Goal: Information Seeking & Learning: Learn about a topic

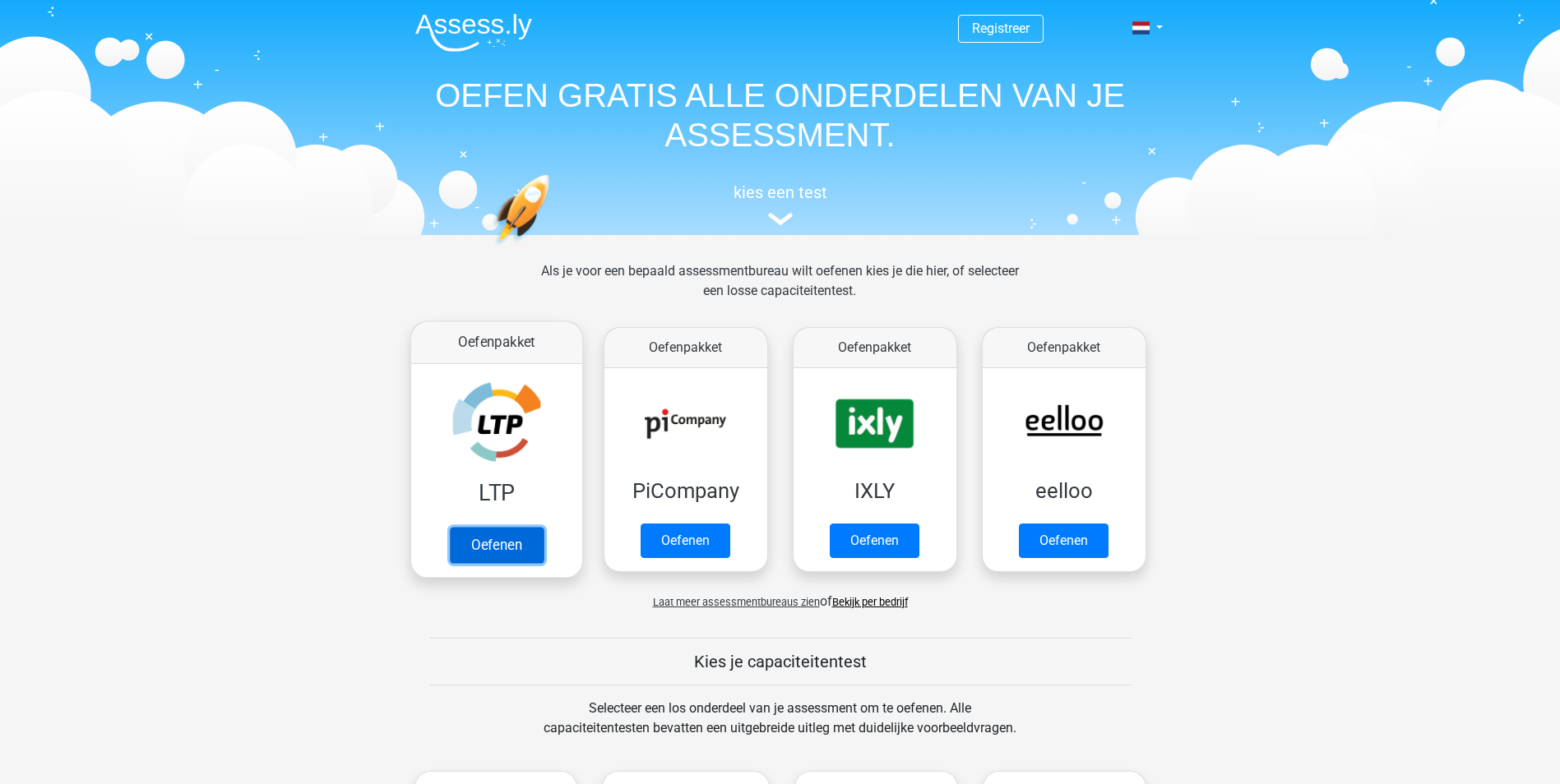
click at [496, 543] on link "Oefenen" at bounding box center [496, 544] width 94 height 36
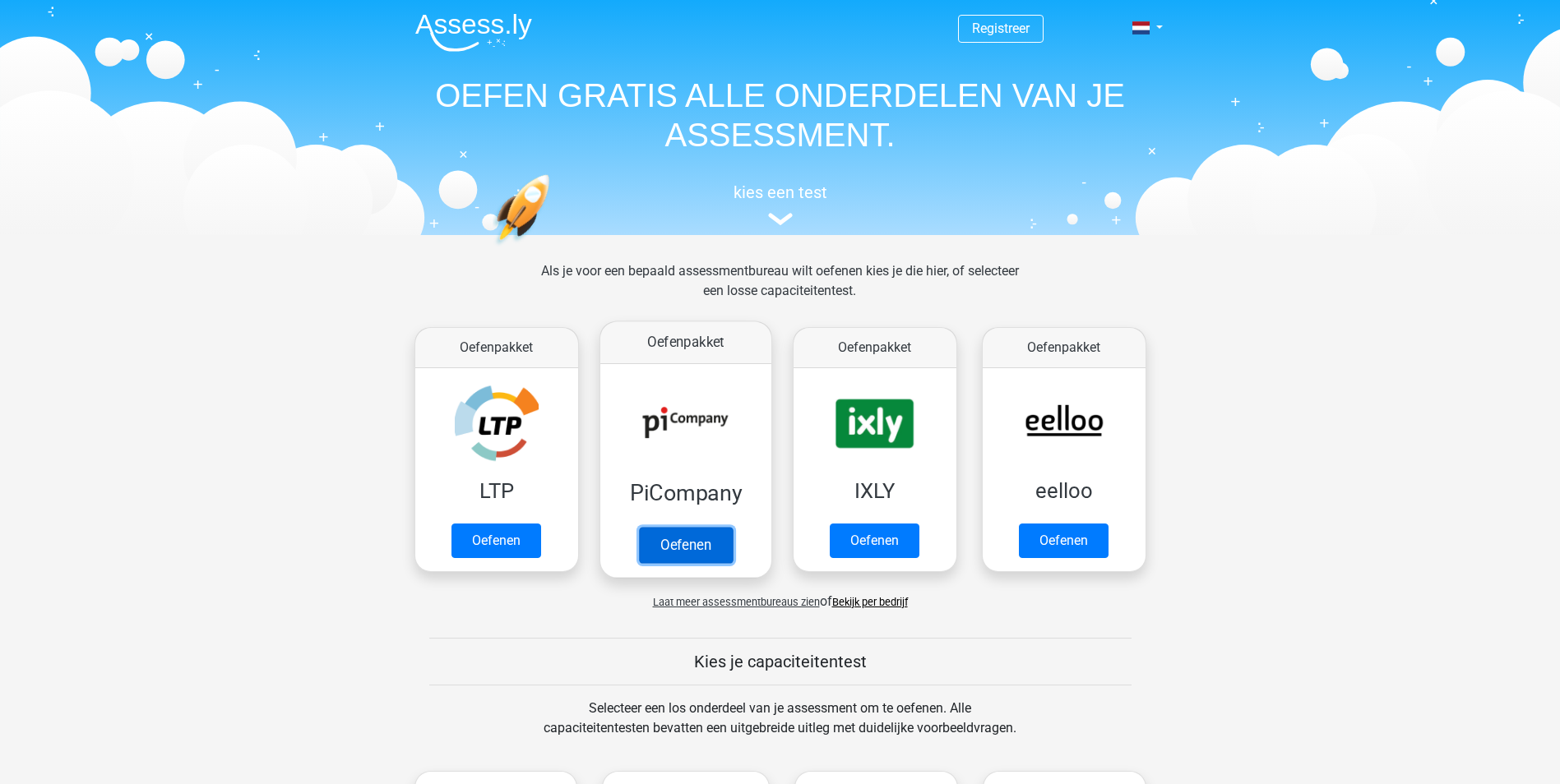
click at [696, 546] on link "Oefenen" at bounding box center [684, 544] width 94 height 36
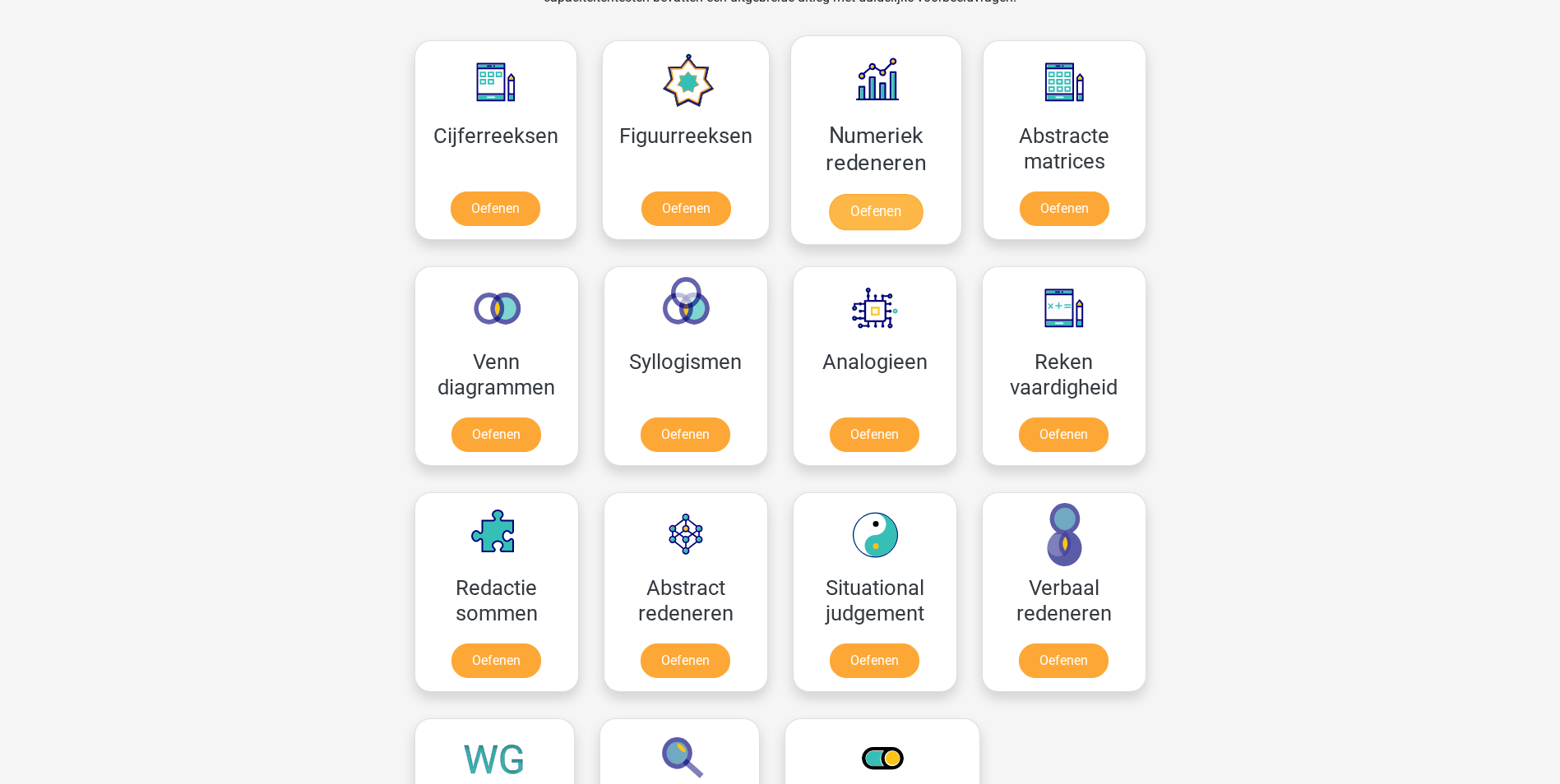
scroll to position [739, 0]
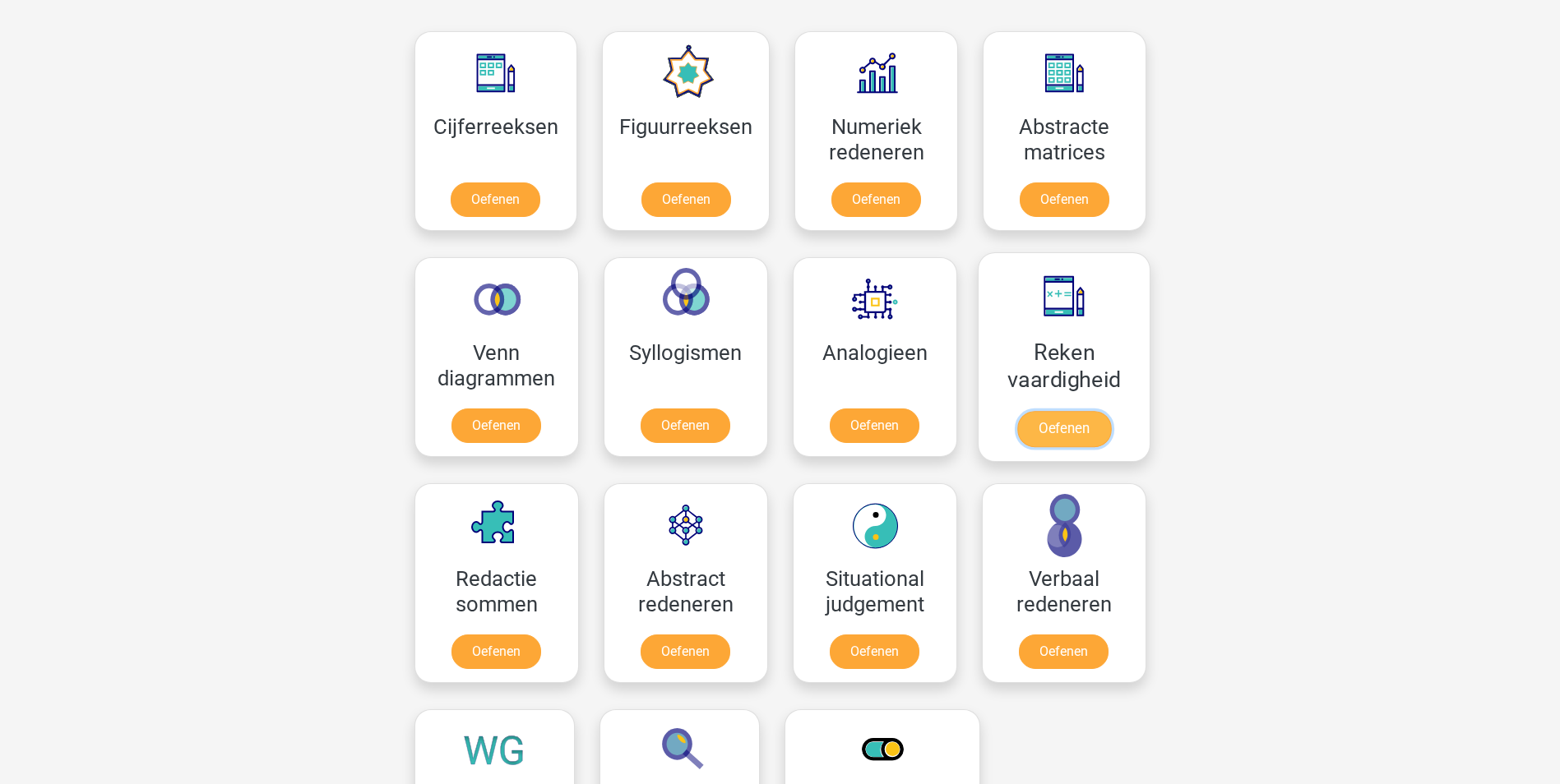
click at [1064, 429] on link "Oefenen" at bounding box center [1063, 429] width 94 height 36
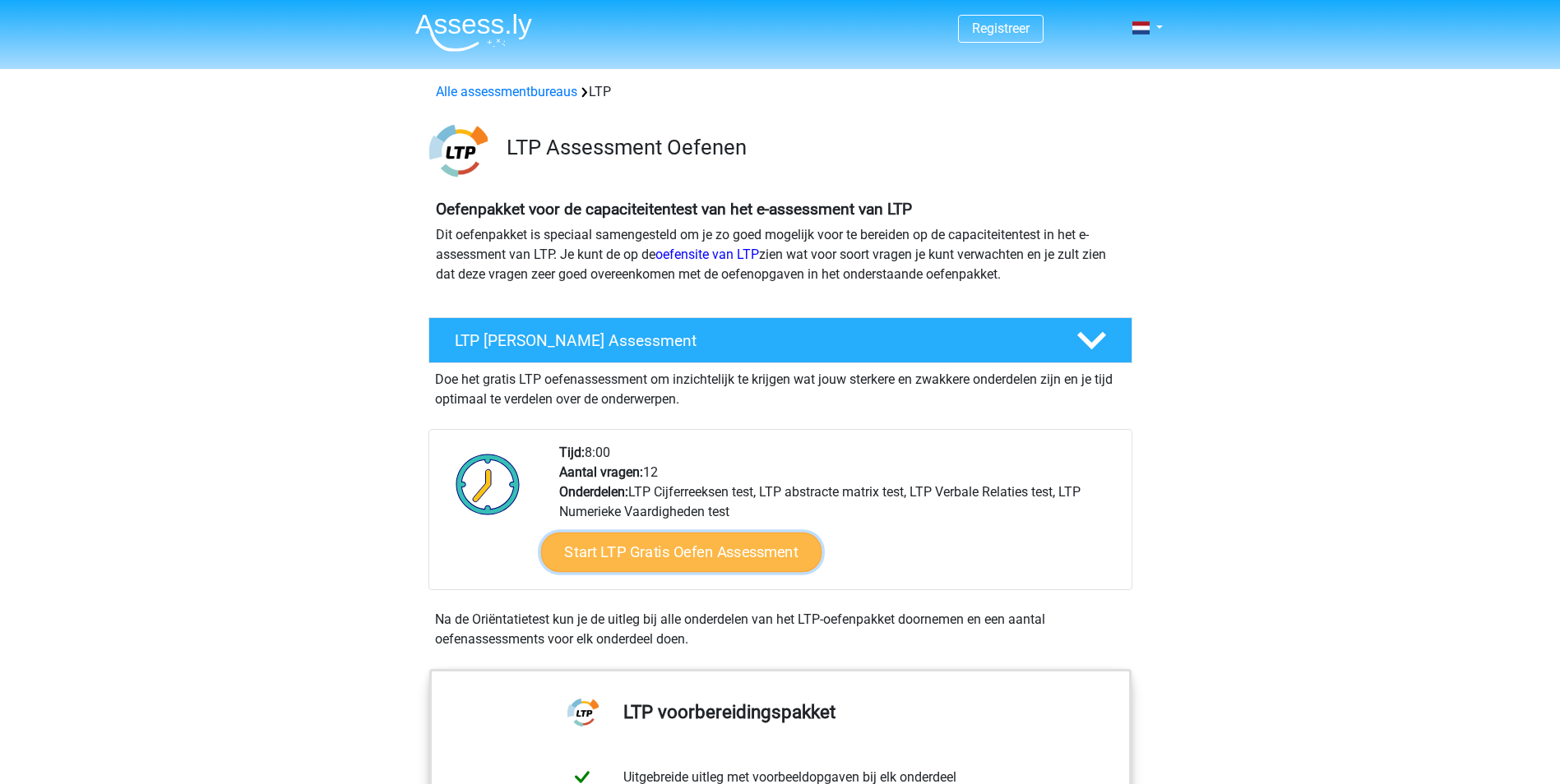
click at [643, 553] on link "Start LTP Gratis Oefen Assessment" at bounding box center [681, 552] width 282 height 40
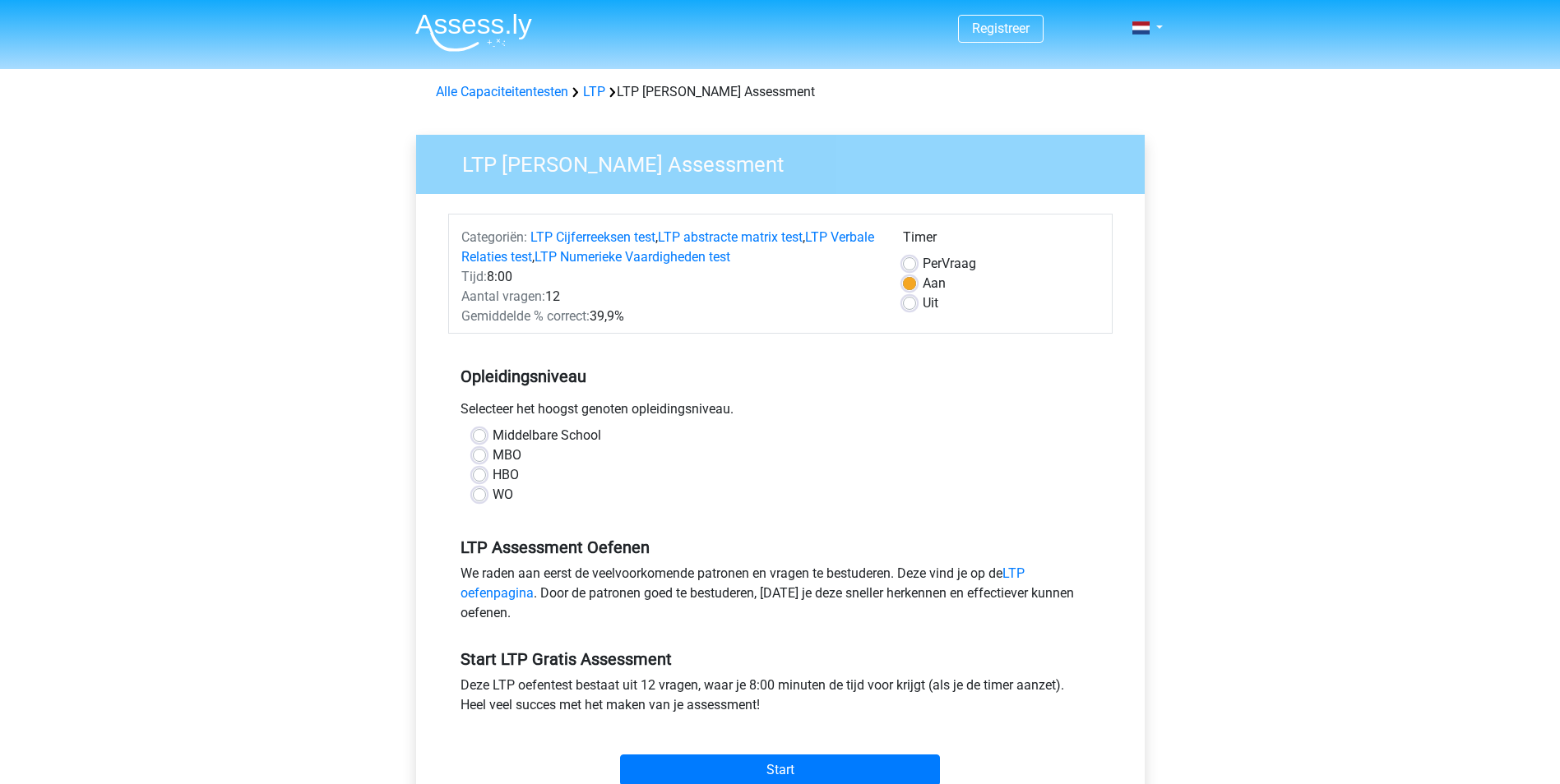
click at [493, 452] on label "MBO" at bounding box center [507, 455] width 29 height 20
click at [480, 452] on input "MBO" at bounding box center [479, 453] width 13 height 17
radio input "true"
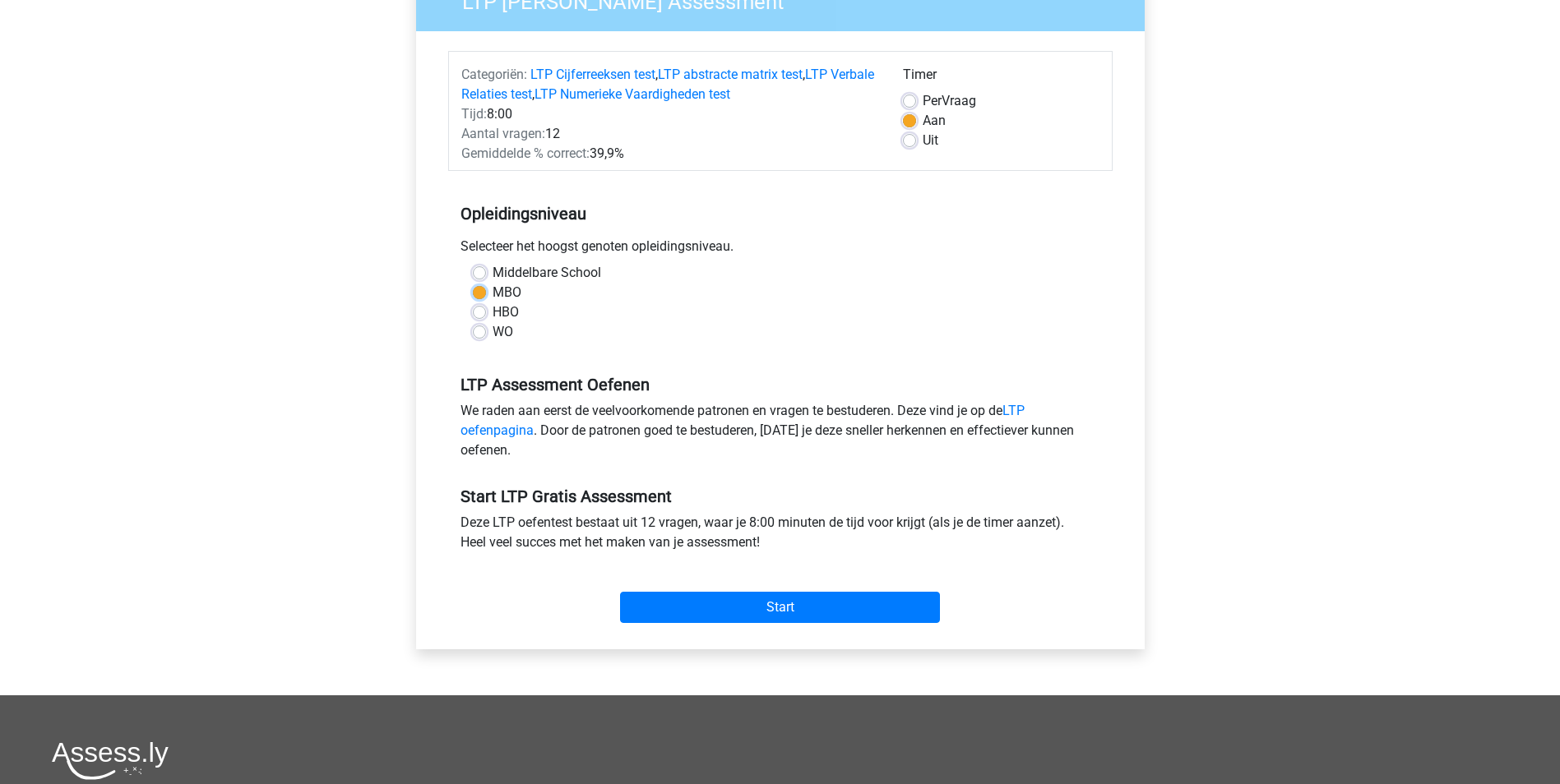
scroll to position [165, 0]
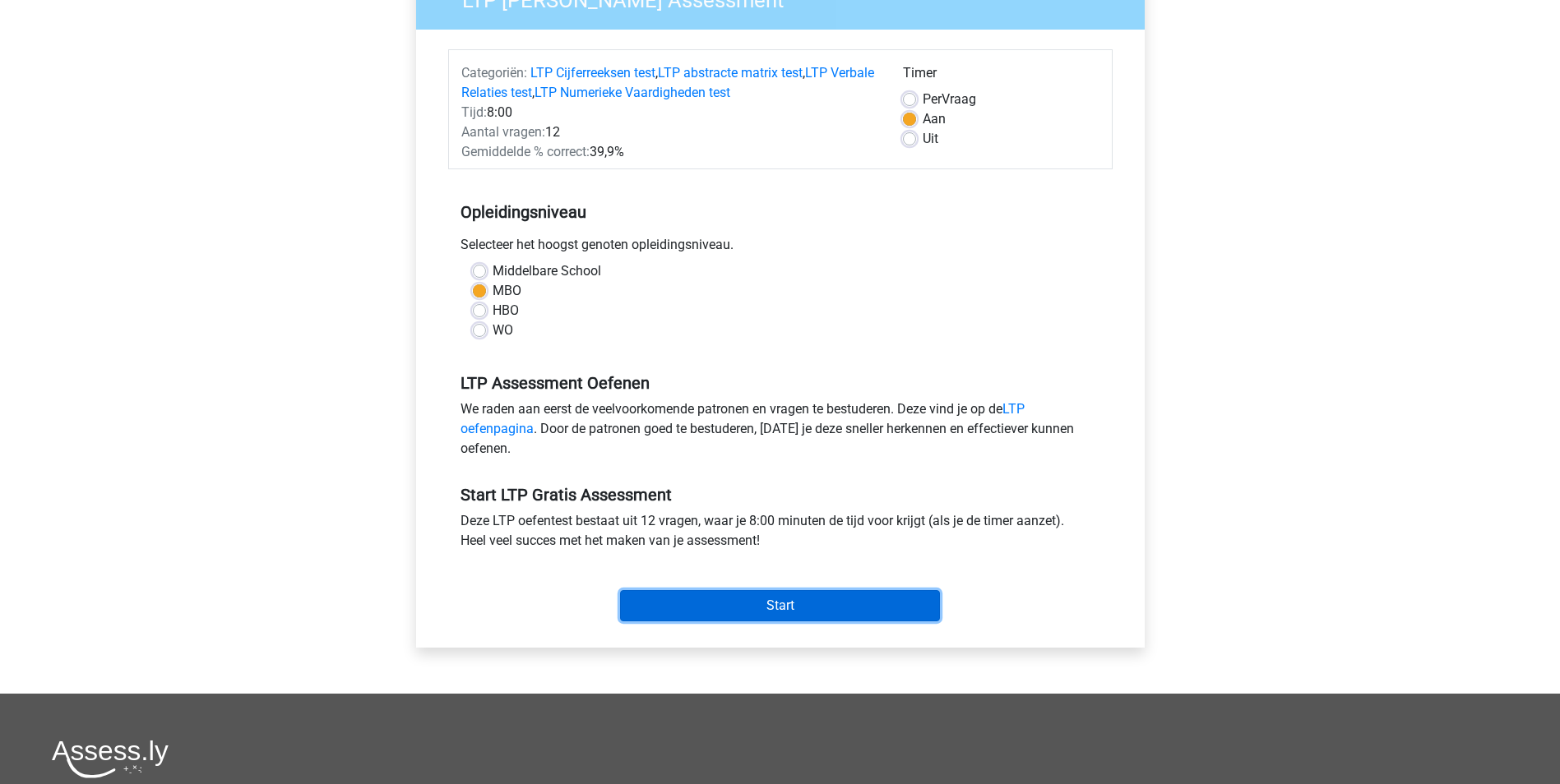
click at [744, 602] on input "Start" at bounding box center [780, 606] width 320 height 32
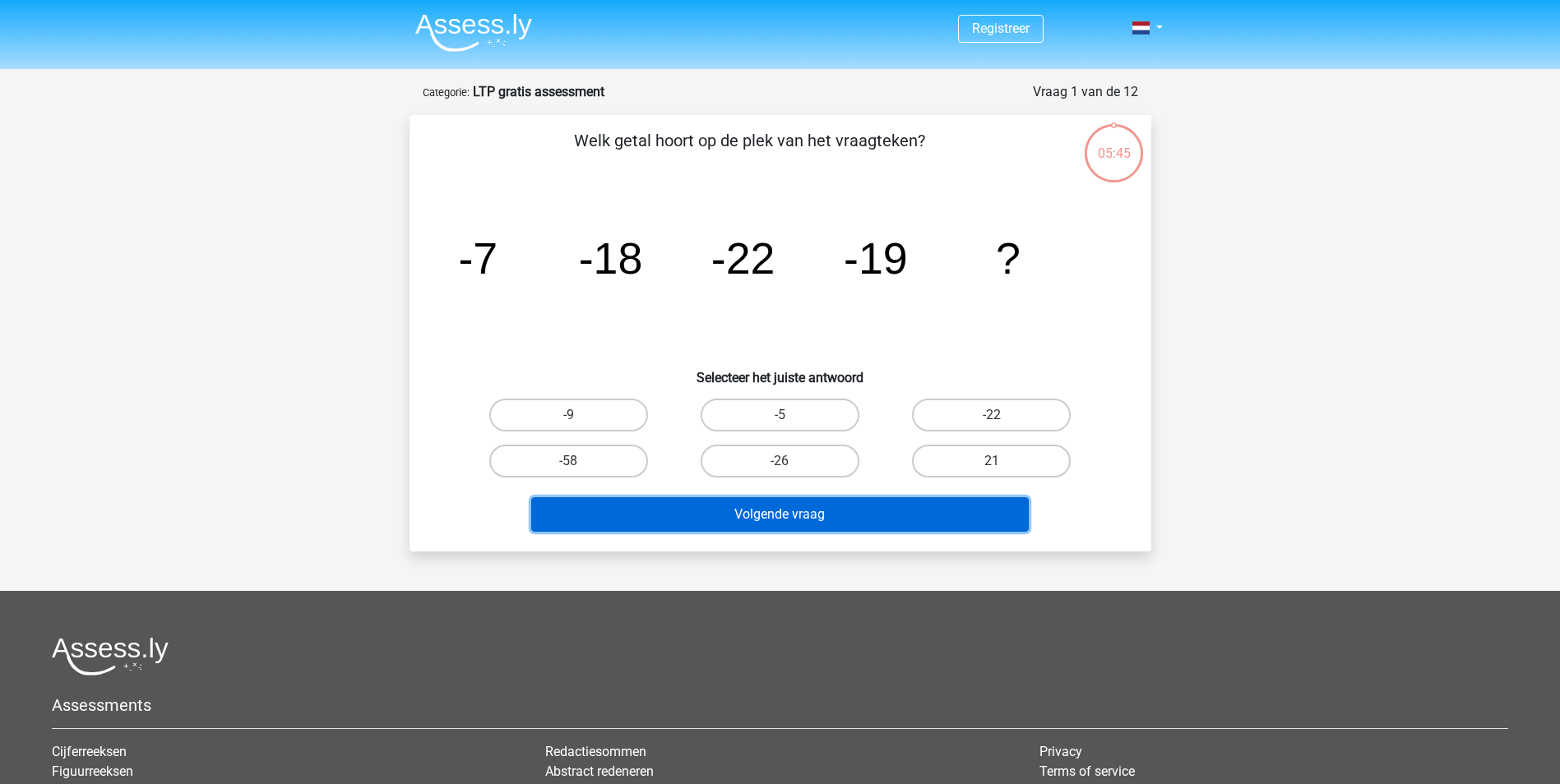
click at [770, 515] on button "Volgende vraag" at bounding box center [780, 514] width 498 height 35
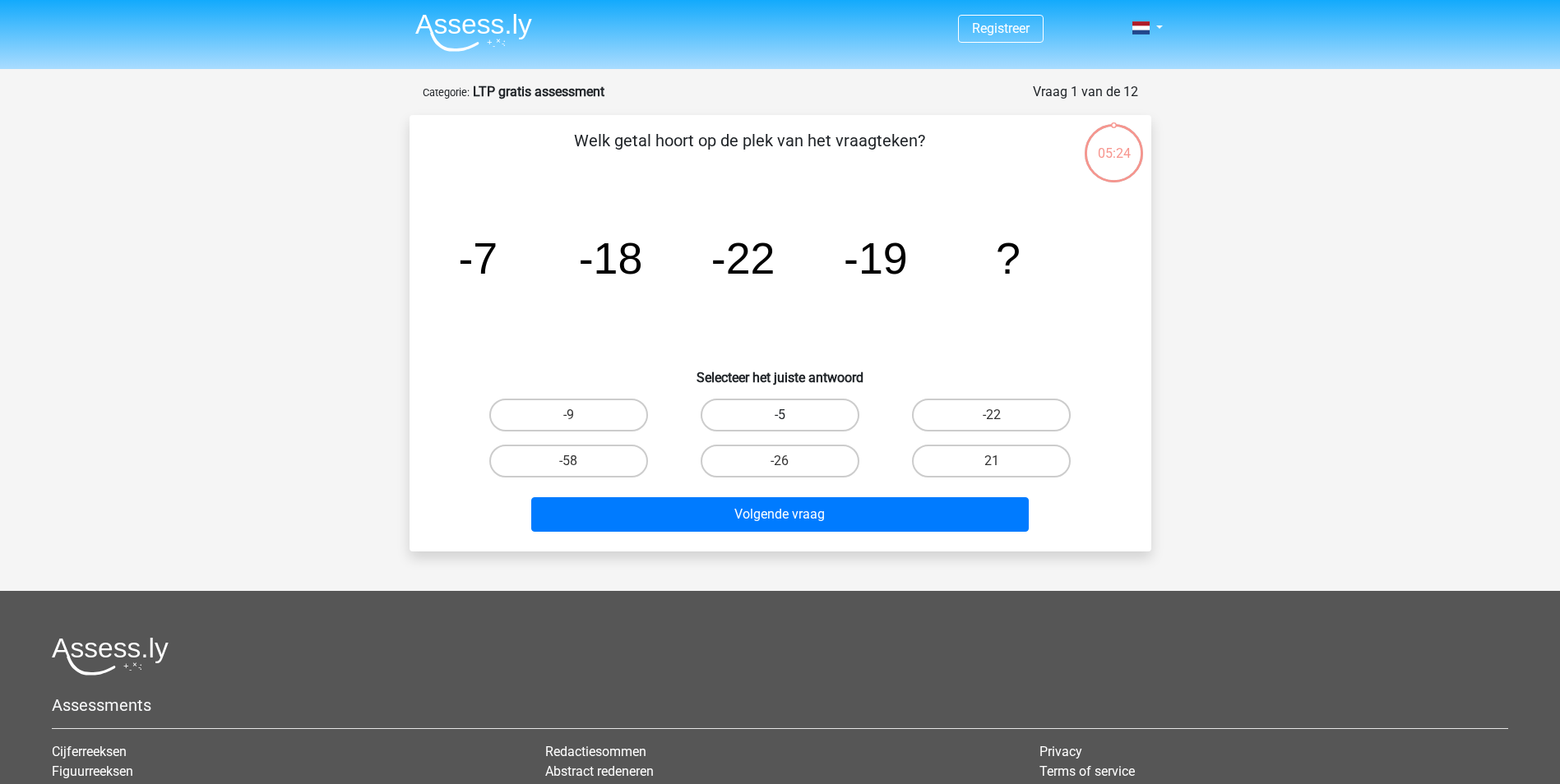
click at [825, 414] on label "-5" at bounding box center [780, 414] width 159 height 33
click at [790, 415] on input "-5" at bounding box center [784, 420] width 11 height 11
radio input "true"
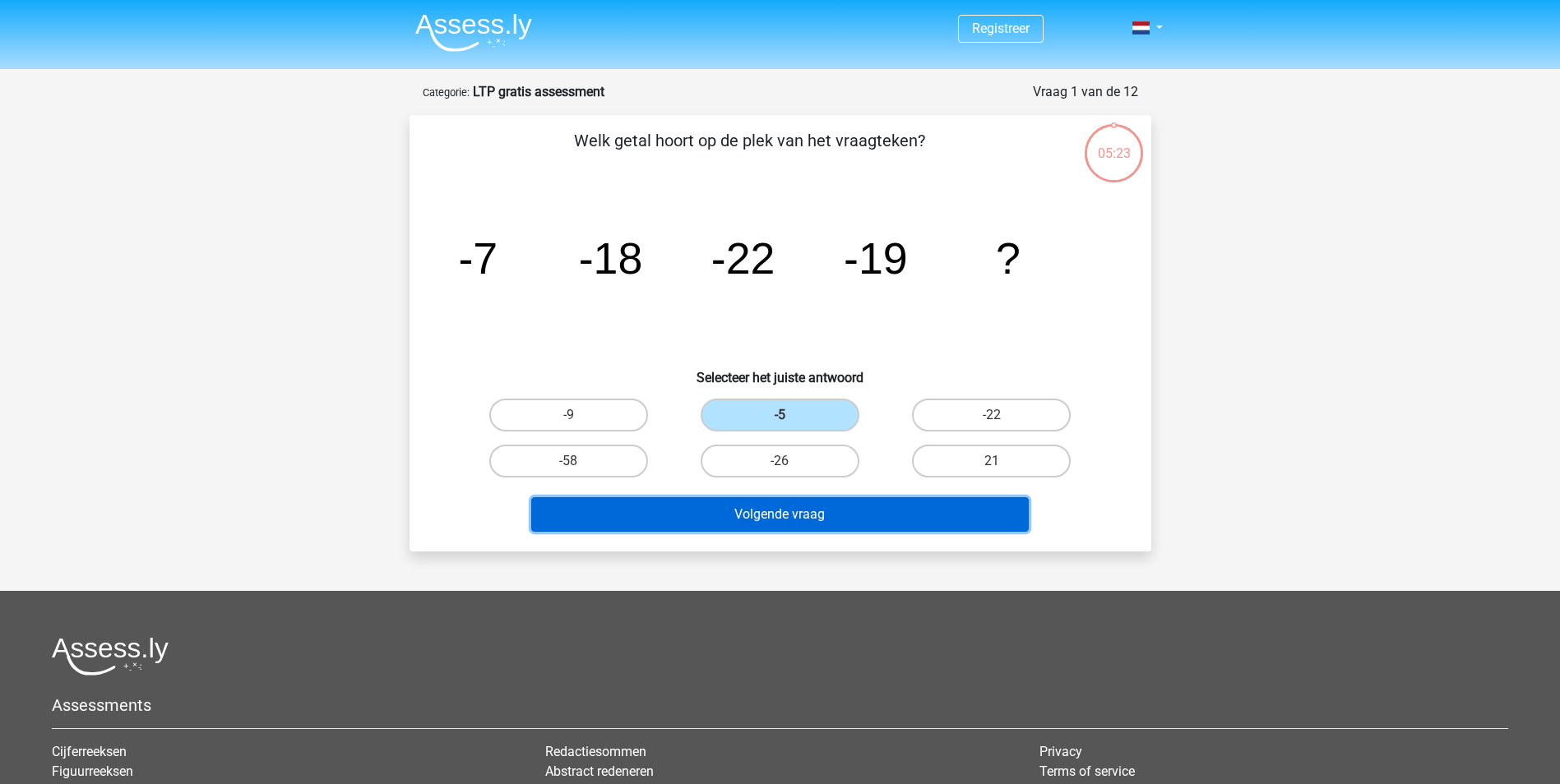
click at [830, 514] on button "Volgende vraag" at bounding box center [780, 514] width 498 height 35
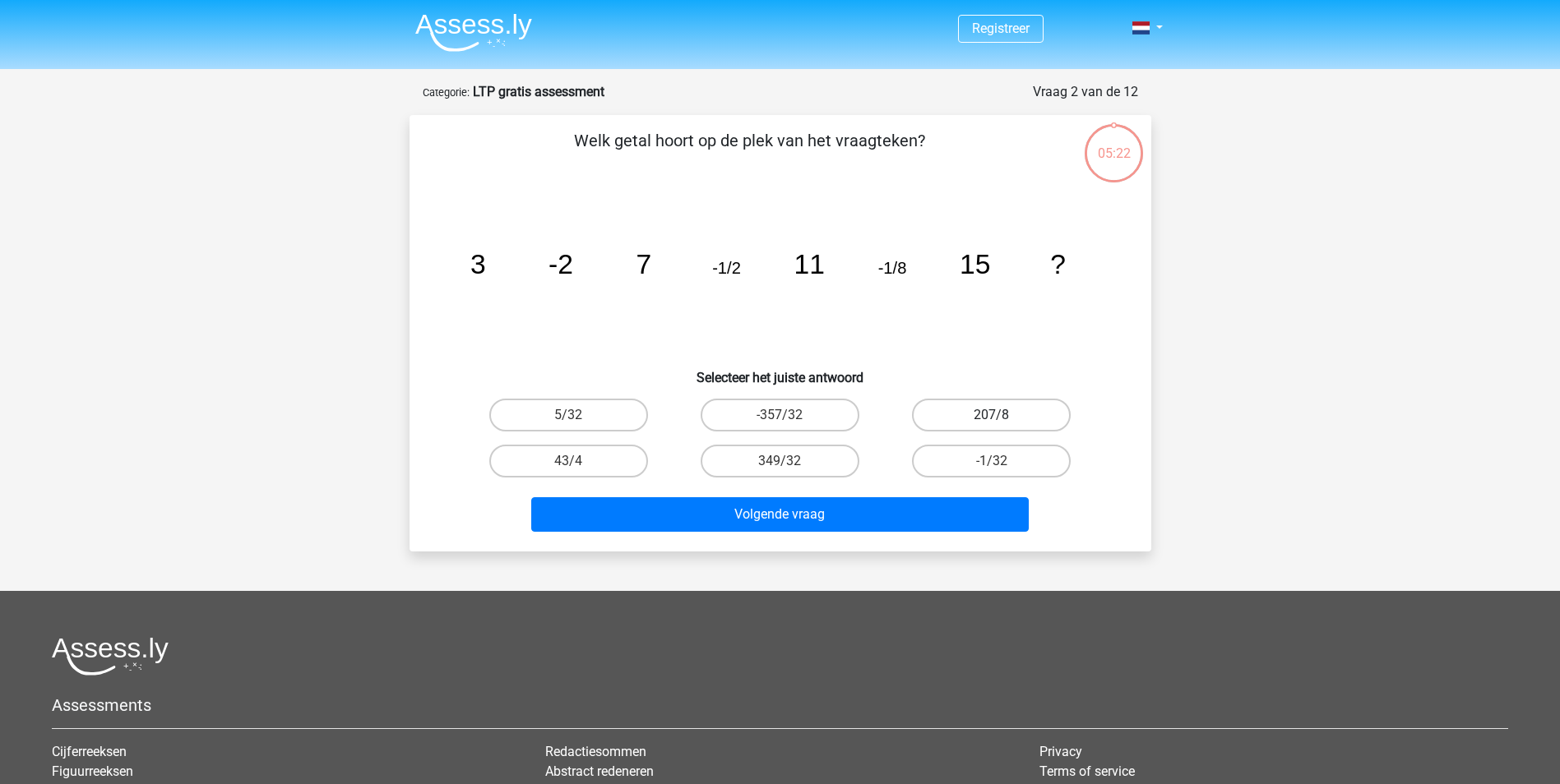
scroll to position [82, 0]
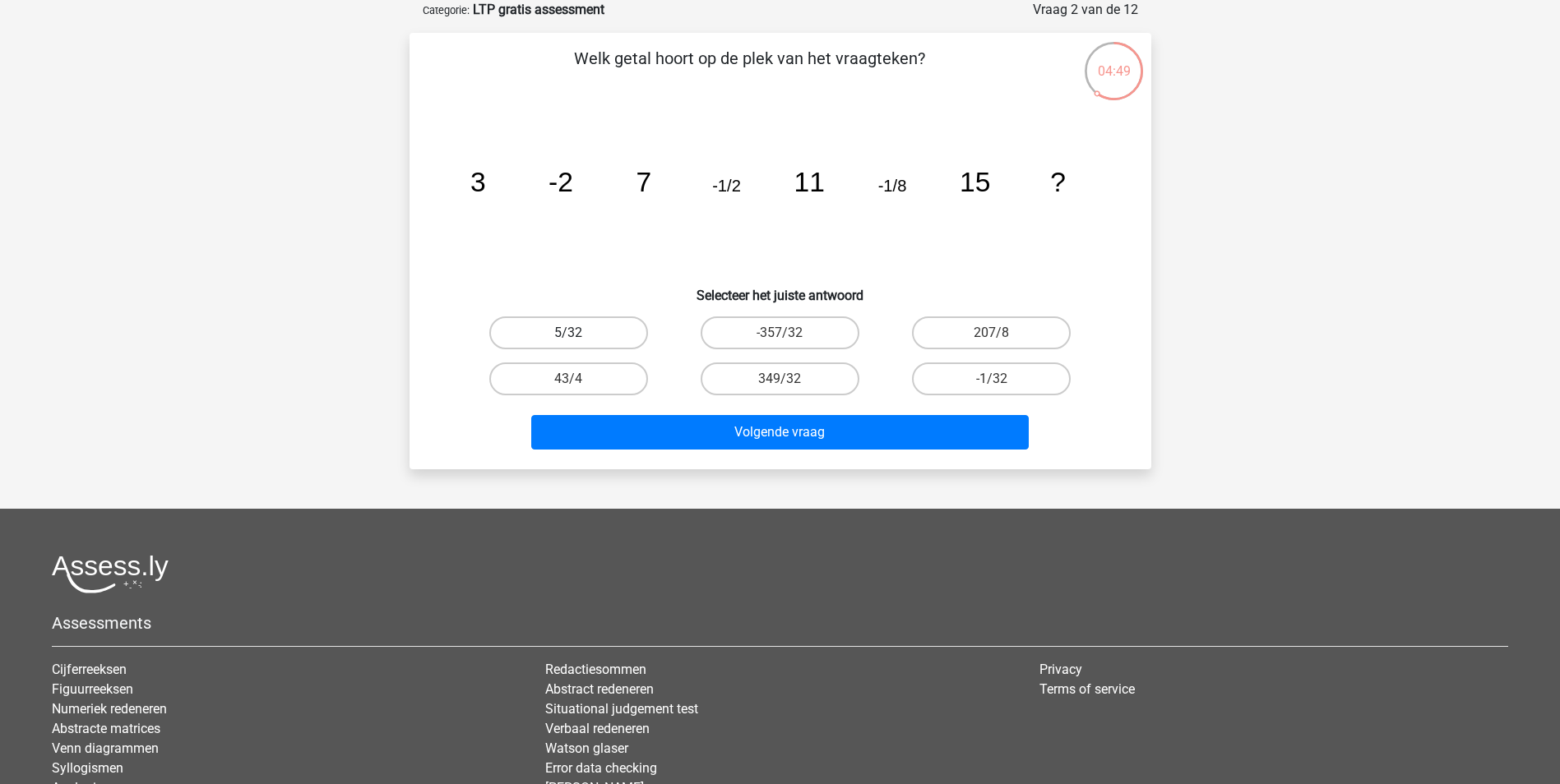
click at [537, 339] on label "5/32" at bounding box center [568, 332] width 159 height 33
click at [568, 339] on input "5/32" at bounding box center [573, 338] width 11 height 11
radio input "true"
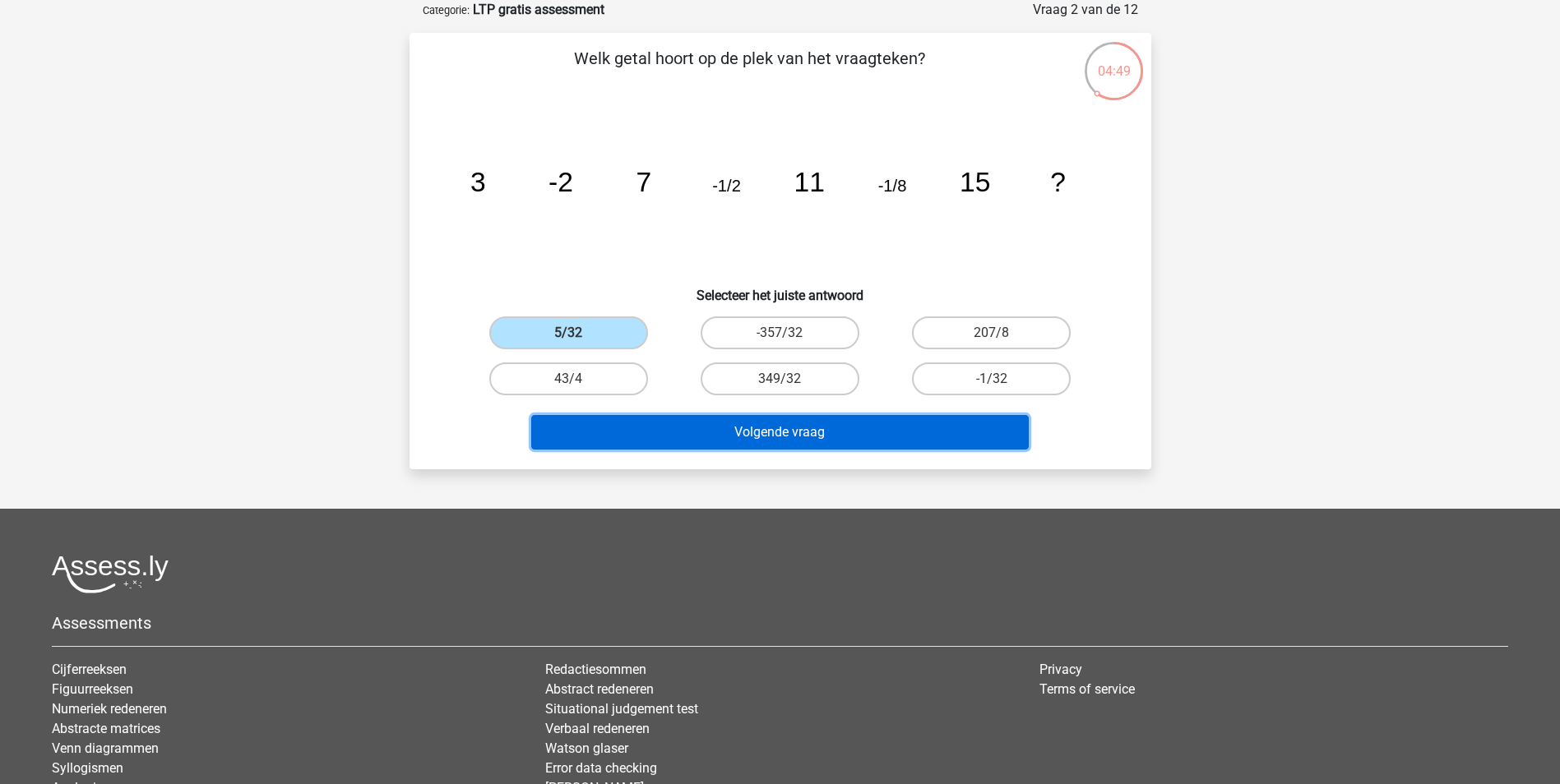
click at [691, 428] on button "Volgende vraag" at bounding box center [780, 432] width 498 height 35
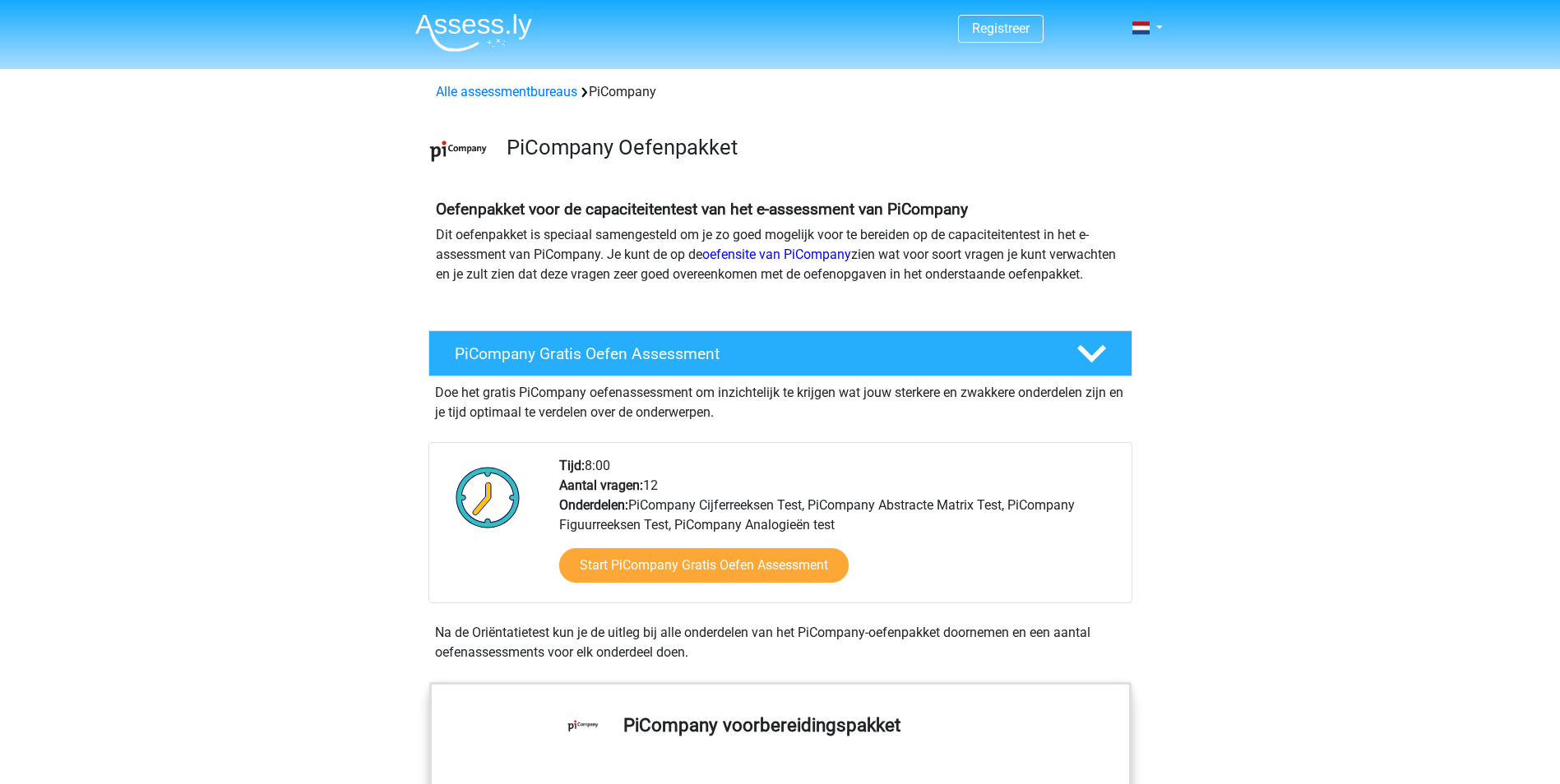
scroll to position [82, 0]
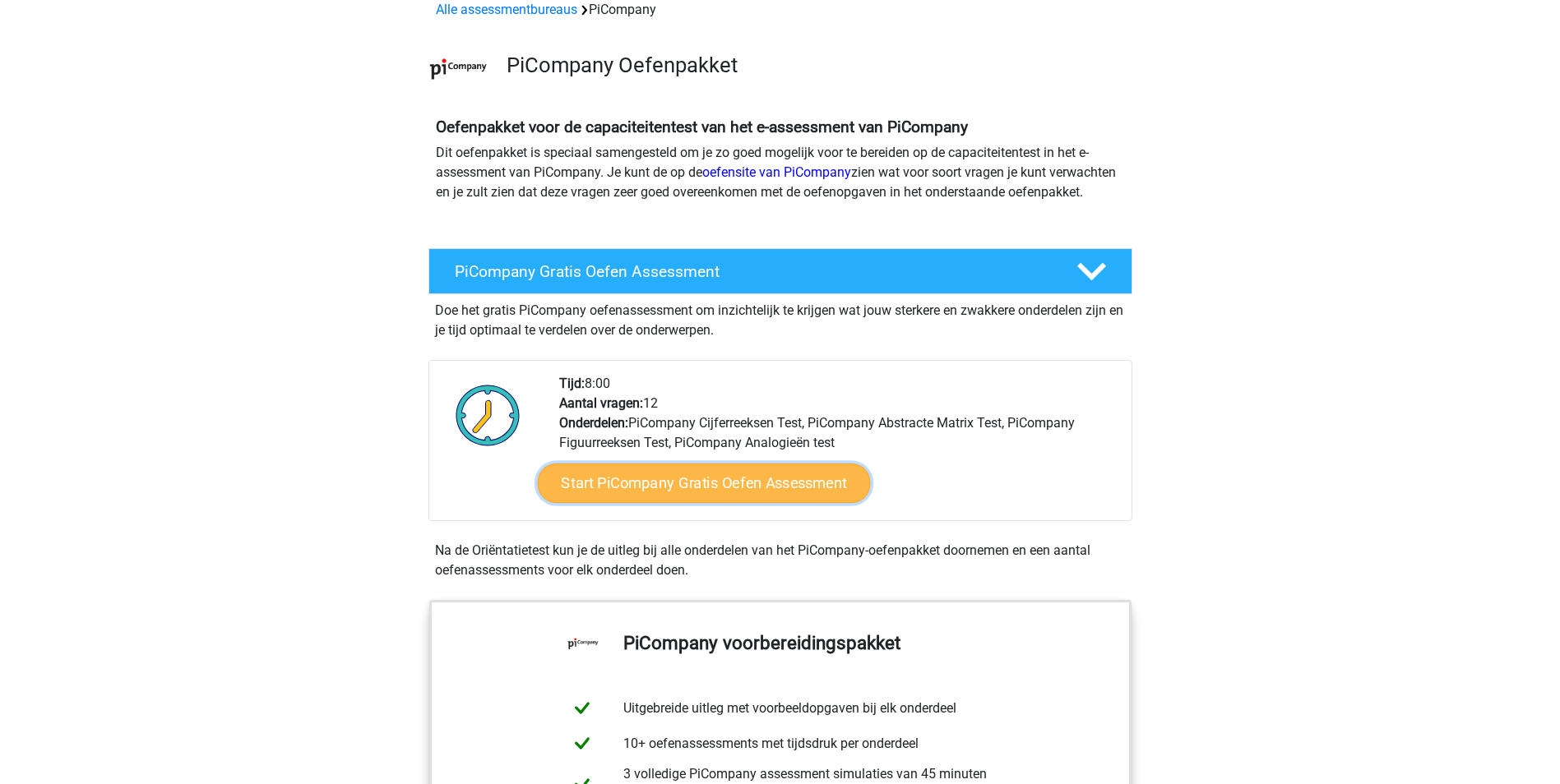
click at [729, 503] on link "Start PiCompany Gratis Oefen Assessment" at bounding box center [703, 484] width 333 height 40
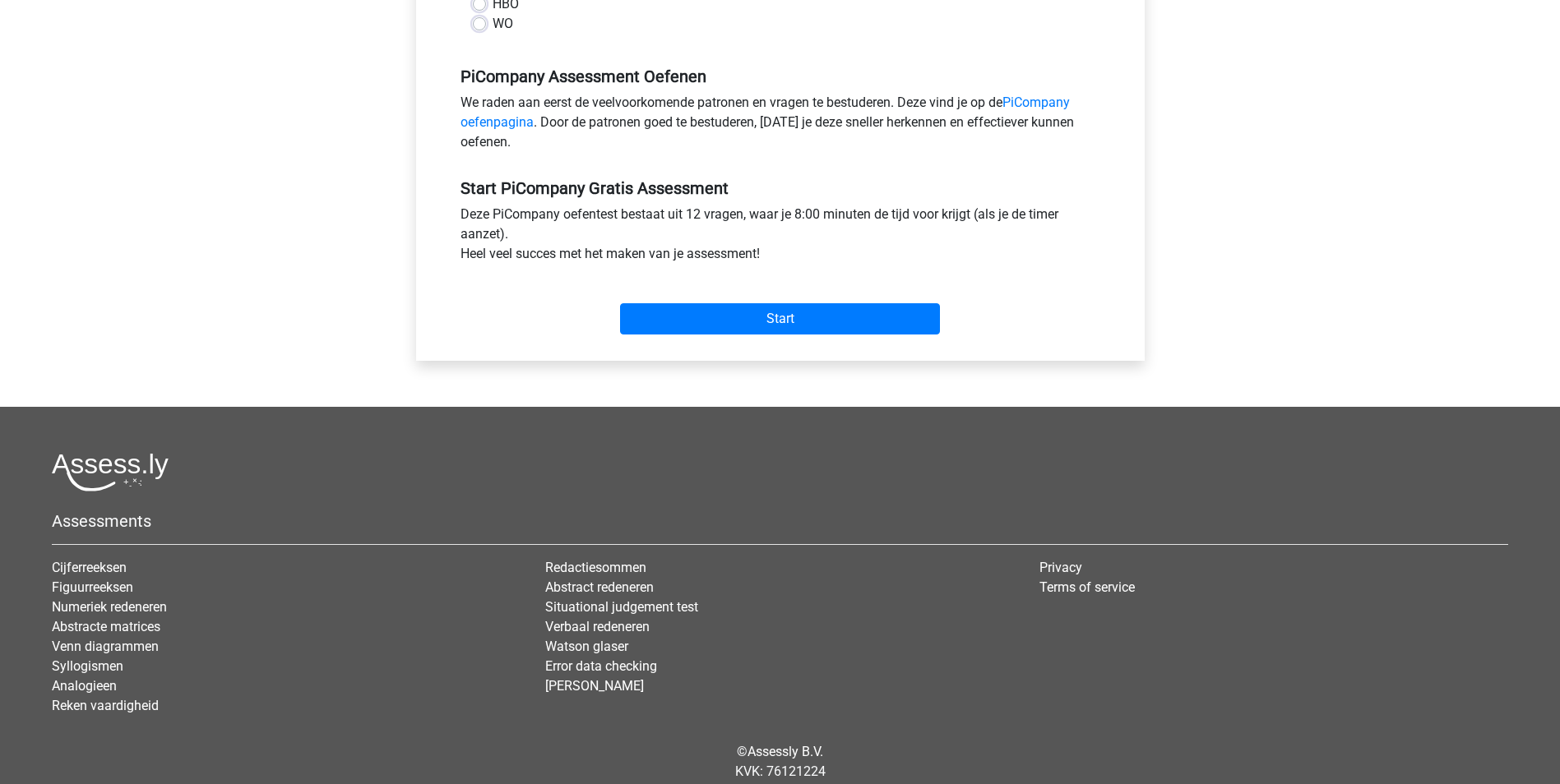
scroll to position [493, 0]
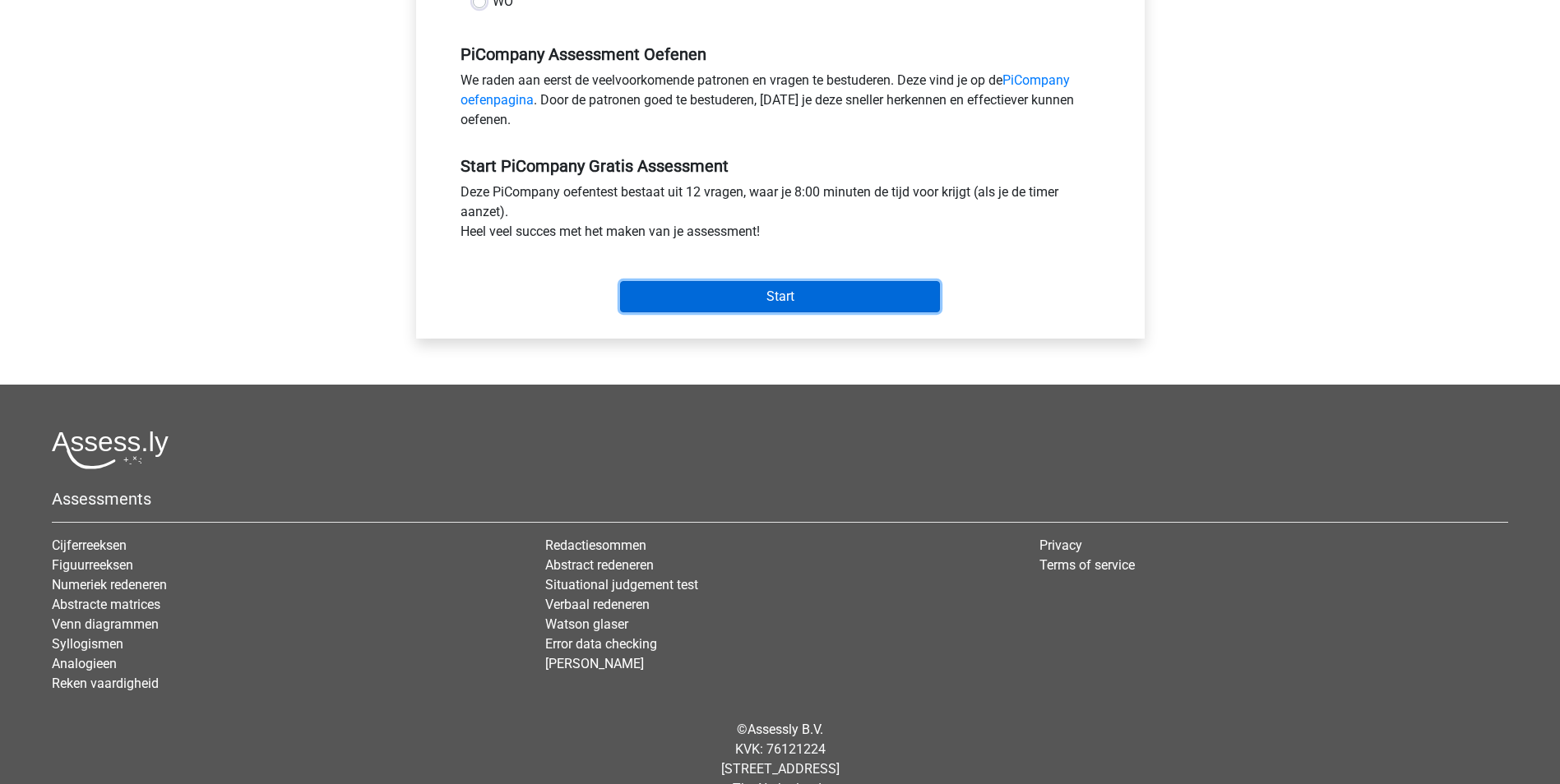
click at [738, 312] on input "Start" at bounding box center [780, 297] width 320 height 32
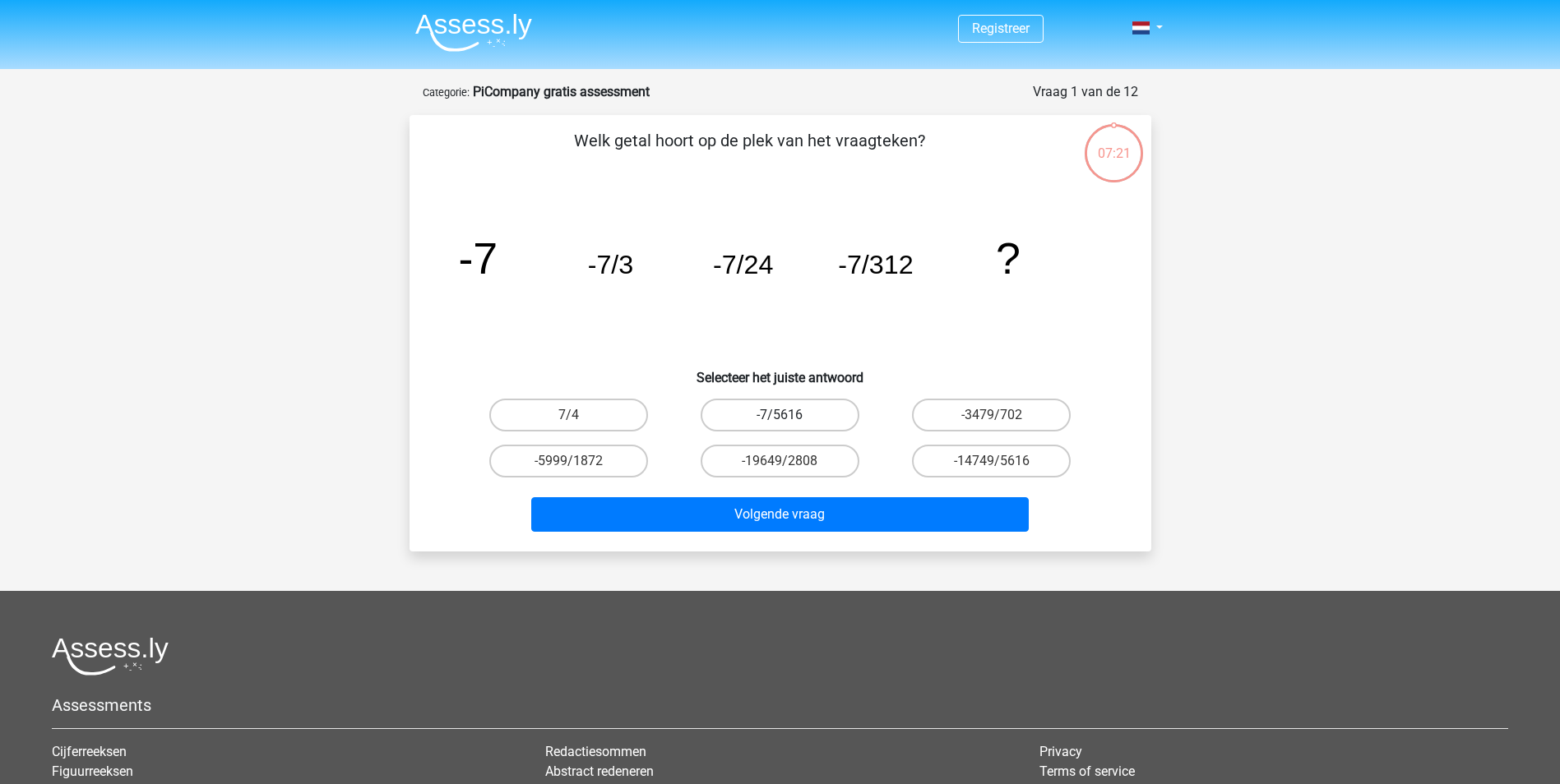
click at [791, 407] on label "-7/5616" at bounding box center [780, 414] width 159 height 33
click at [790, 415] on input "-7/5616" at bounding box center [784, 420] width 11 height 11
radio input "true"
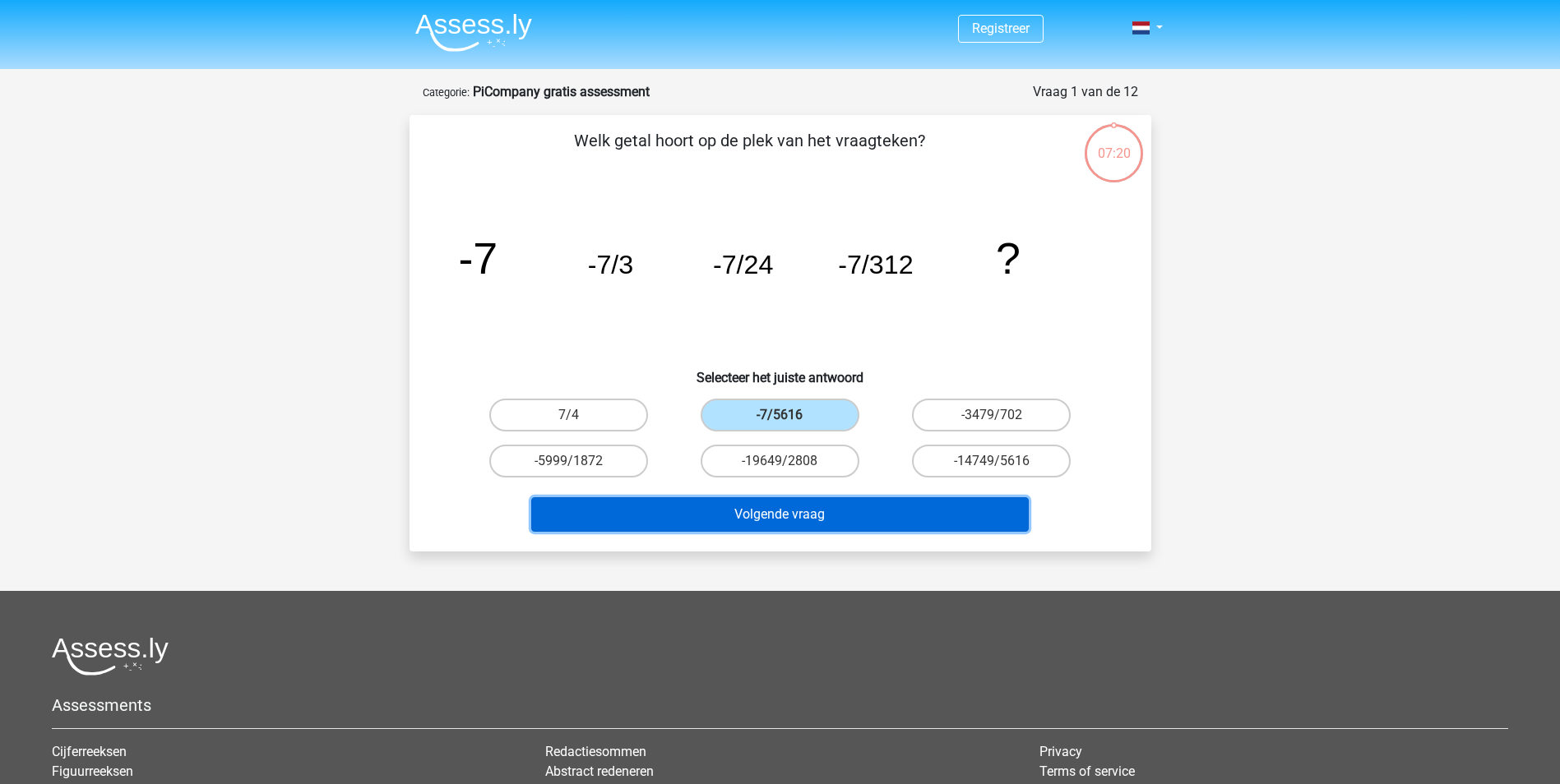
click at [797, 513] on button "Volgende vraag" at bounding box center [780, 514] width 498 height 35
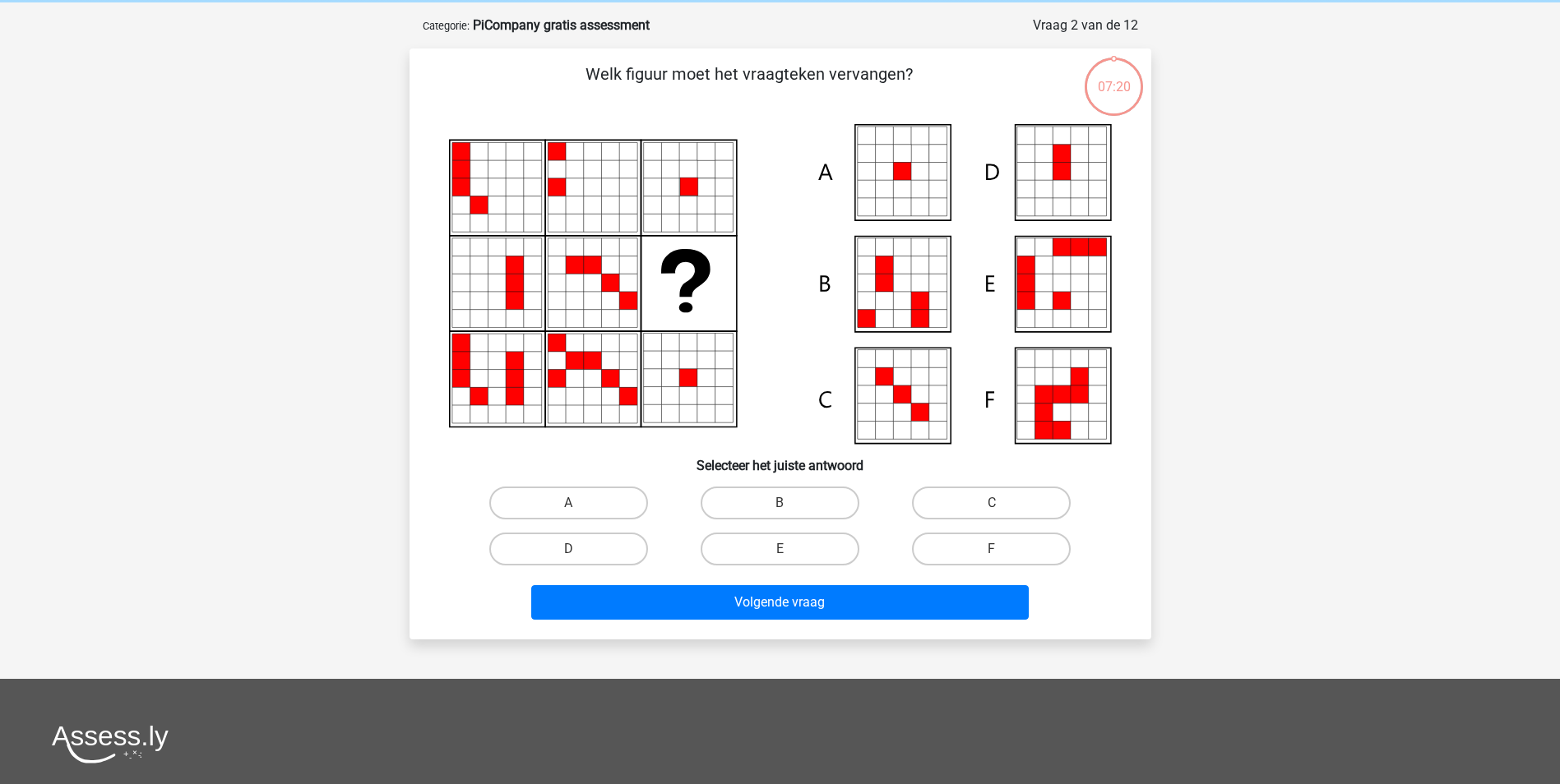
scroll to position [82, 0]
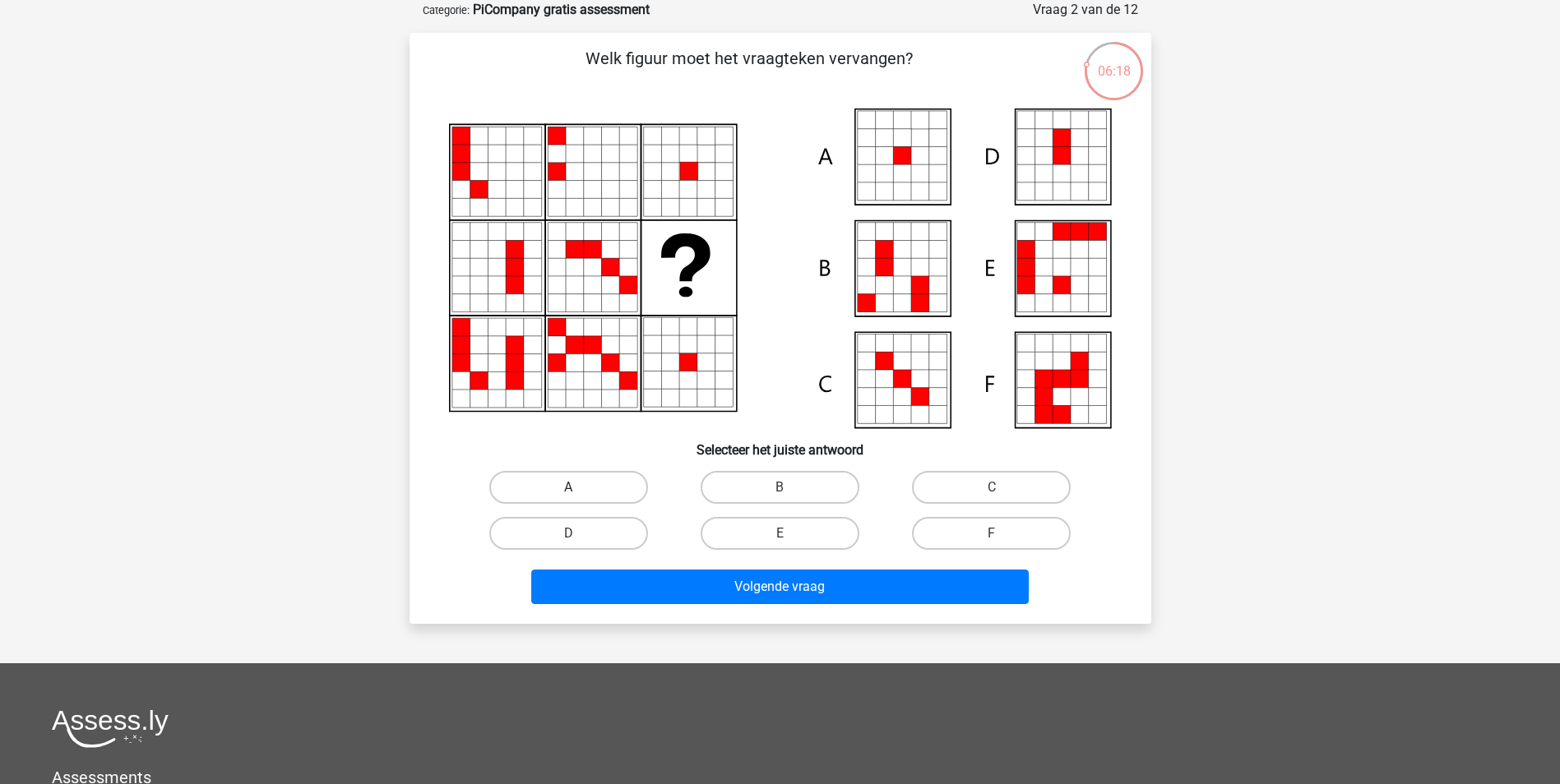
click at [565, 481] on label "A" at bounding box center [568, 487] width 159 height 33
click at [568, 488] on input "A" at bounding box center [573, 493] width 11 height 11
radio input "true"
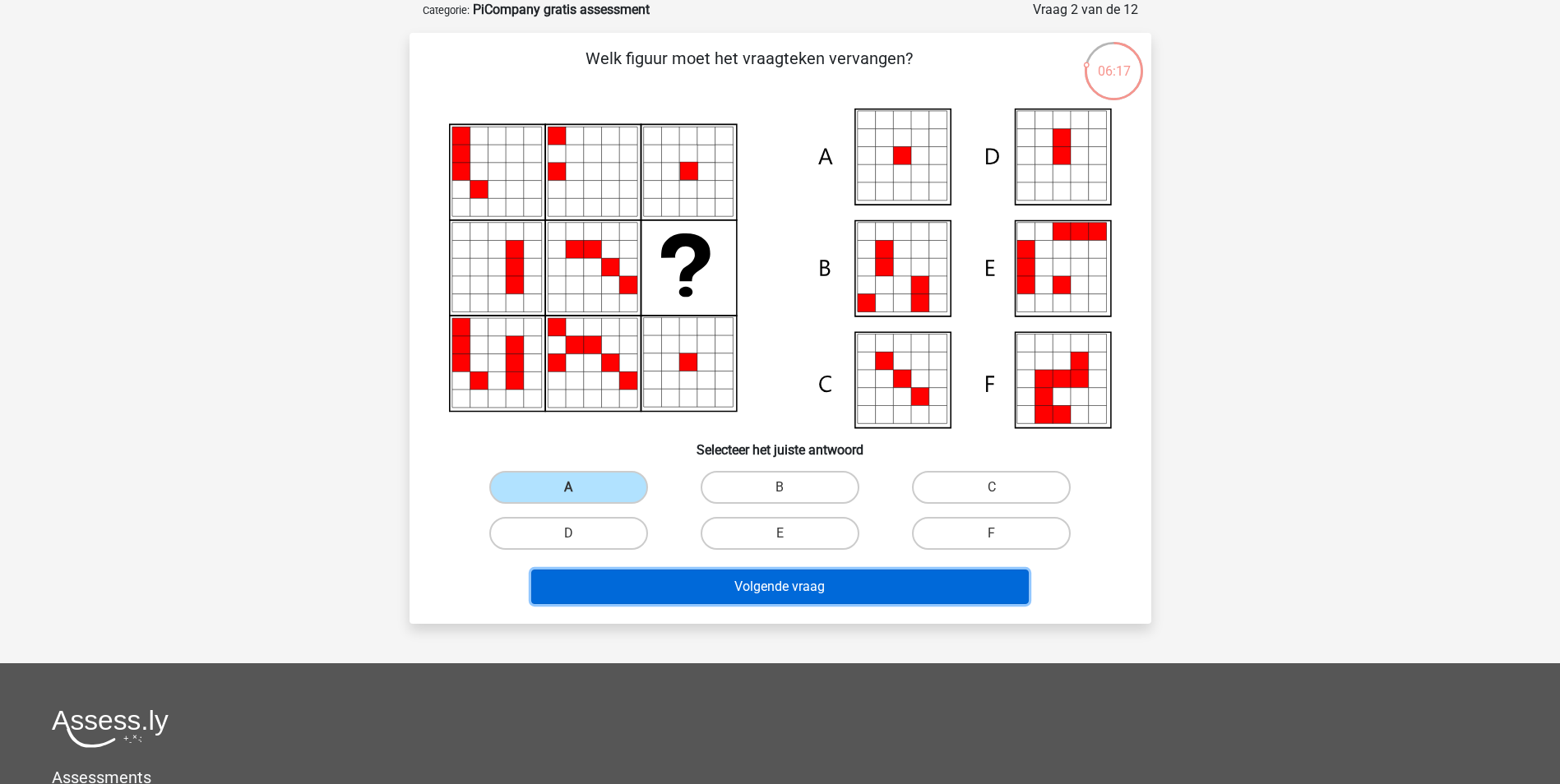
click at [744, 591] on button "Volgende vraag" at bounding box center [780, 587] width 498 height 35
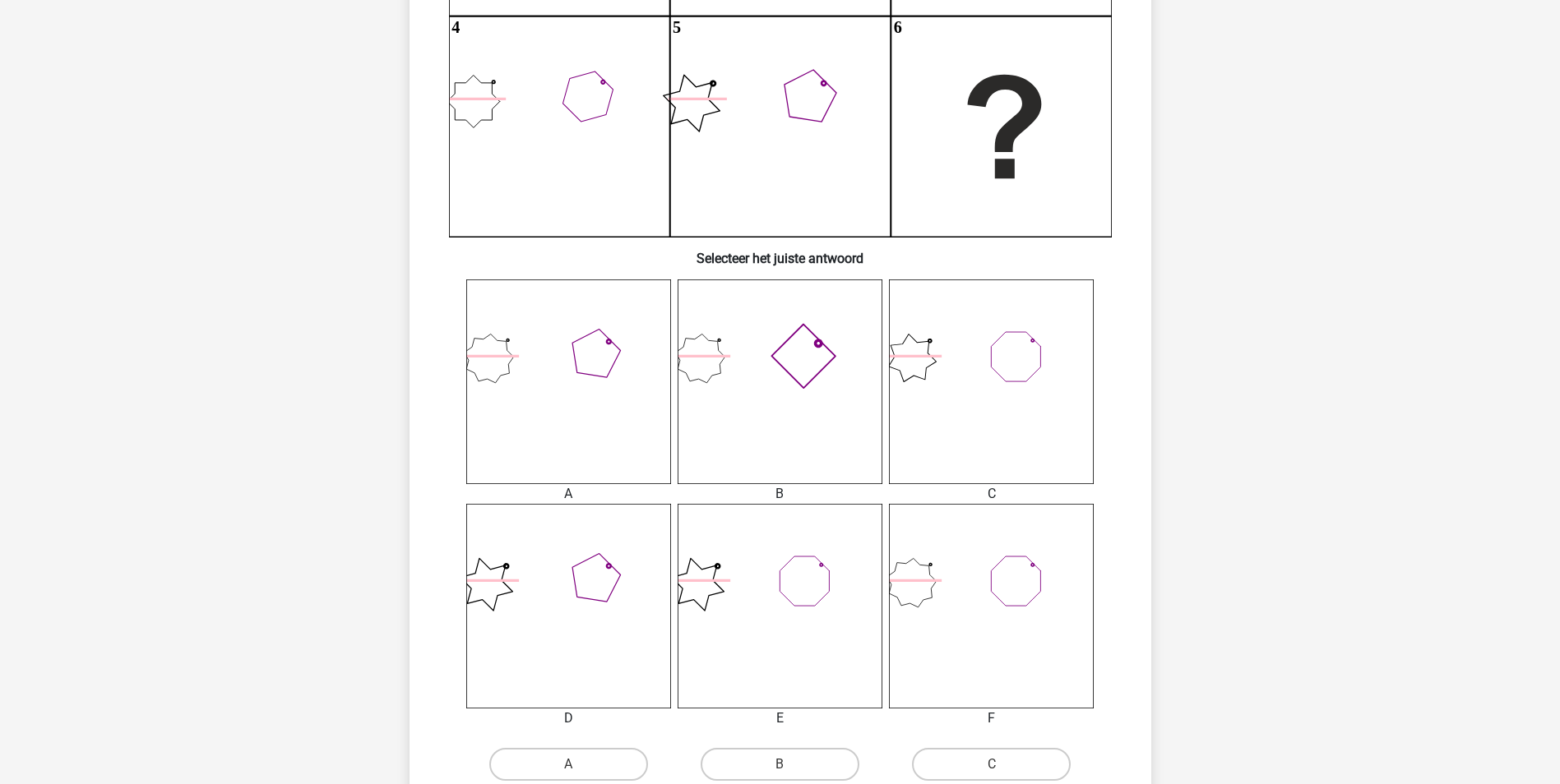
scroll to position [493, 0]
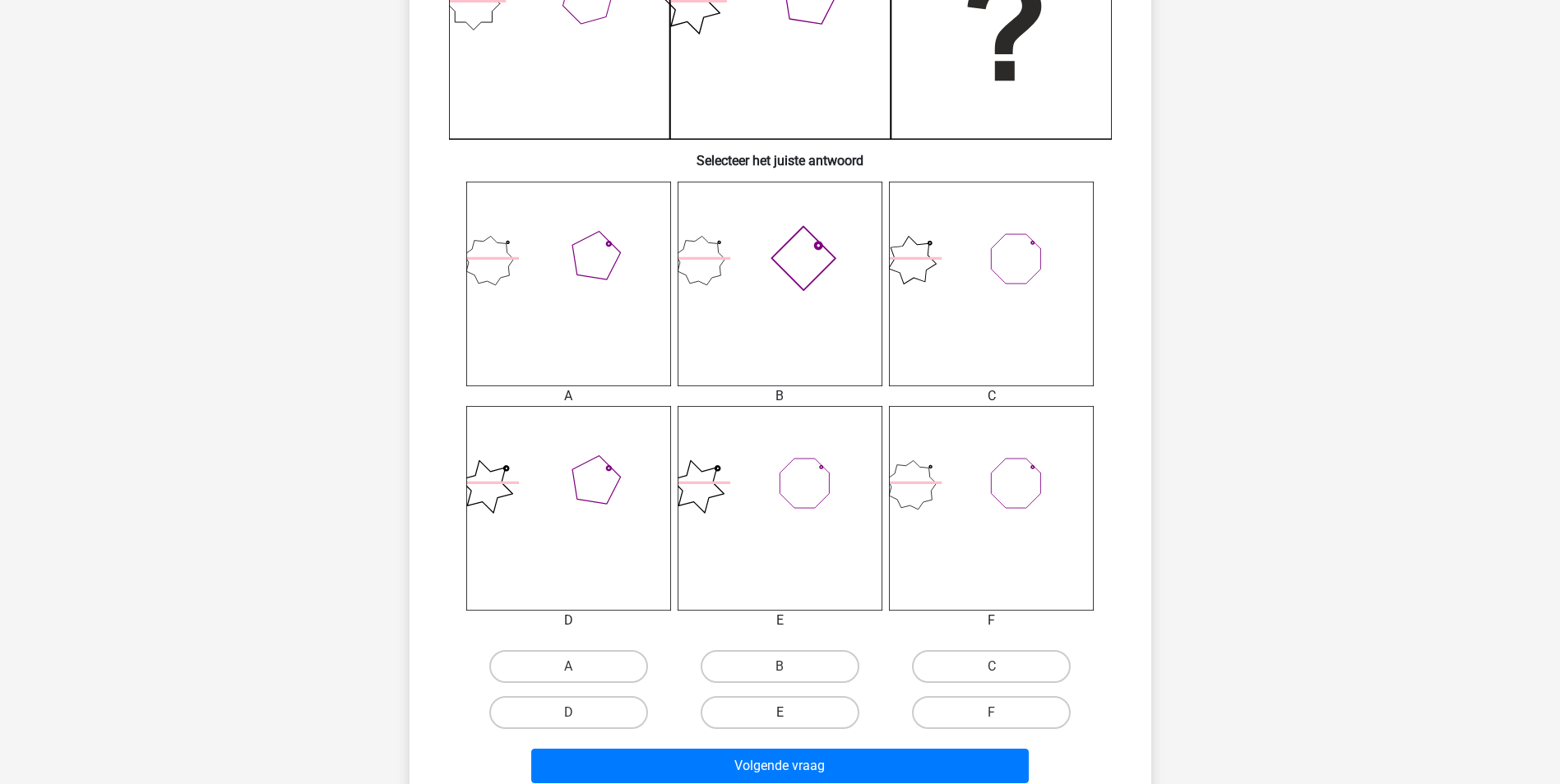
click at [775, 714] on label "E" at bounding box center [780, 712] width 159 height 33
click at [780, 714] on input "E" at bounding box center [784, 718] width 11 height 11
radio input "true"
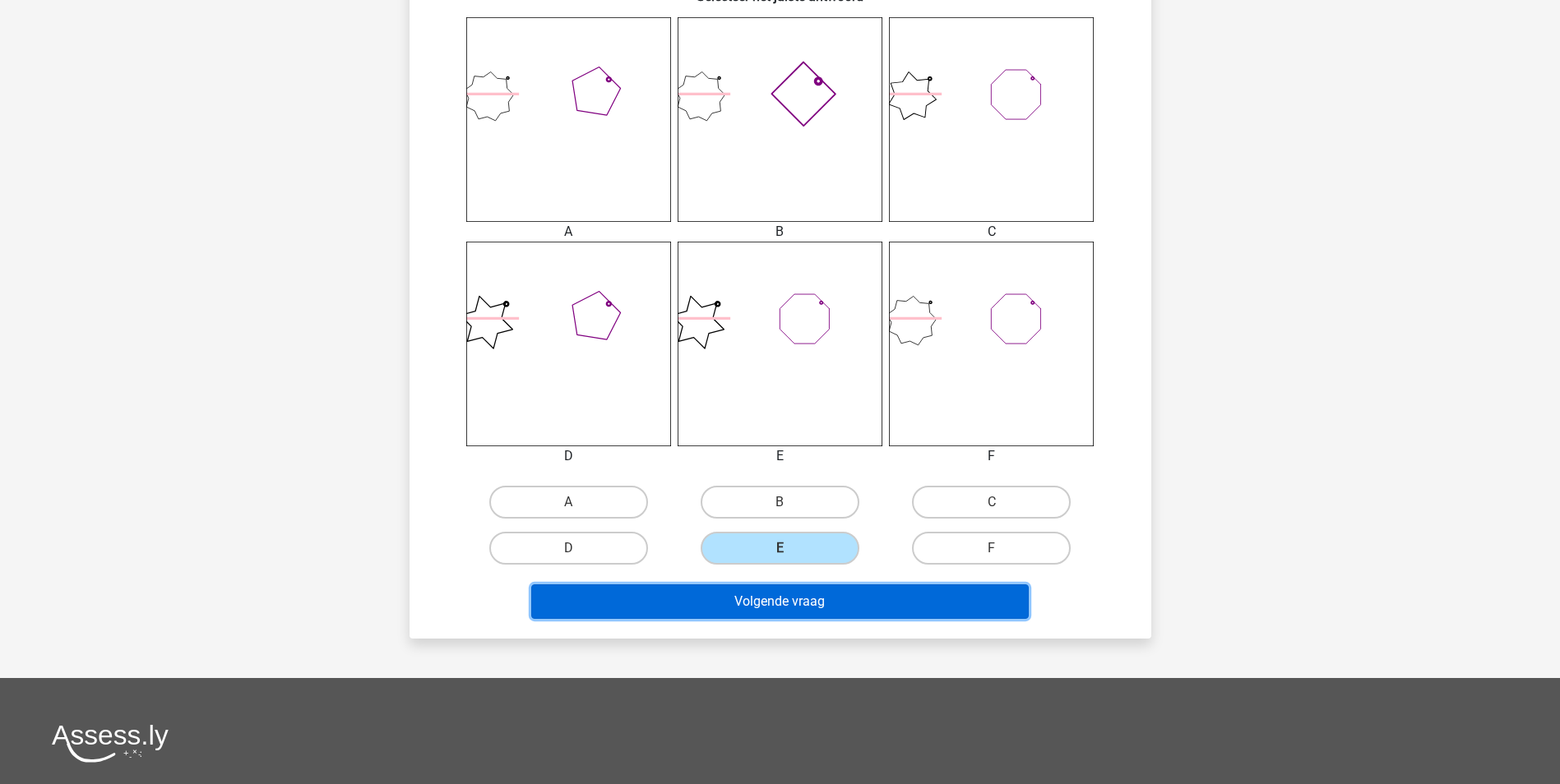
click at [825, 601] on button "Volgende vraag" at bounding box center [780, 602] width 498 height 35
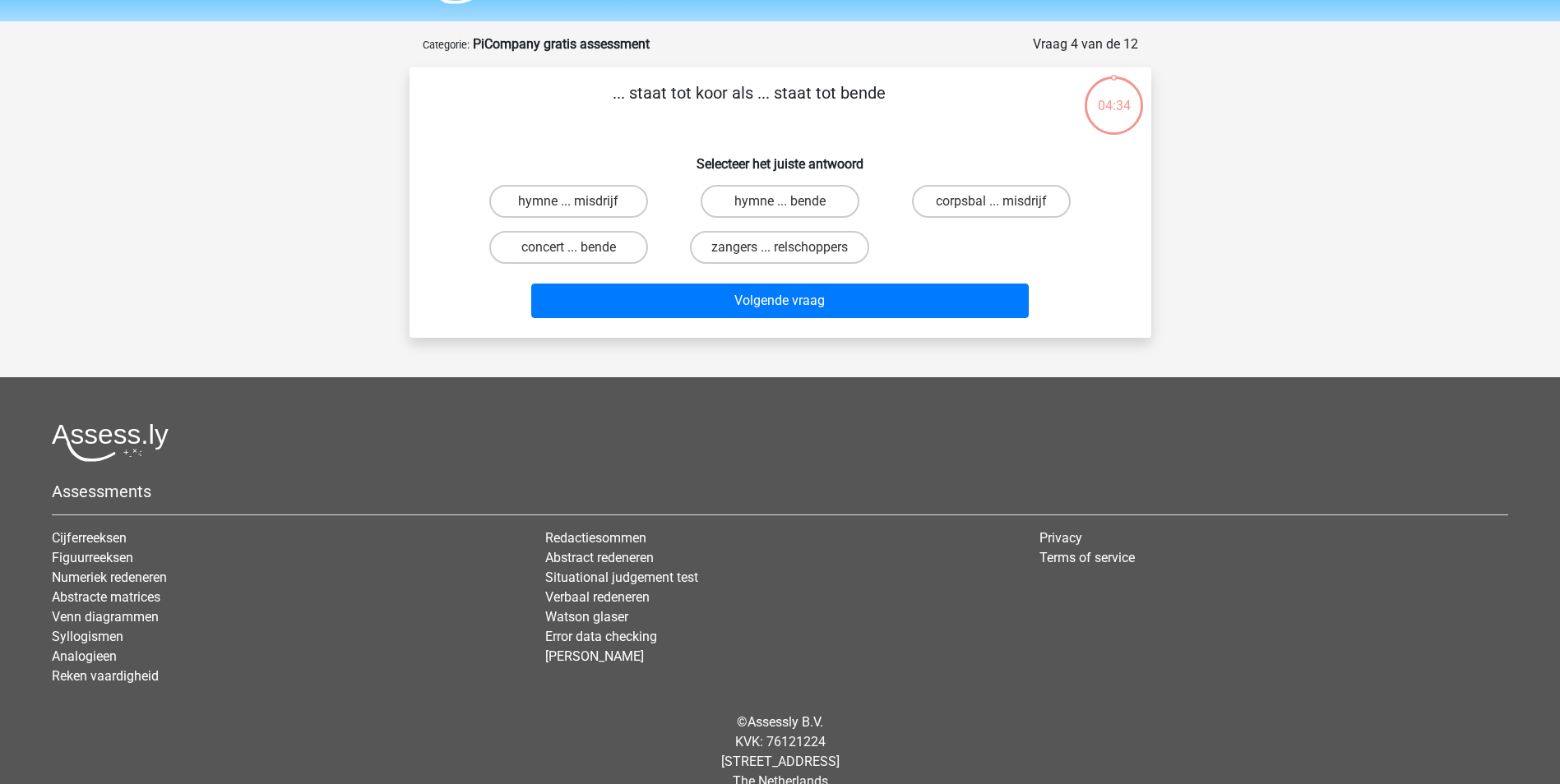
scroll to position [0, 0]
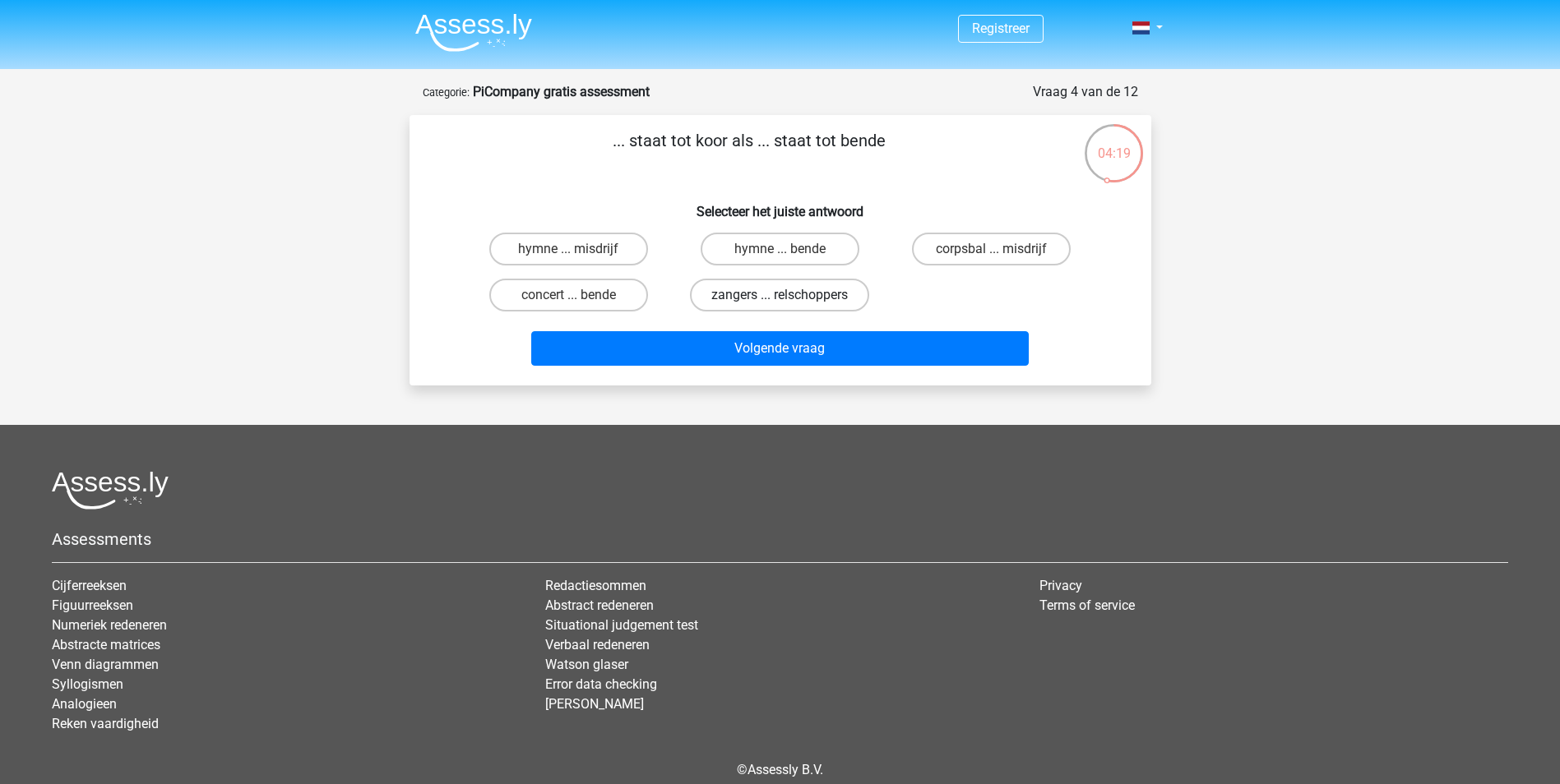
click at [753, 295] on label "zangers ... relschoppers" at bounding box center [780, 294] width 180 height 33
click at [780, 295] on input "zangers ... relschoppers" at bounding box center [784, 300] width 11 height 11
radio input "true"
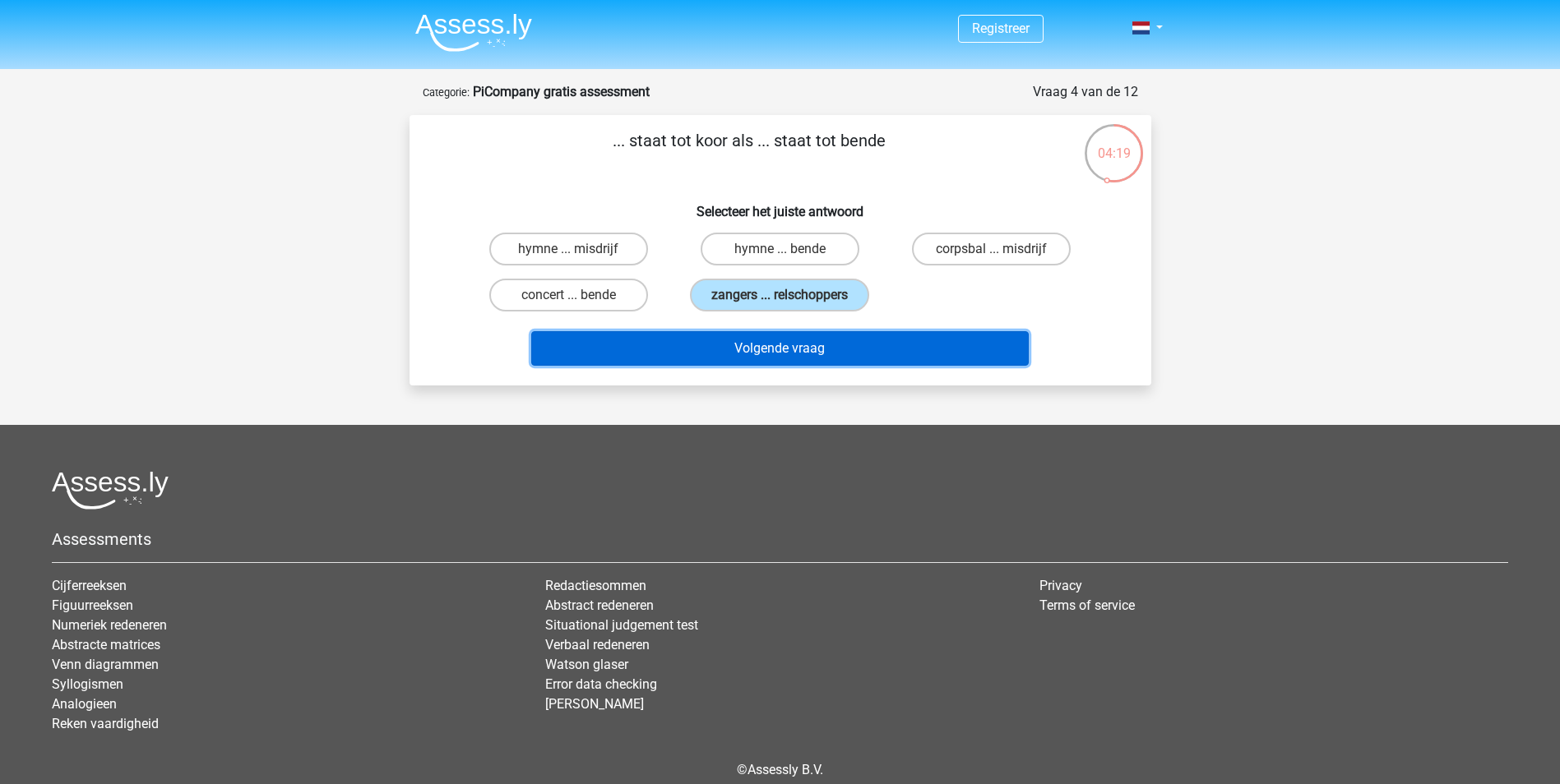
click at [754, 358] on button "Volgende vraag" at bounding box center [780, 348] width 498 height 35
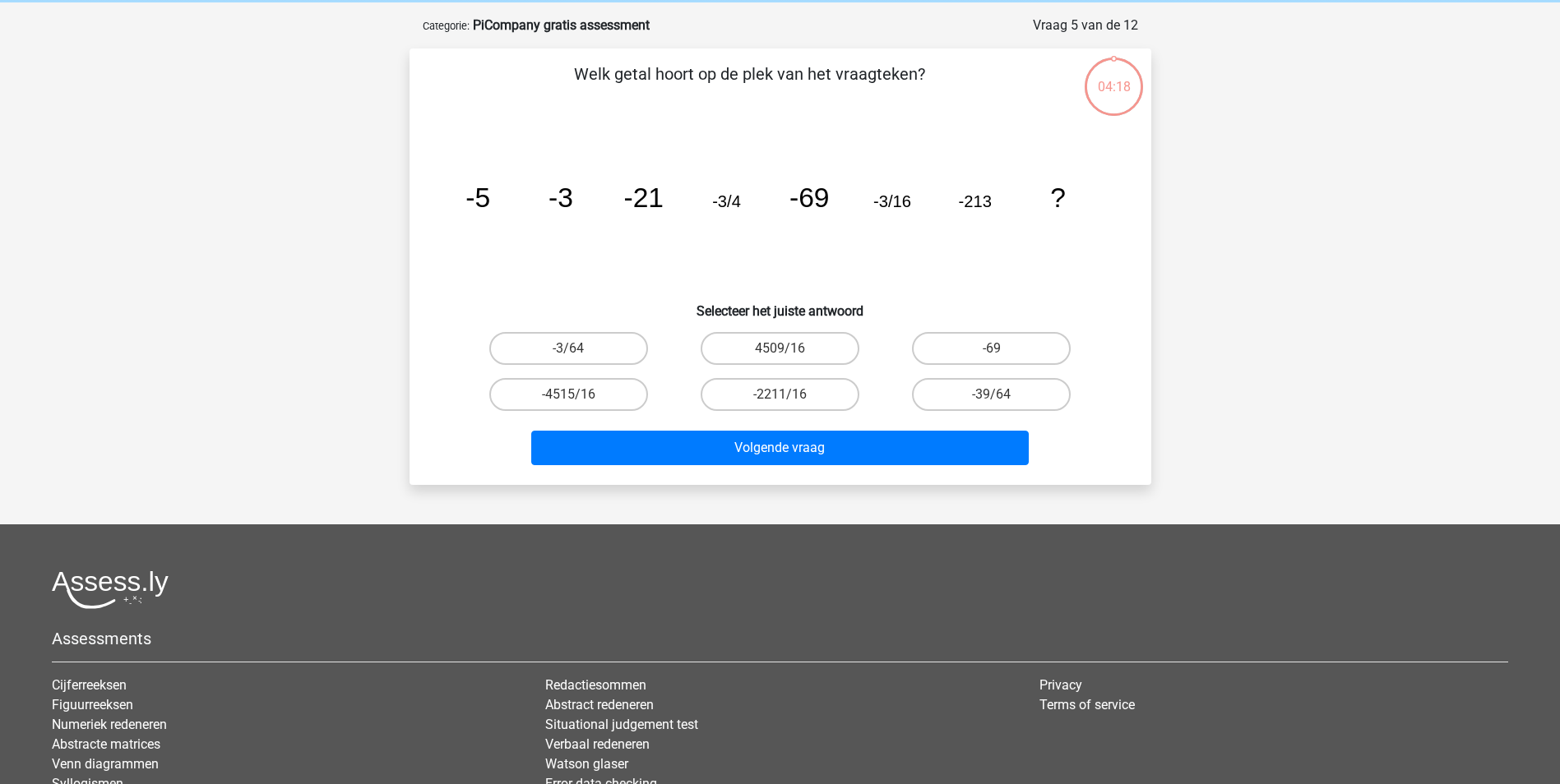
scroll to position [82, 0]
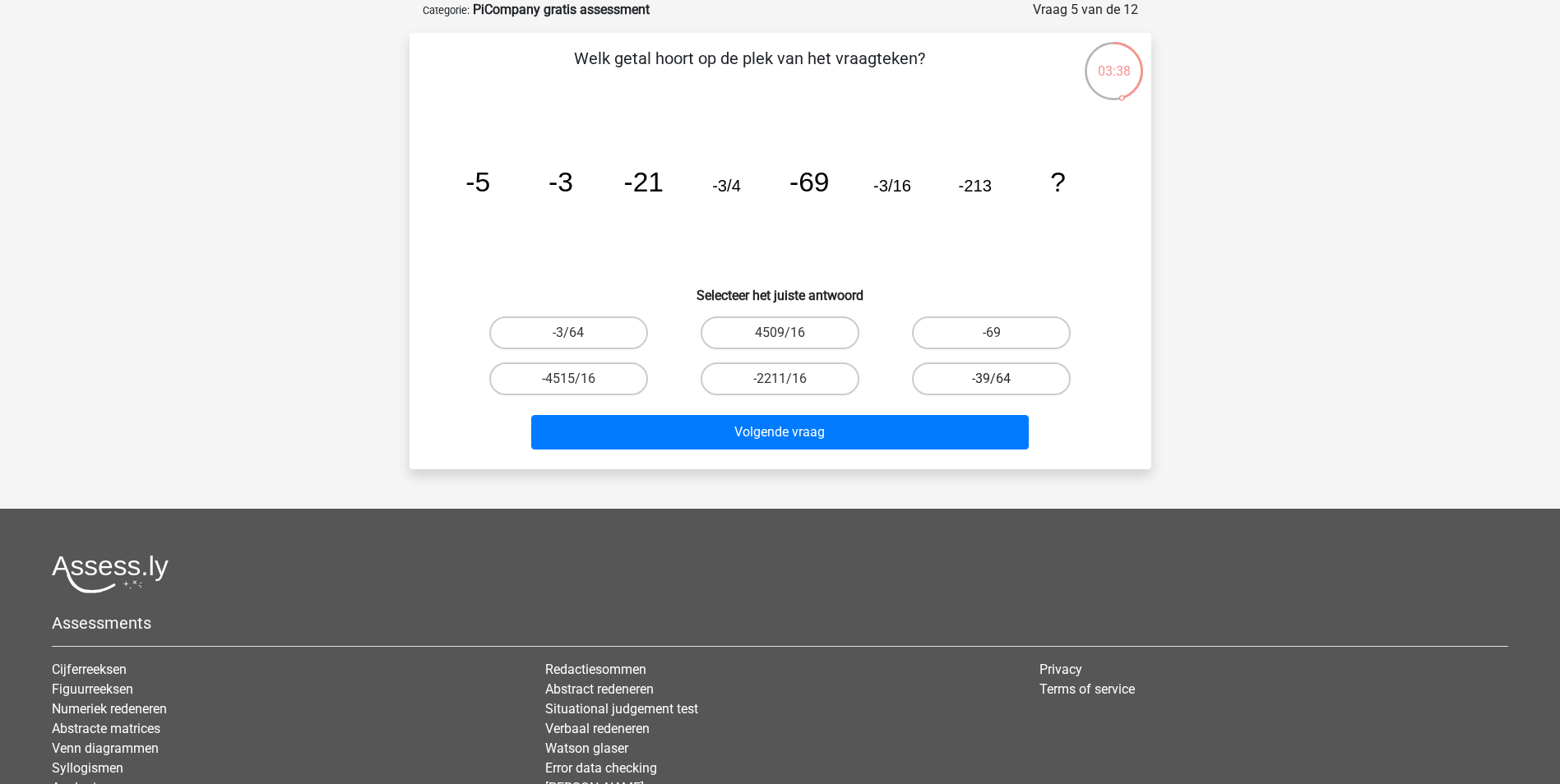
click at [982, 379] on label "-39/64" at bounding box center [992, 379] width 159 height 33
click at [992, 379] on input "-39/64" at bounding box center [997, 384] width 11 height 11
radio input "true"
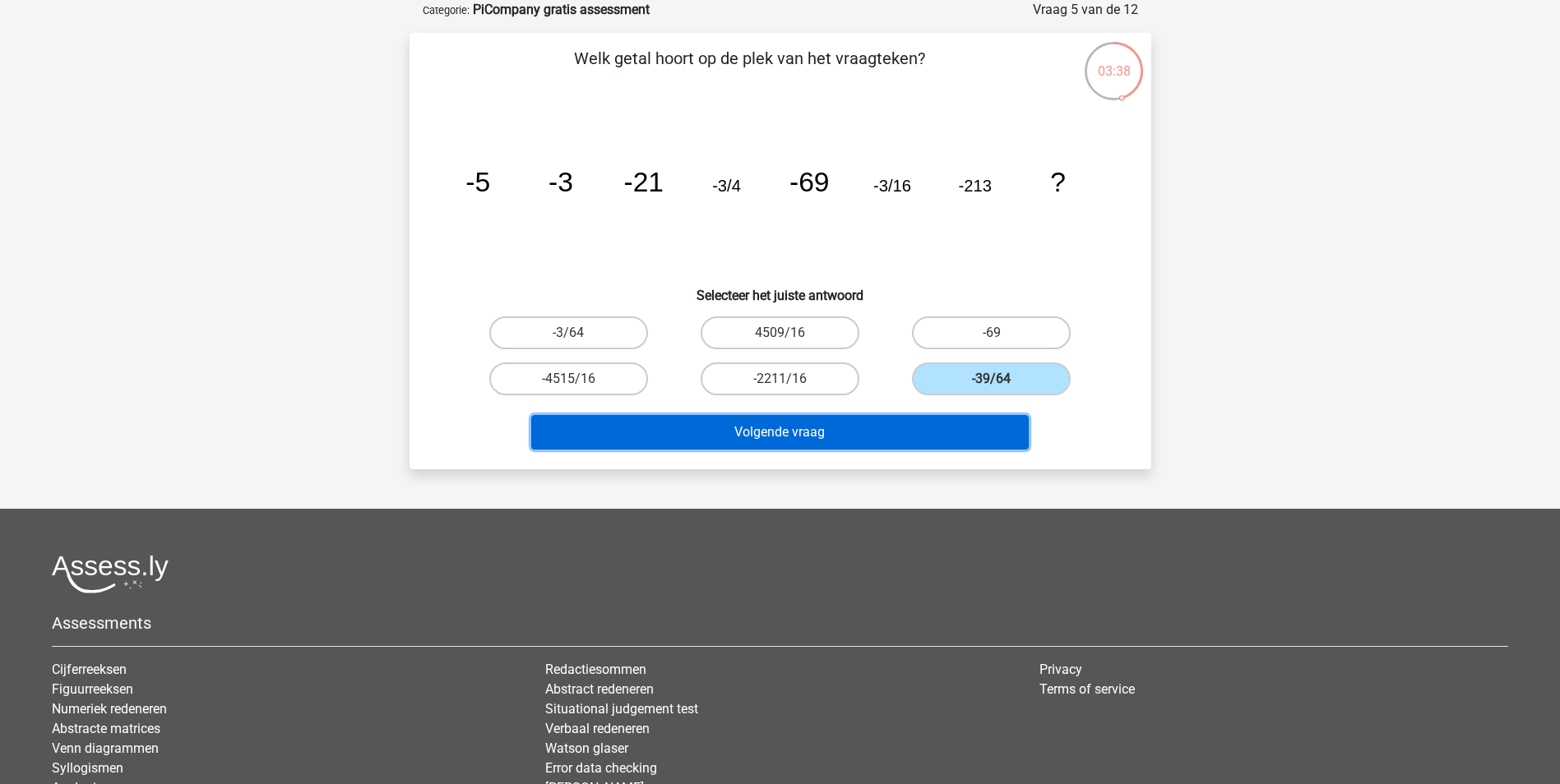
click at [911, 433] on button "Volgende vraag" at bounding box center [780, 432] width 498 height 35
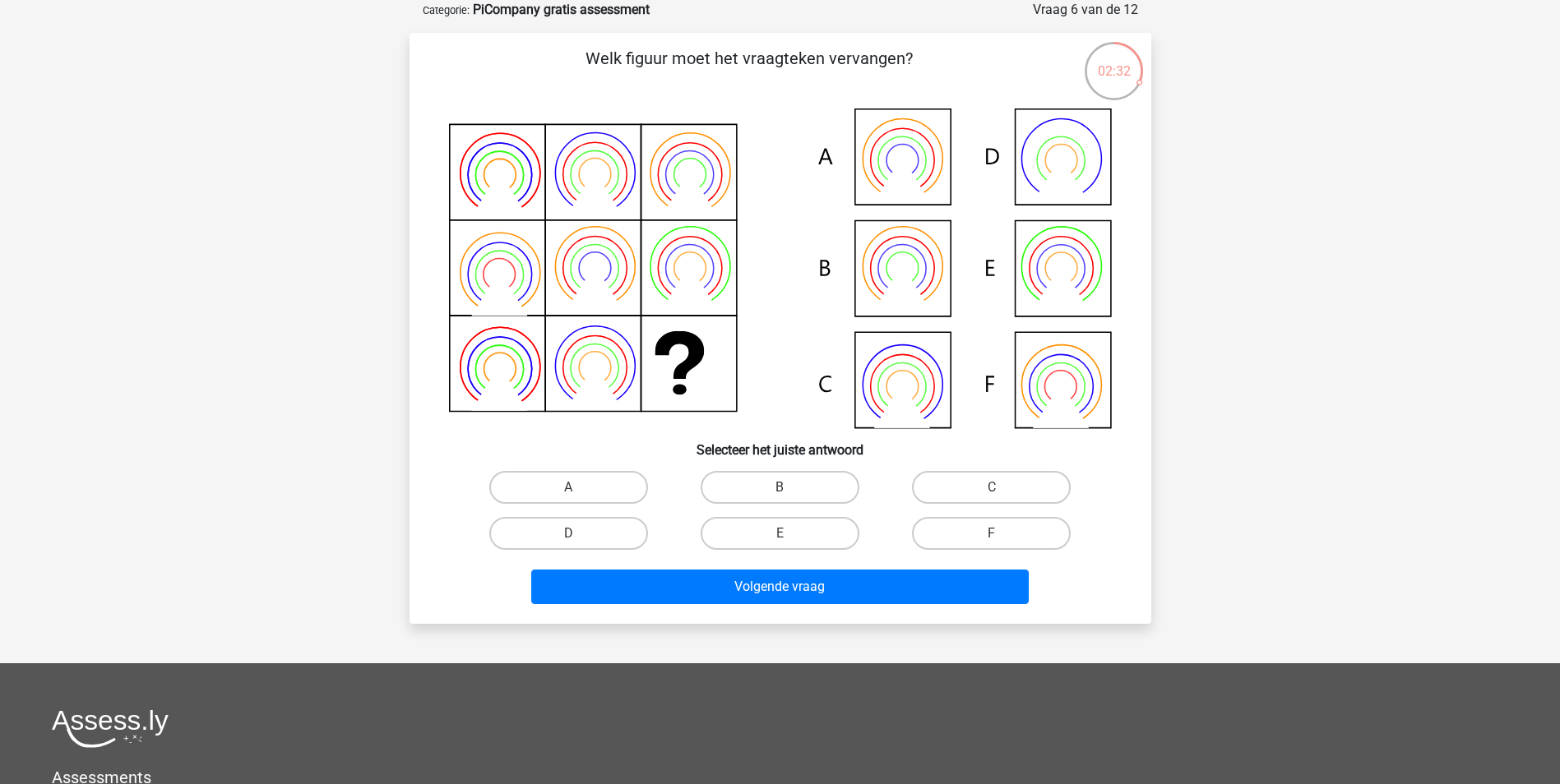
click at [1046, 396] on icon at bounding box center [1060, 387] width 32 height 32
click at [959, 531] on label "F" at bounding box center [992, 533] width 159 height 33
click at [992, 533] on input "F" at bounding box center [997, 538] width 11 height 11
radio input "true"
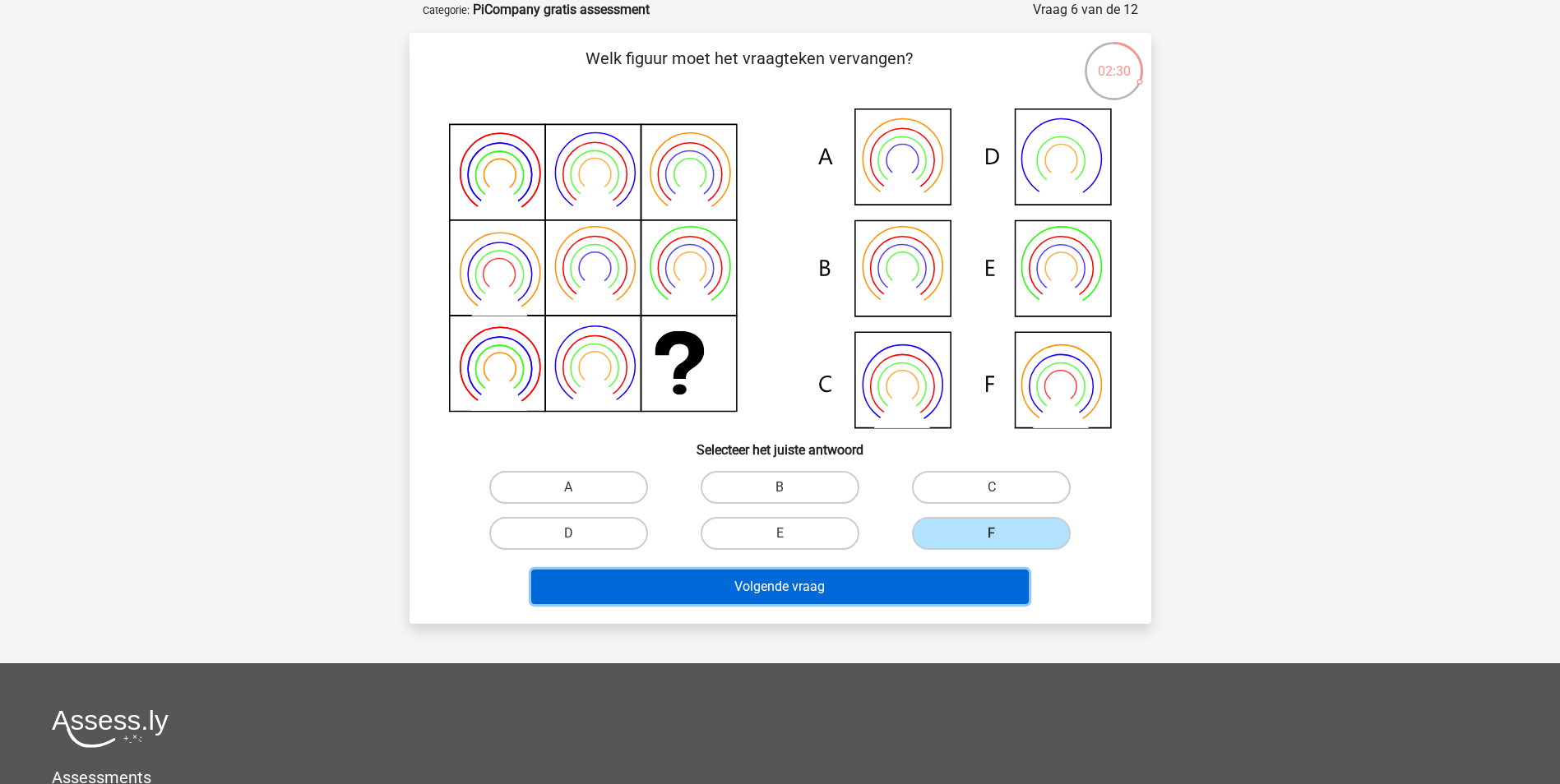
click at [831, 586] on button "Volgende vraag" at bounding box center [780, 587] width 498 height 35
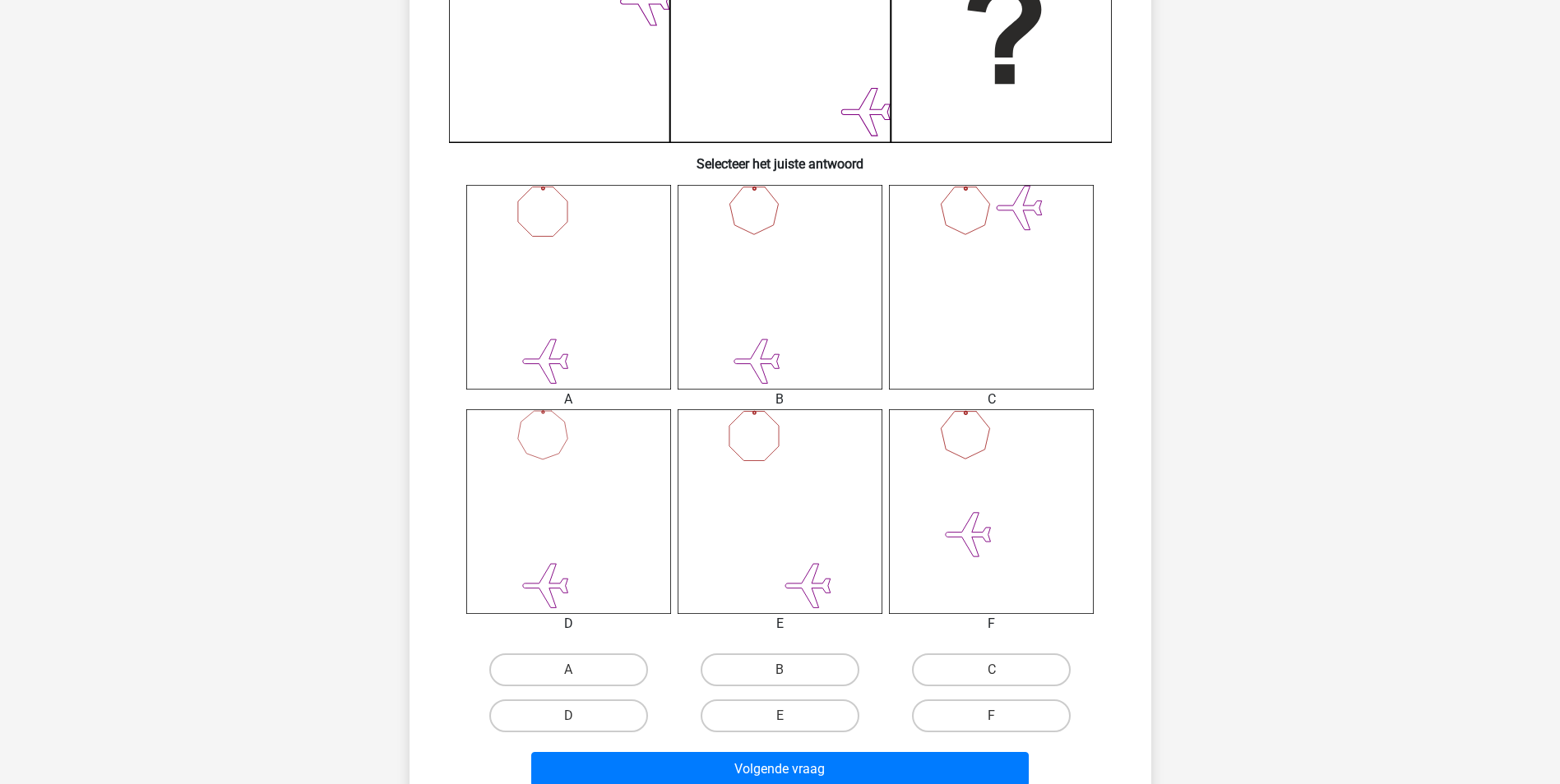
scroll to position [493, 0]
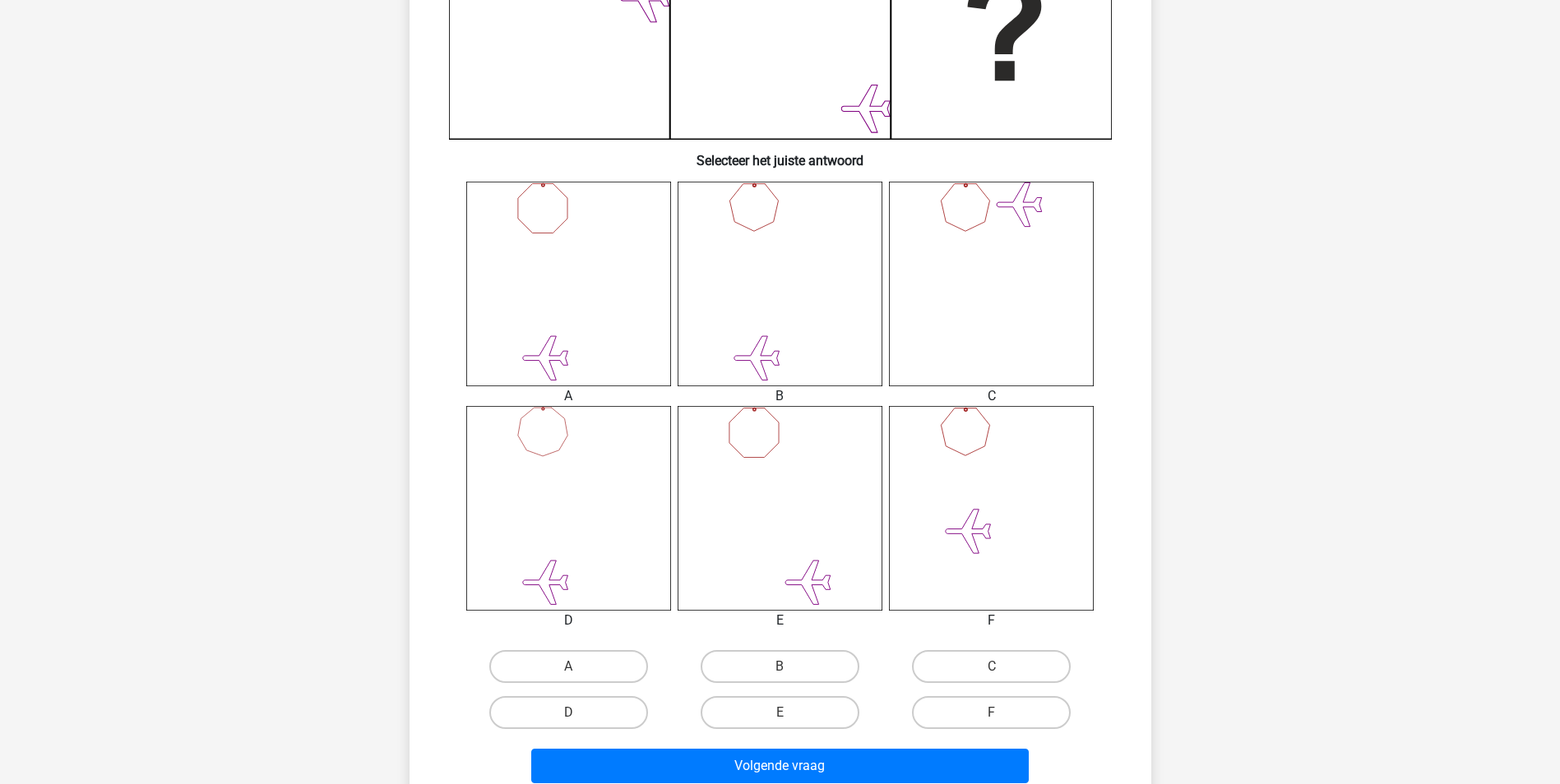
click at [989, 486] on icon at bounding box center [991, 508] width 204 height 204
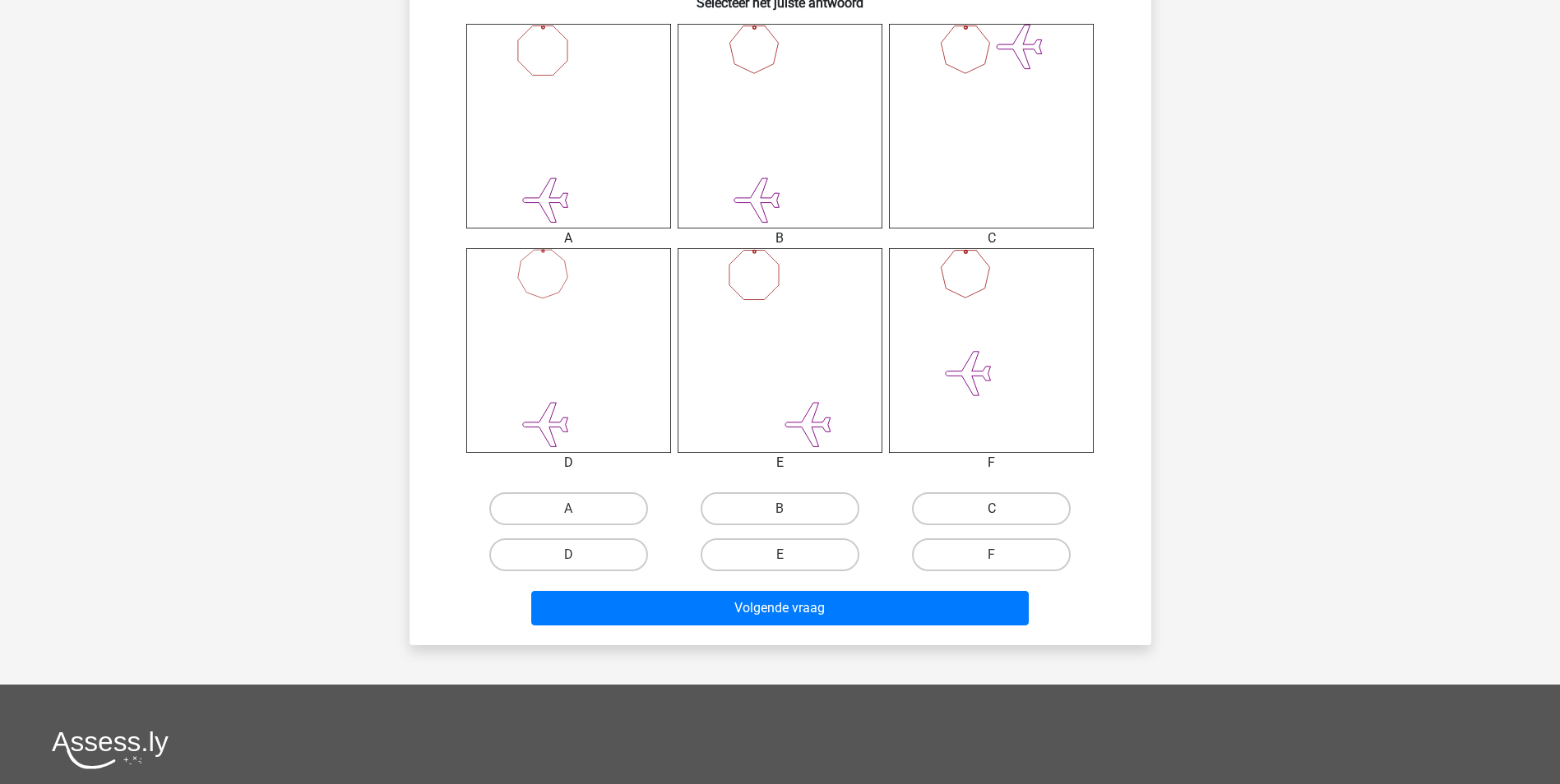
scroll to position [657, 0]
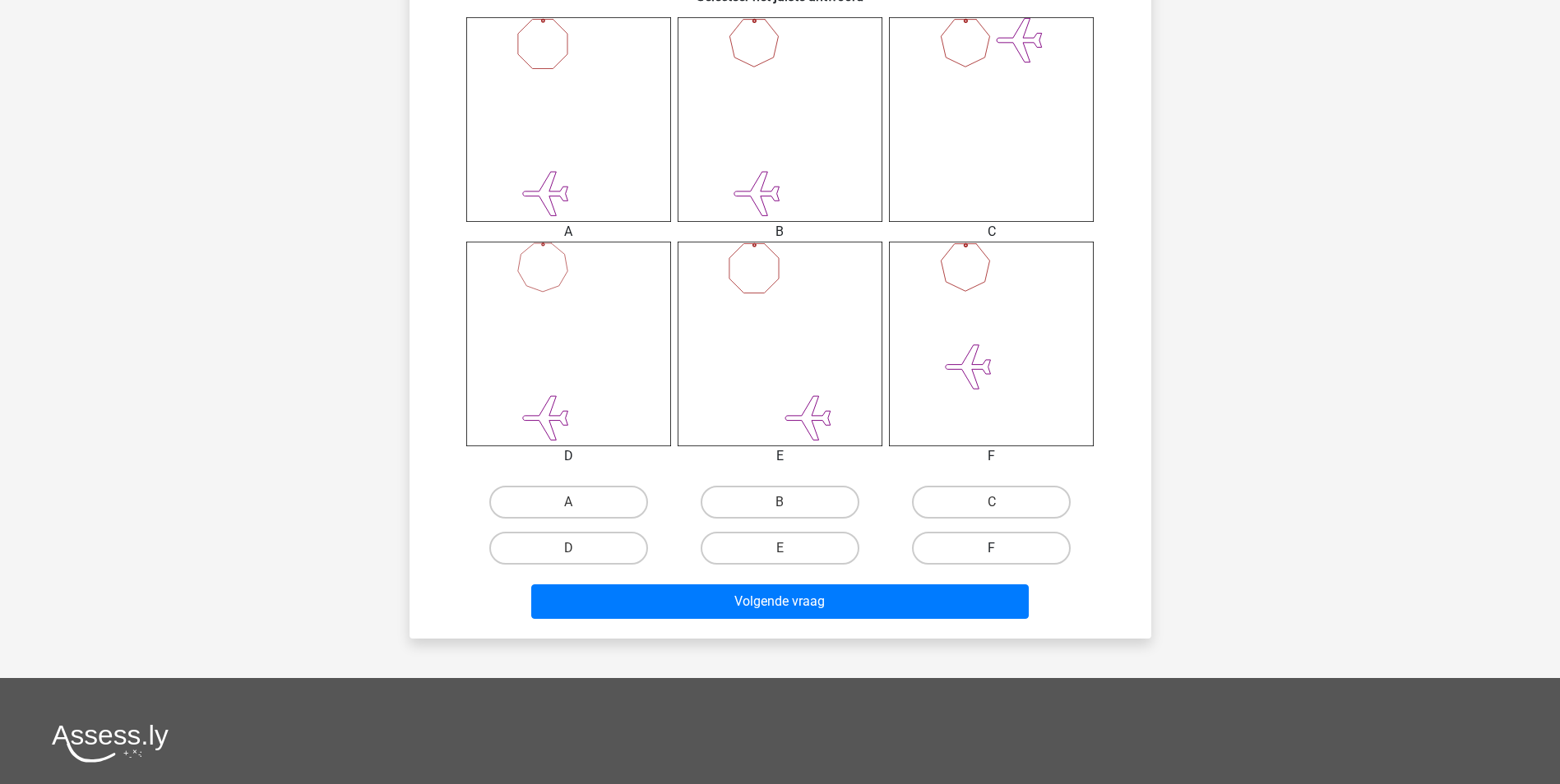
click at [965, 545] on label "F" at bounding box center [992, 547] width 159 height 33
click at [992, 548] on input "F" at bounding box center [997, 553] width 11 height 11
radio input "true"
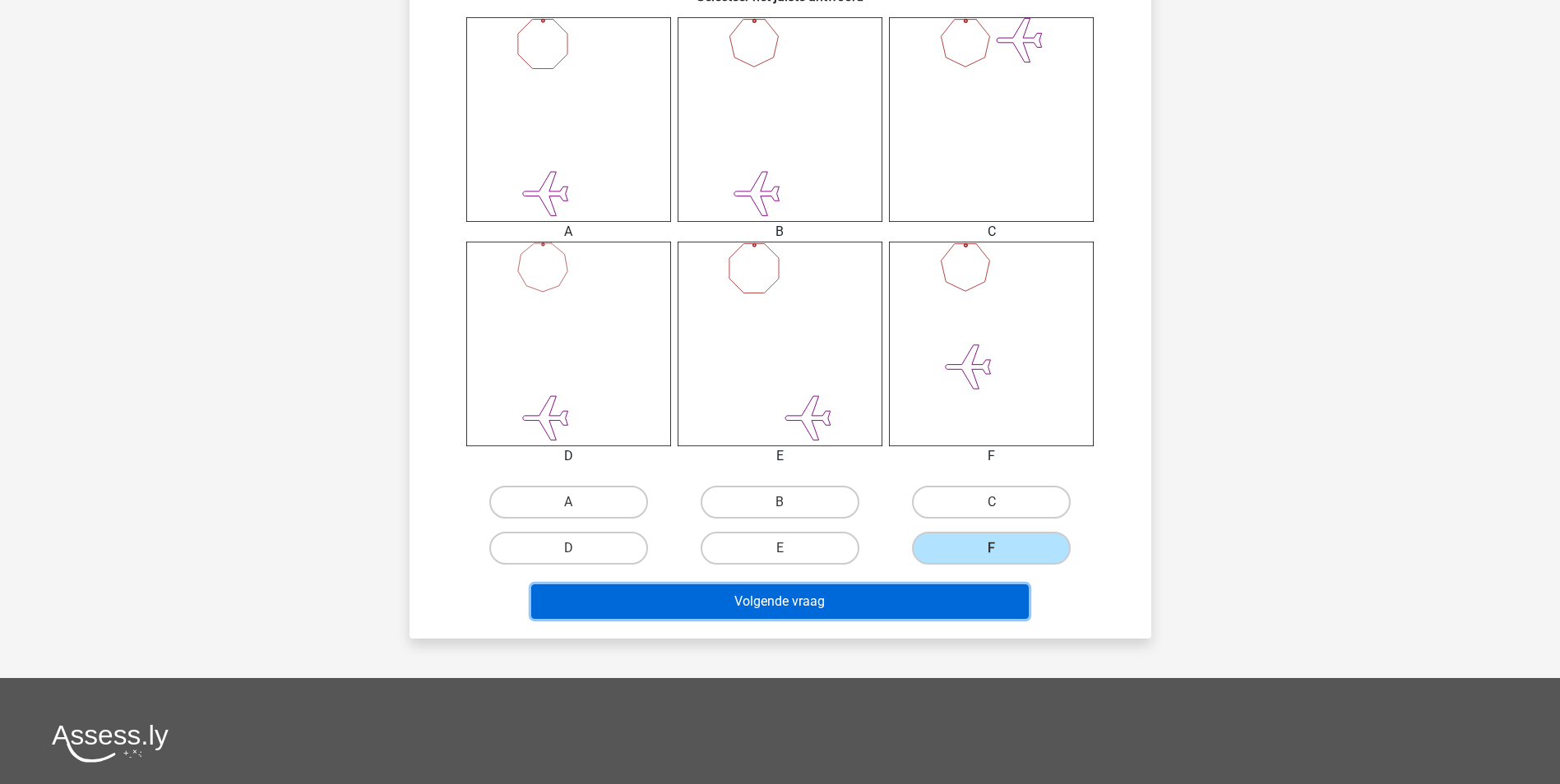
click at [888, 608] on button "Volgende vraag" at bounding box center [780, 602] width 498 height 35
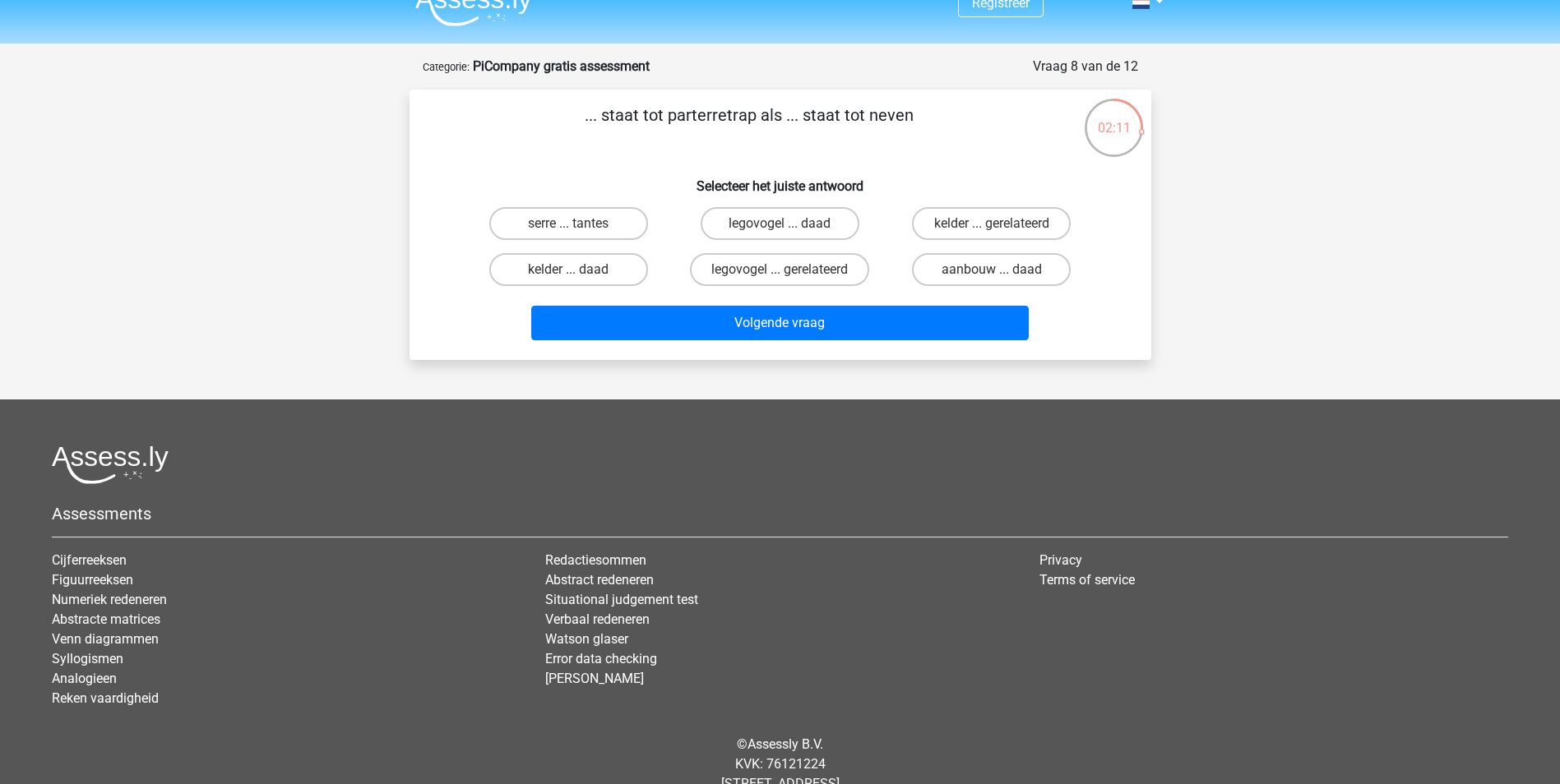
scroll to position [0, 0]
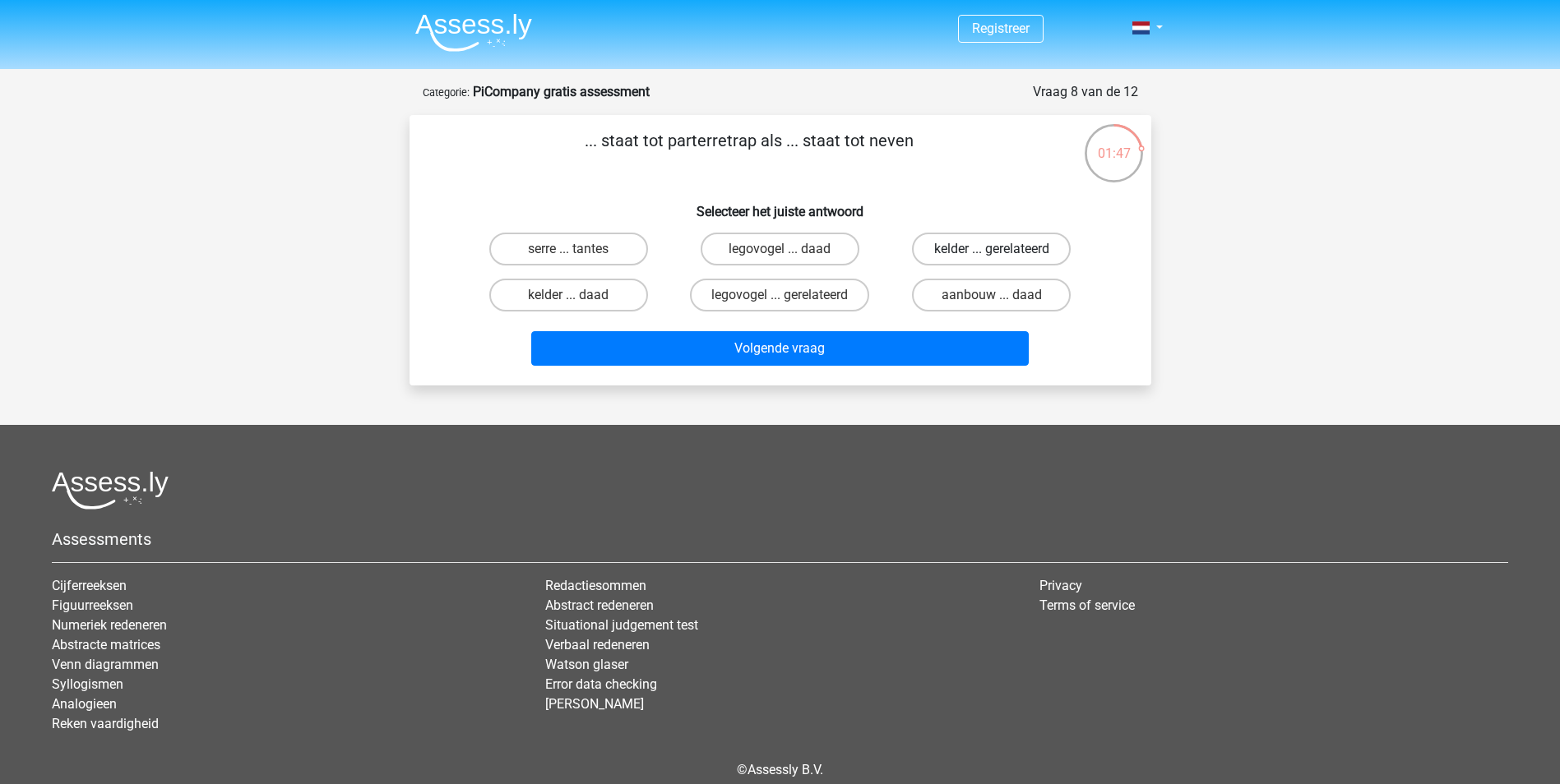
click at [962, 247] on label "kelder ... gerelateerd" at bounding box center [992, 249] width 159 height 33
click at [992, 249] on input "kelder ... gerelateerd" at bounding box center [997, 254] width 11 height 11
radio input "true"
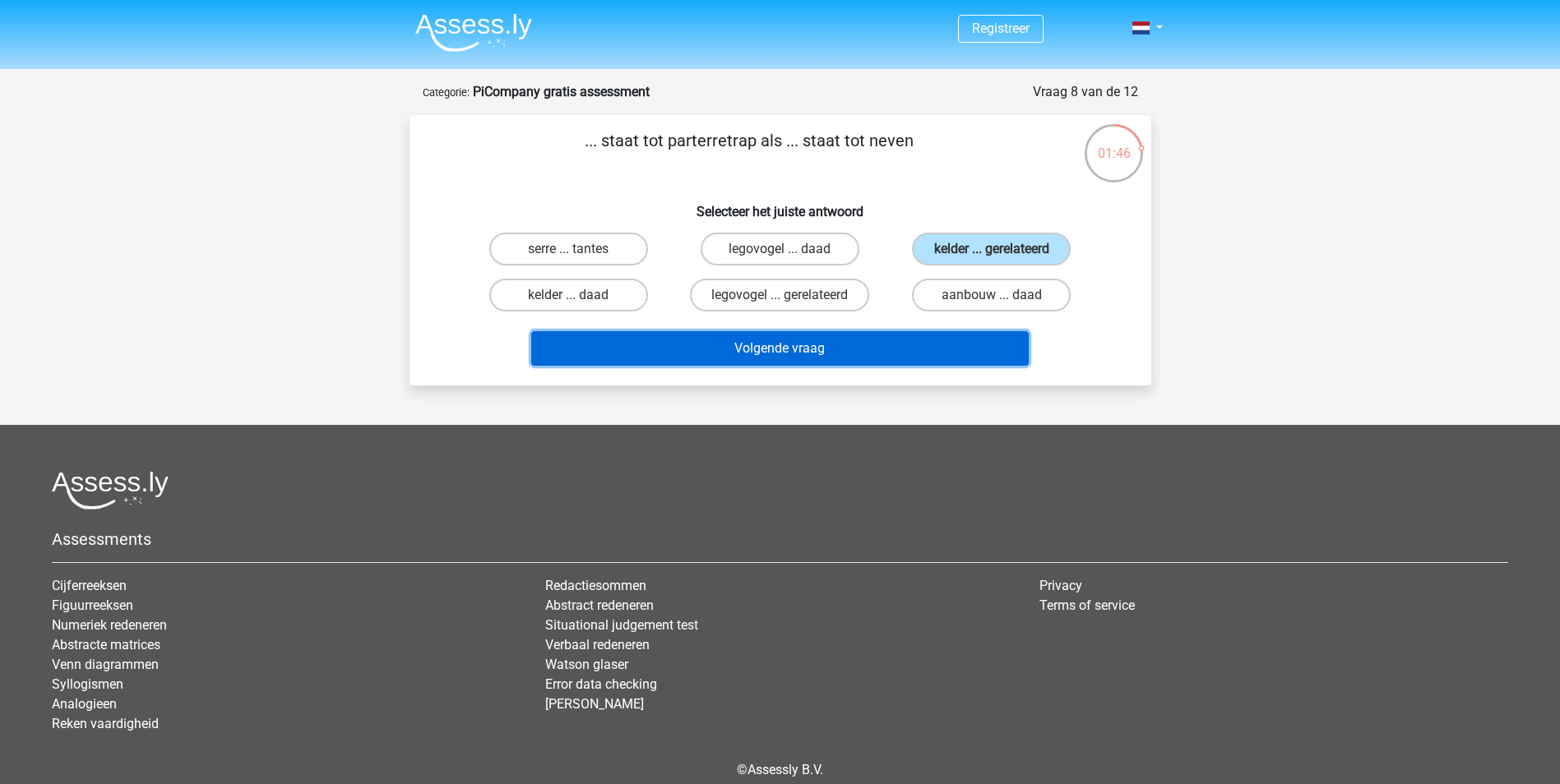
click at [883, 341] on button "Volgende vraag" at bounding box center [780, 348] width 498 height 35
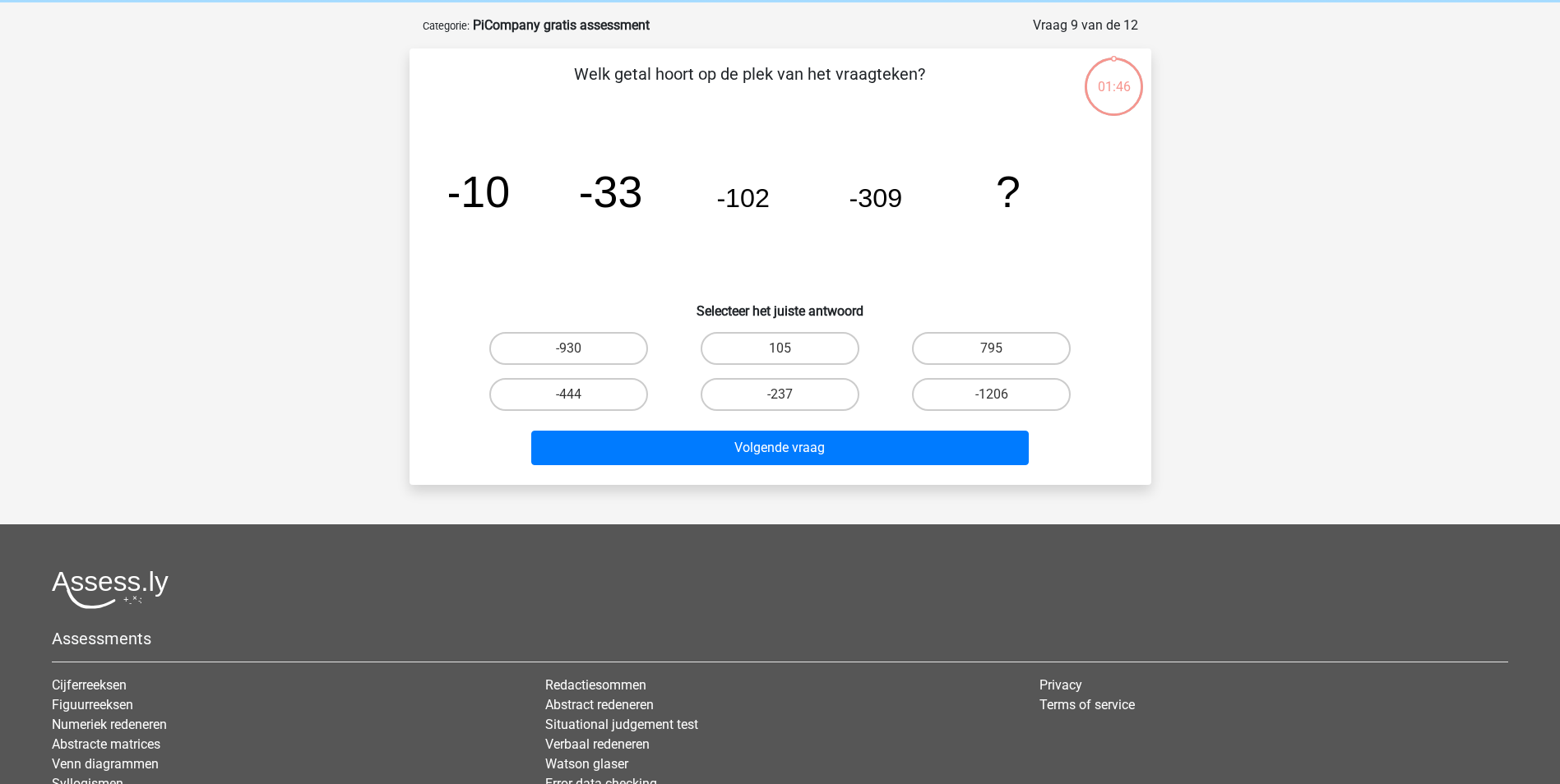
scroll to position [82, 0]
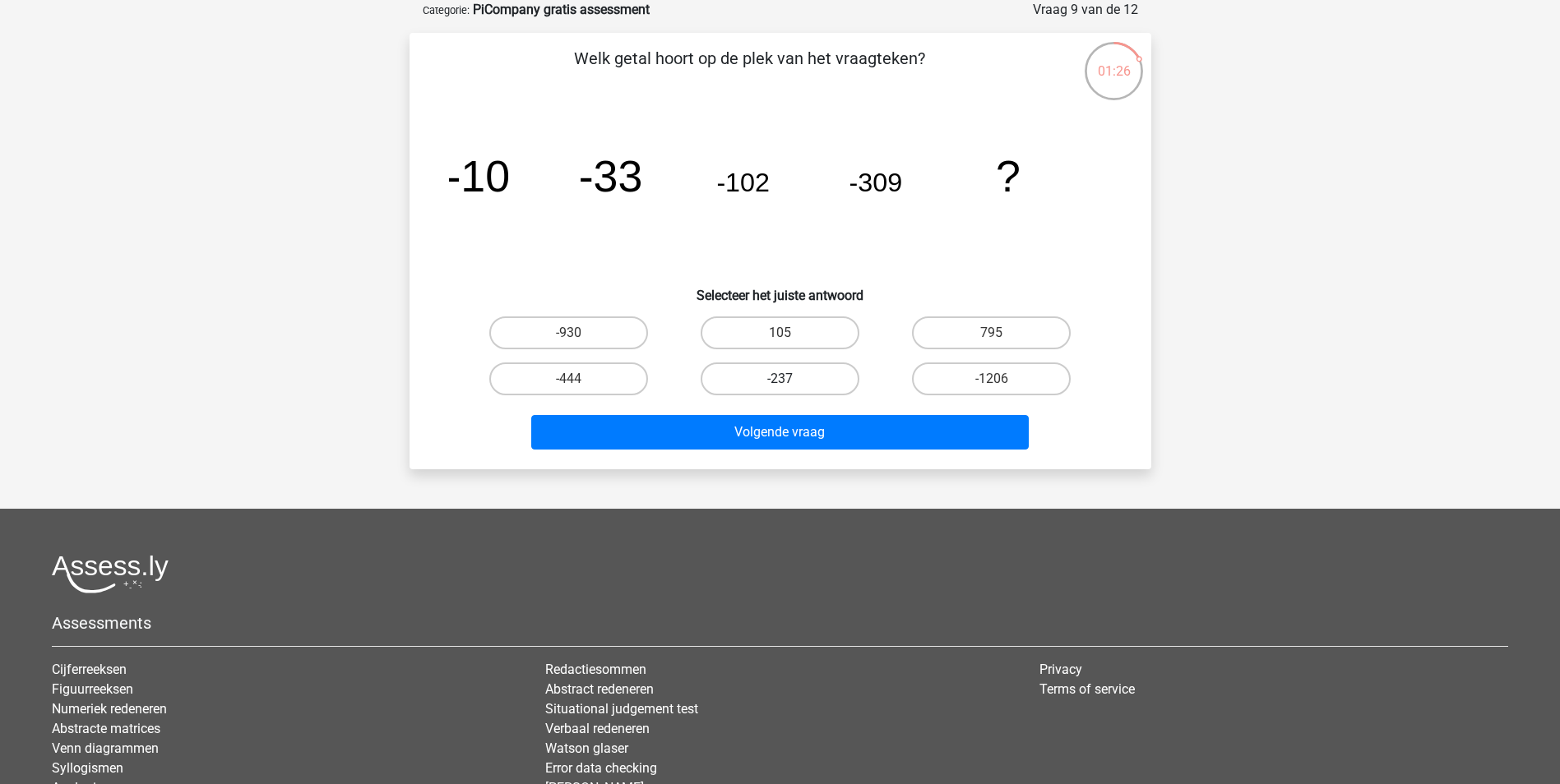
click at [720, 383] on label "-237" at bounding box center [780, 379] width 159 height 33
click at [780, 383] on input "-237" at bounding box center [784, 384] width 11 height 11
radio input "true"
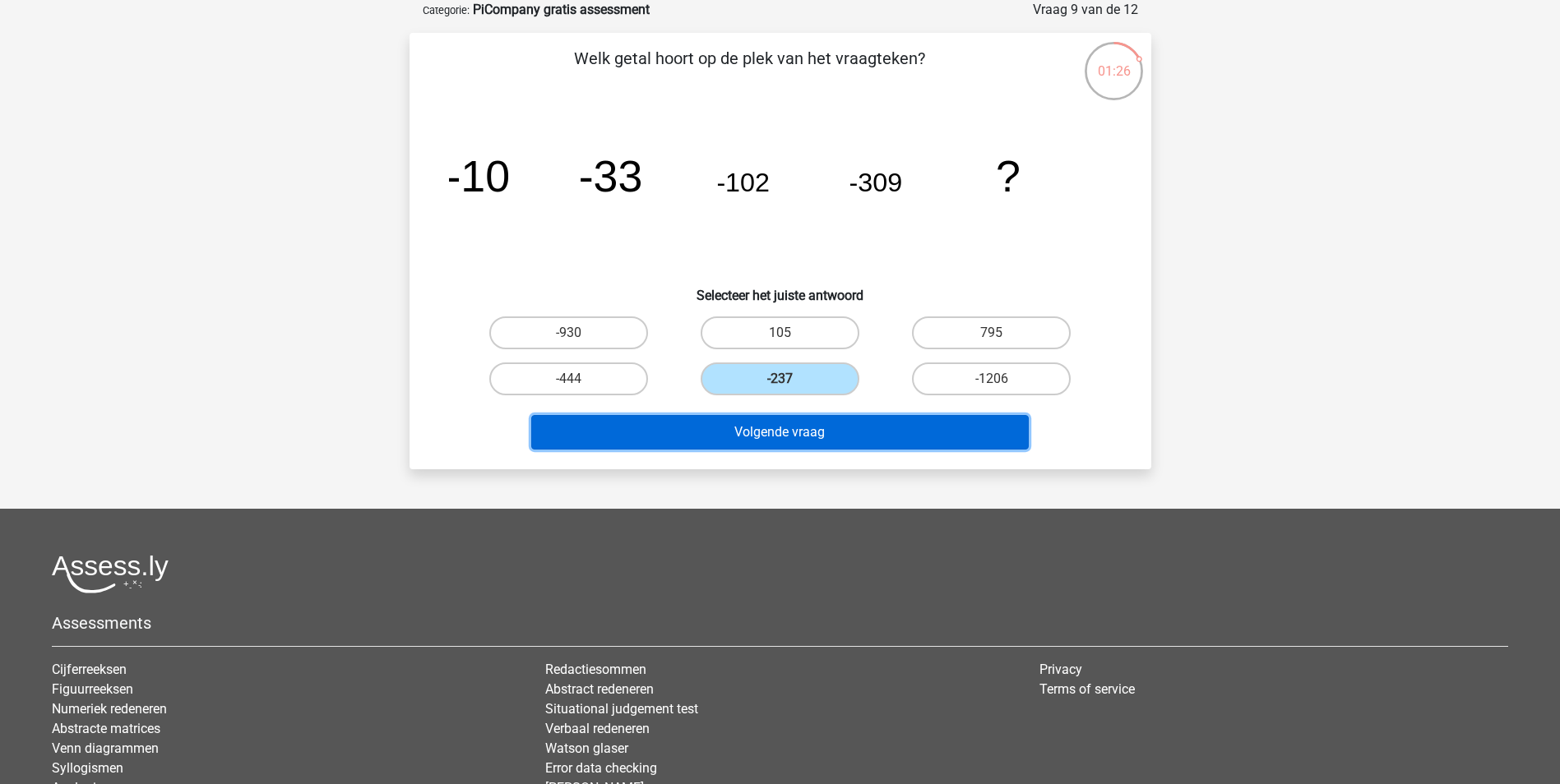
click at [732, 431] on button "Volgende vraag" at bounding box center [780, 432] width 498 height 35
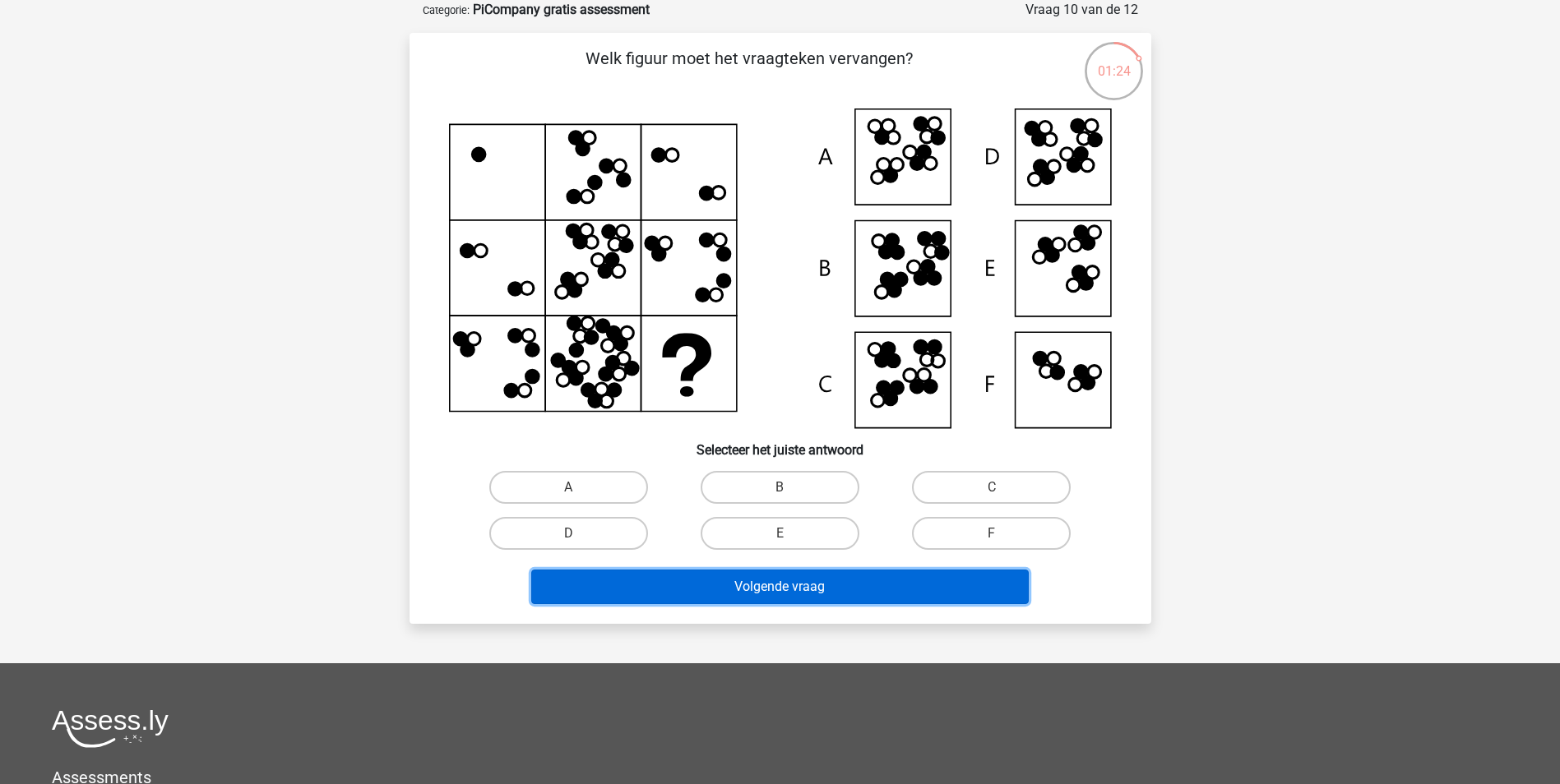
click at [734, 598] on button "Volgende vraag" at bounding box center [780, 587] width 498 height 35
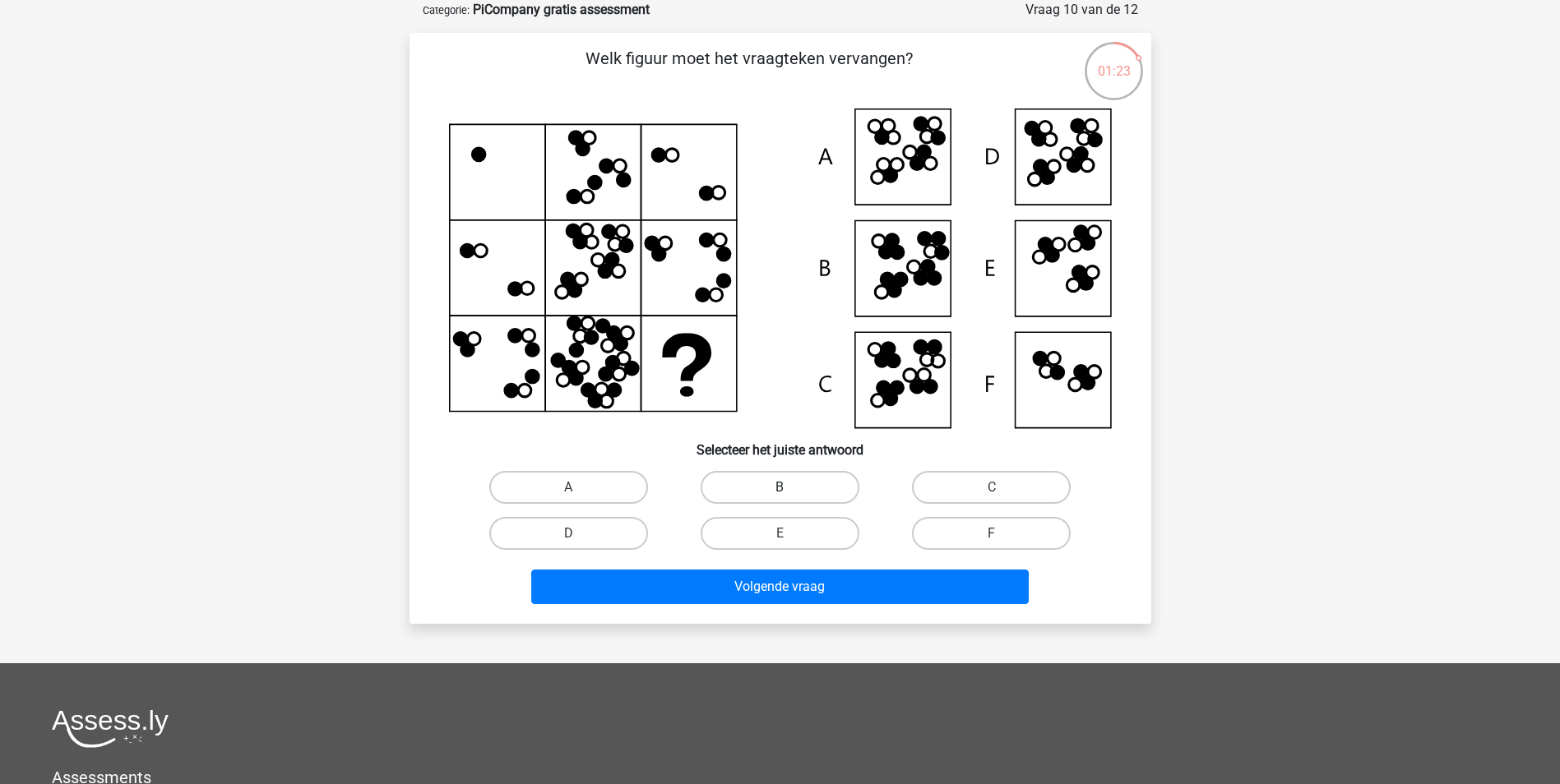
click at [751, 493] on label "B" at bounding box center [780, 487] width 159 height 33
click at [780, 493] on input "B" at bounding box center [784, 493] width 11 height 11
radio input "true"
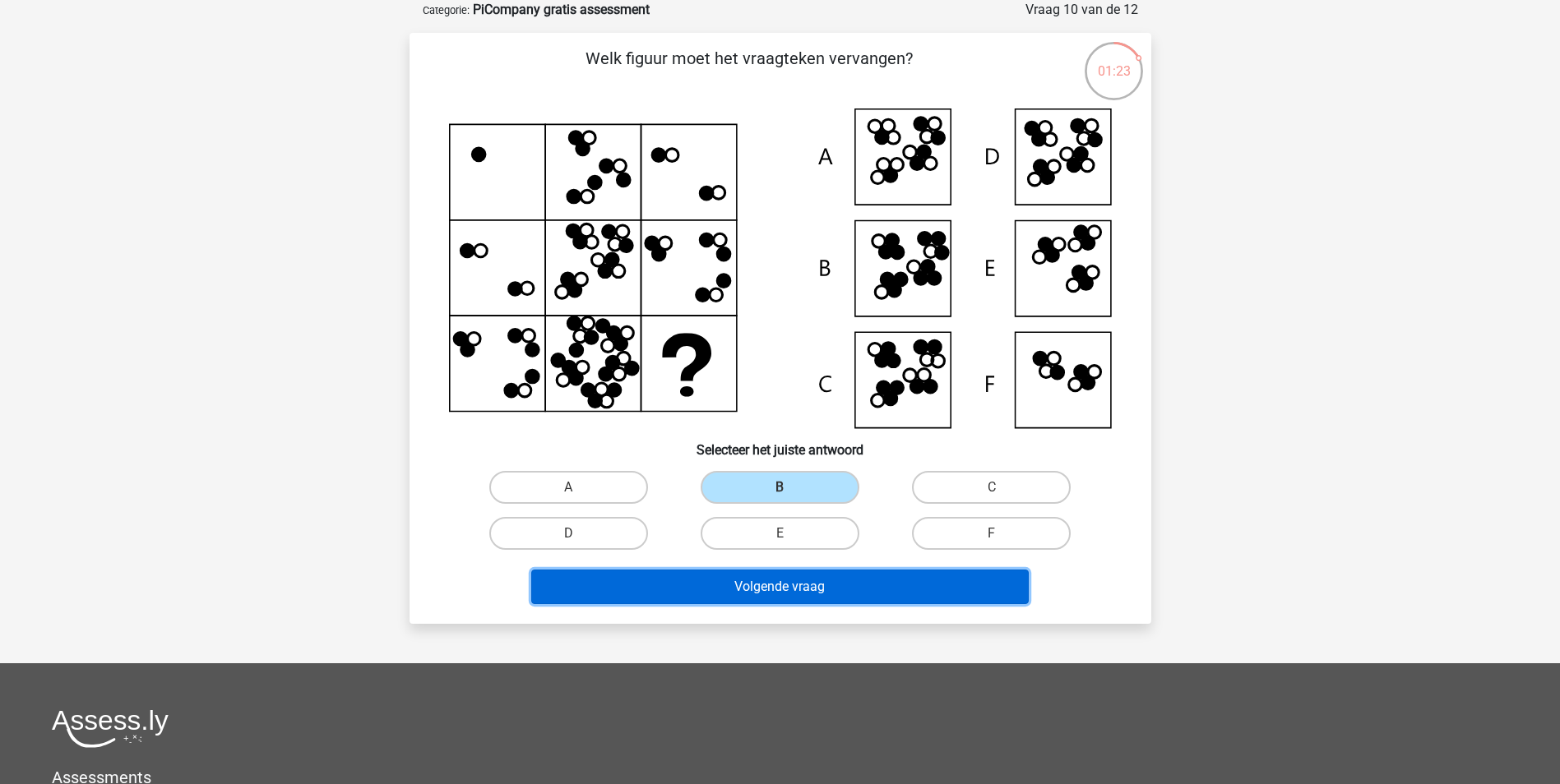
click at [753, 585] on button "Volgende vraag" at bounding box center [780, 587] width 498 height 35
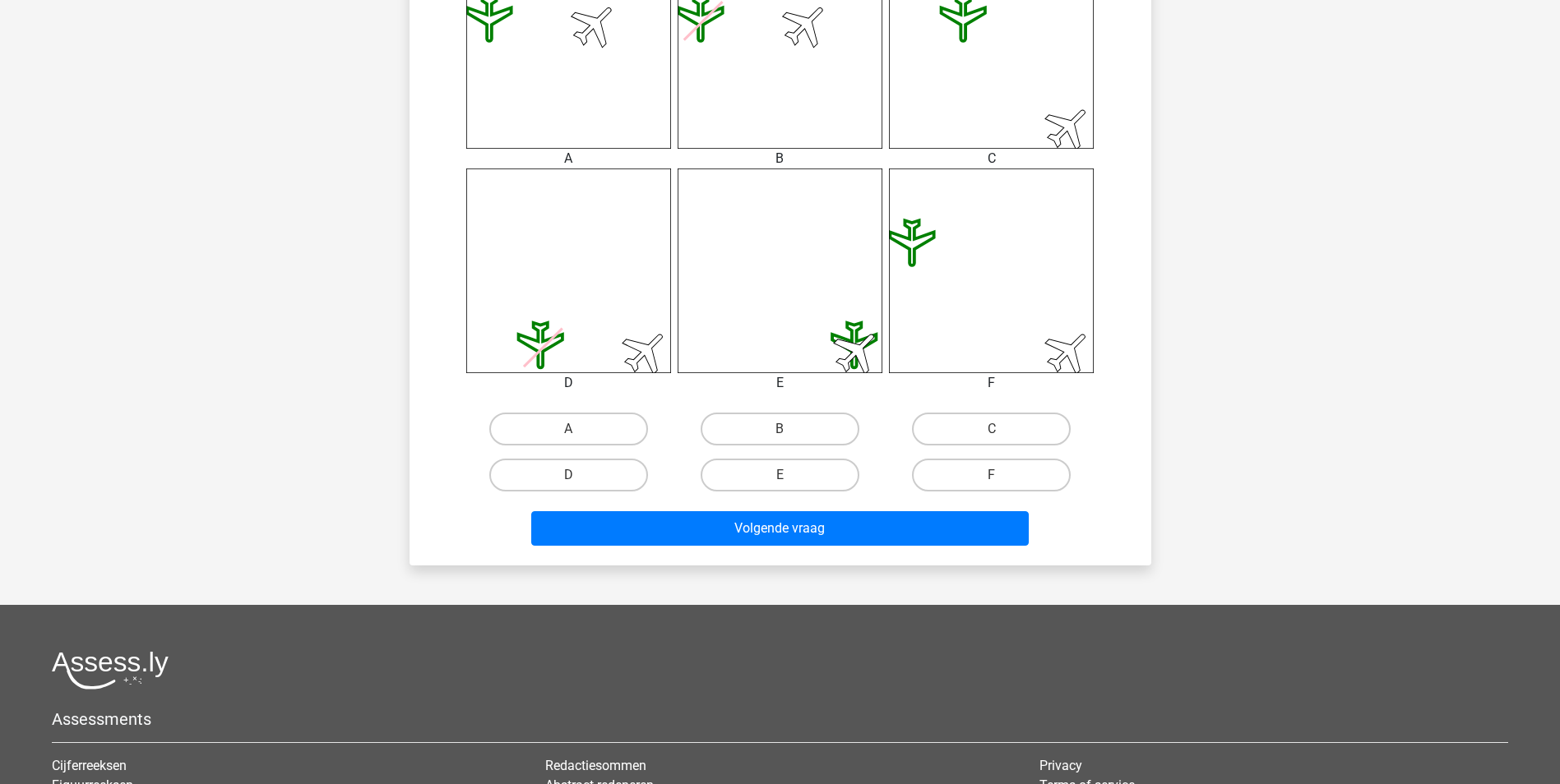
scroll to position [739, 0]
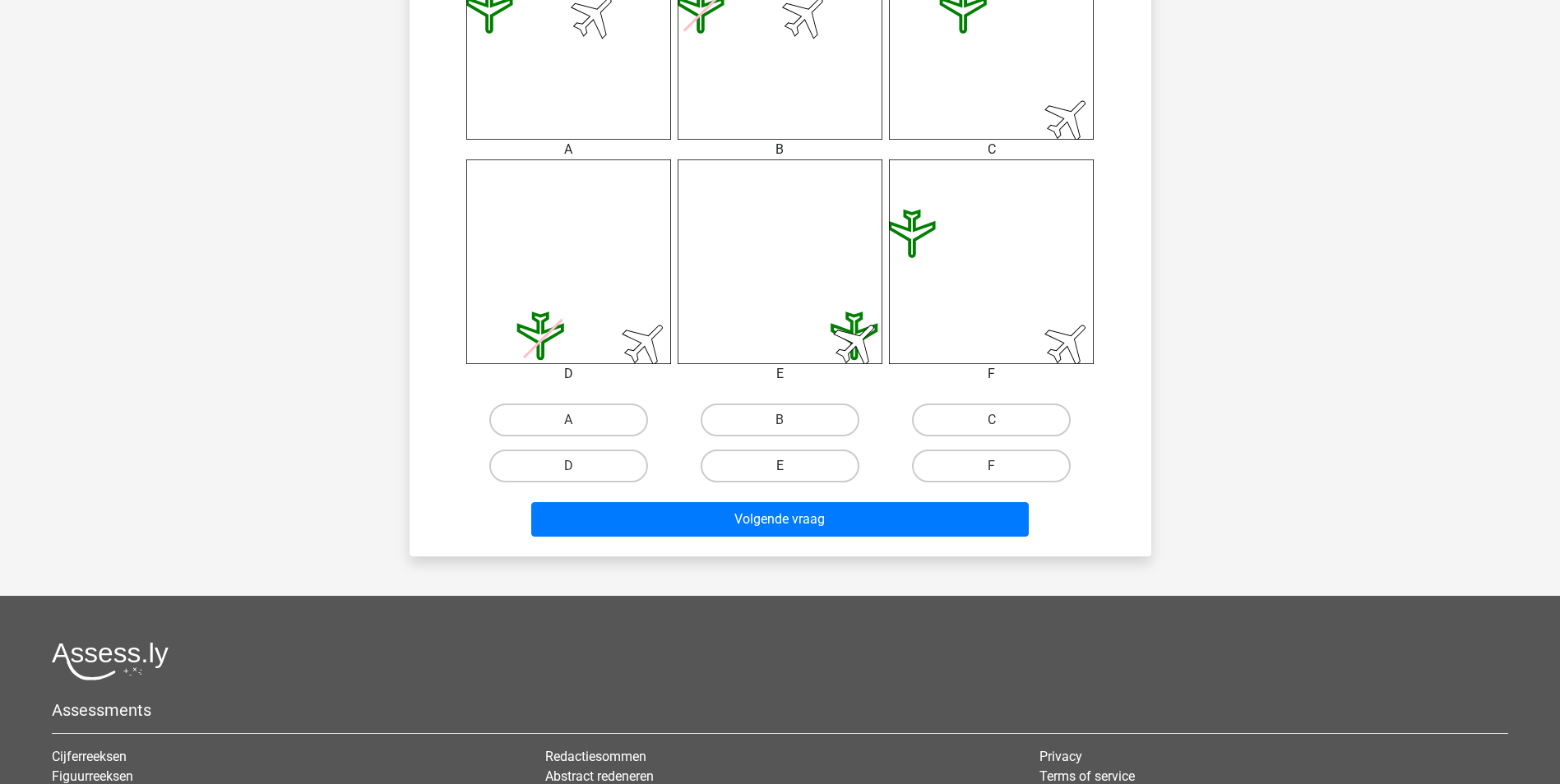
click at [765, 469] on label "E" at bounding box center [780, 466] width 159 height 33
click at [780, 469] on input "E" at bounding box center [784, 471] width 11 height 11
radio input "true"
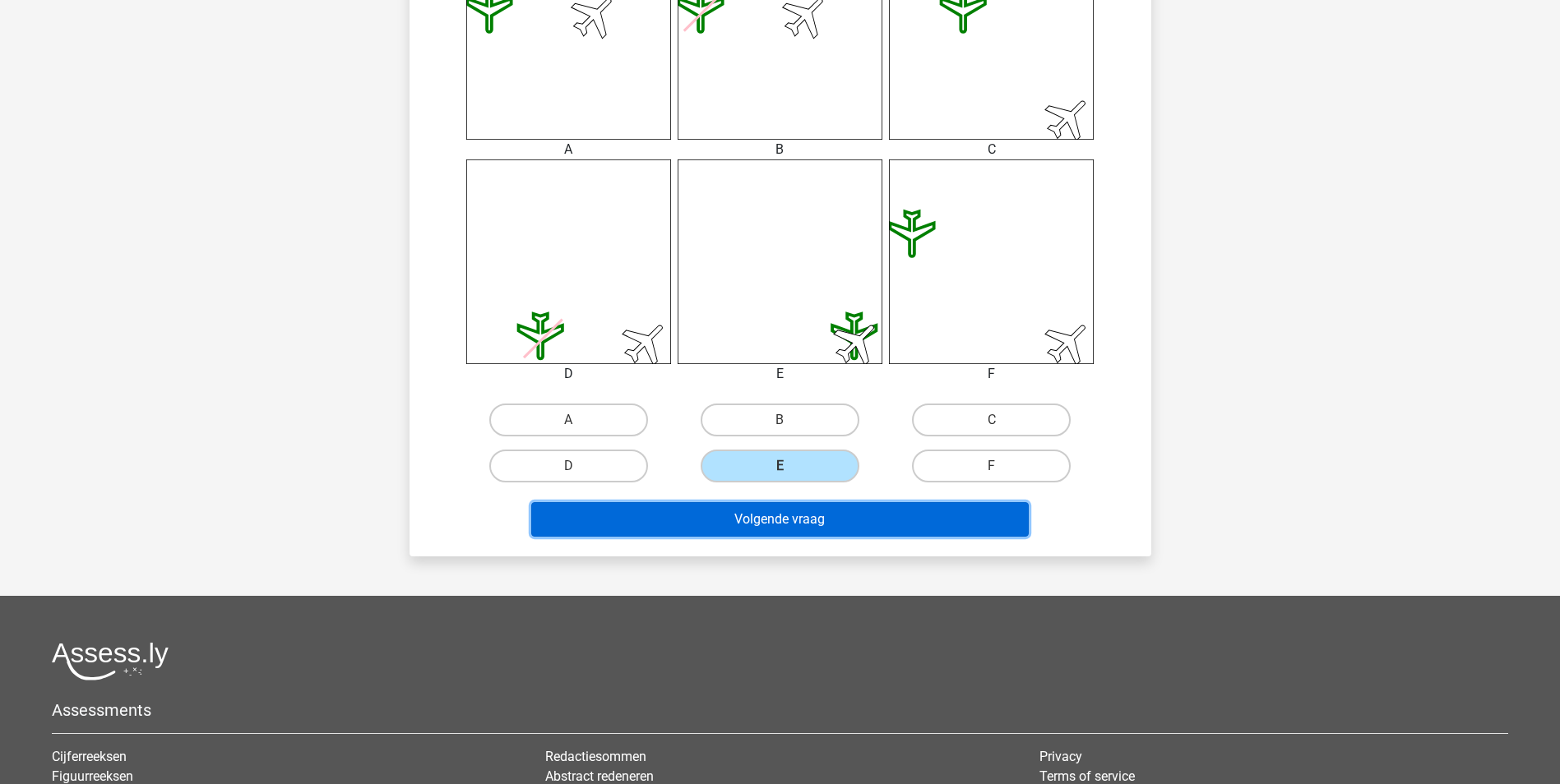
click at [768, 519] on button "Volgende vraag" at bounding box center [780, 519] width 498 height 35
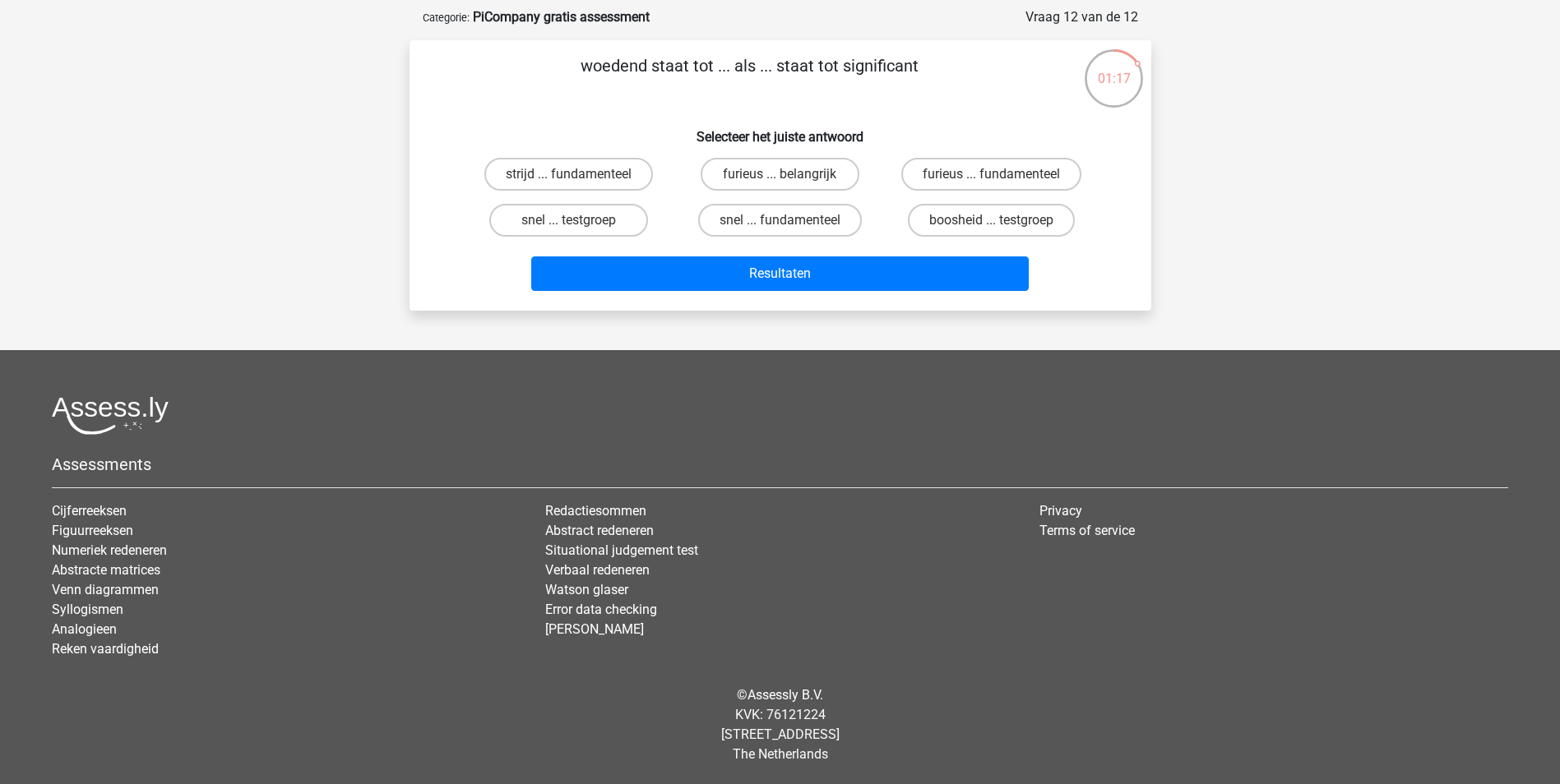
scroll to position [0, 0]
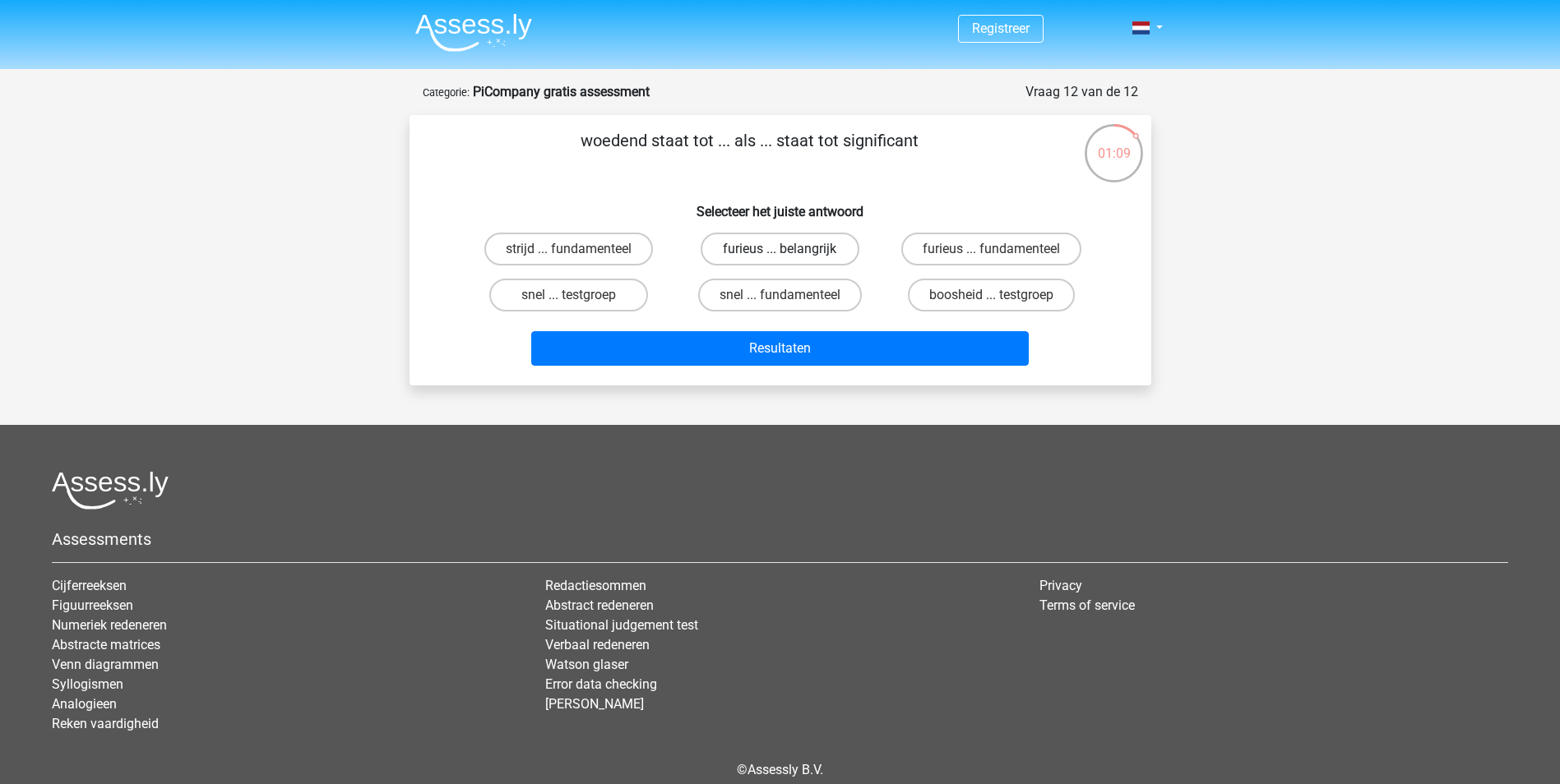
click at [734, 253] on label "furieus ... belangrijk" at bounding box center [780, 249] width 159 height 33
click at [780, 253] on input "furieus ... belangrijk" at bounding box center [784, 254] width 11 height 11
radio input "true"
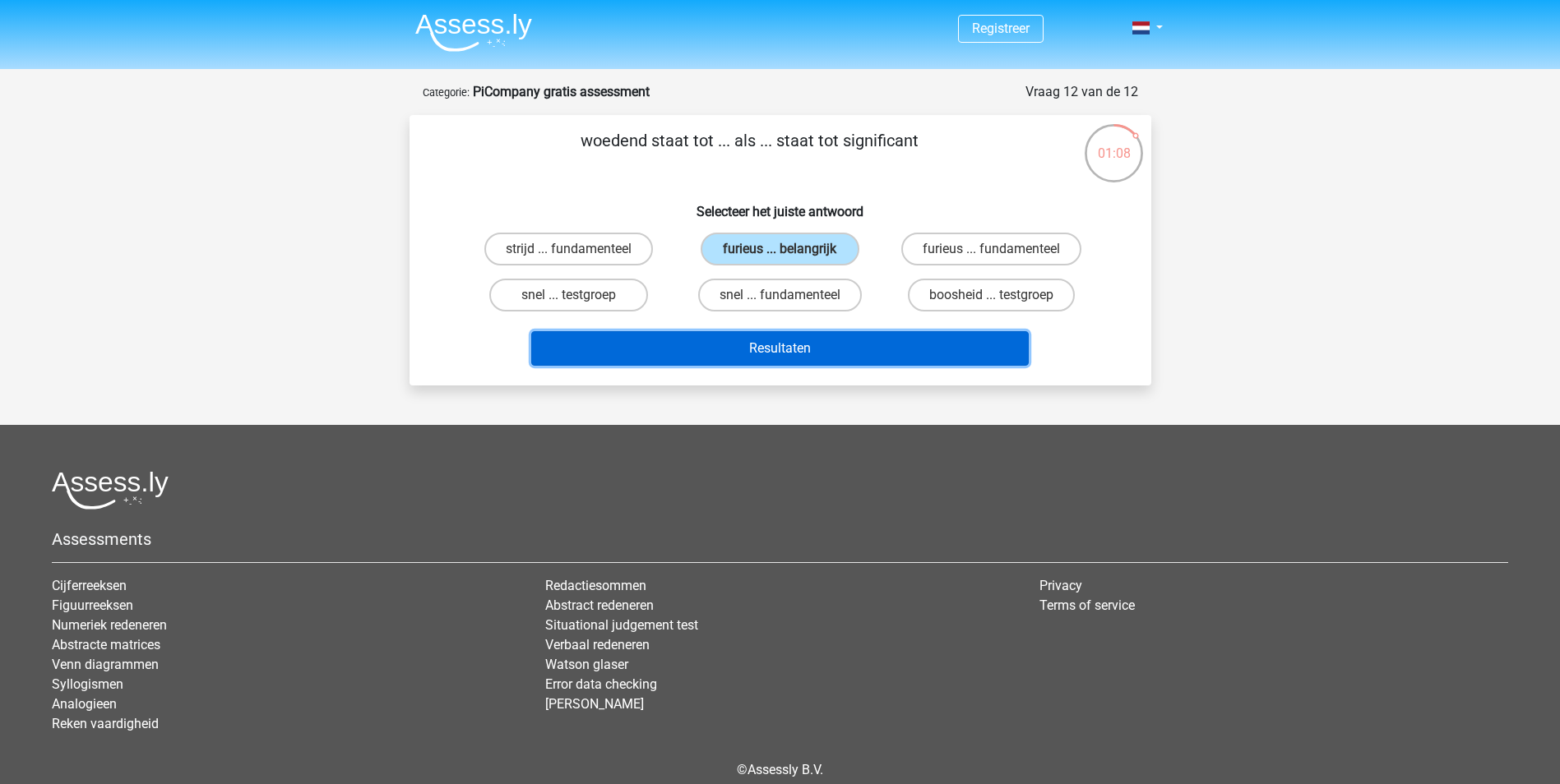
click at [739, 350] on button "Resultaten" at bounding box center [780, 348] width 498 height 35
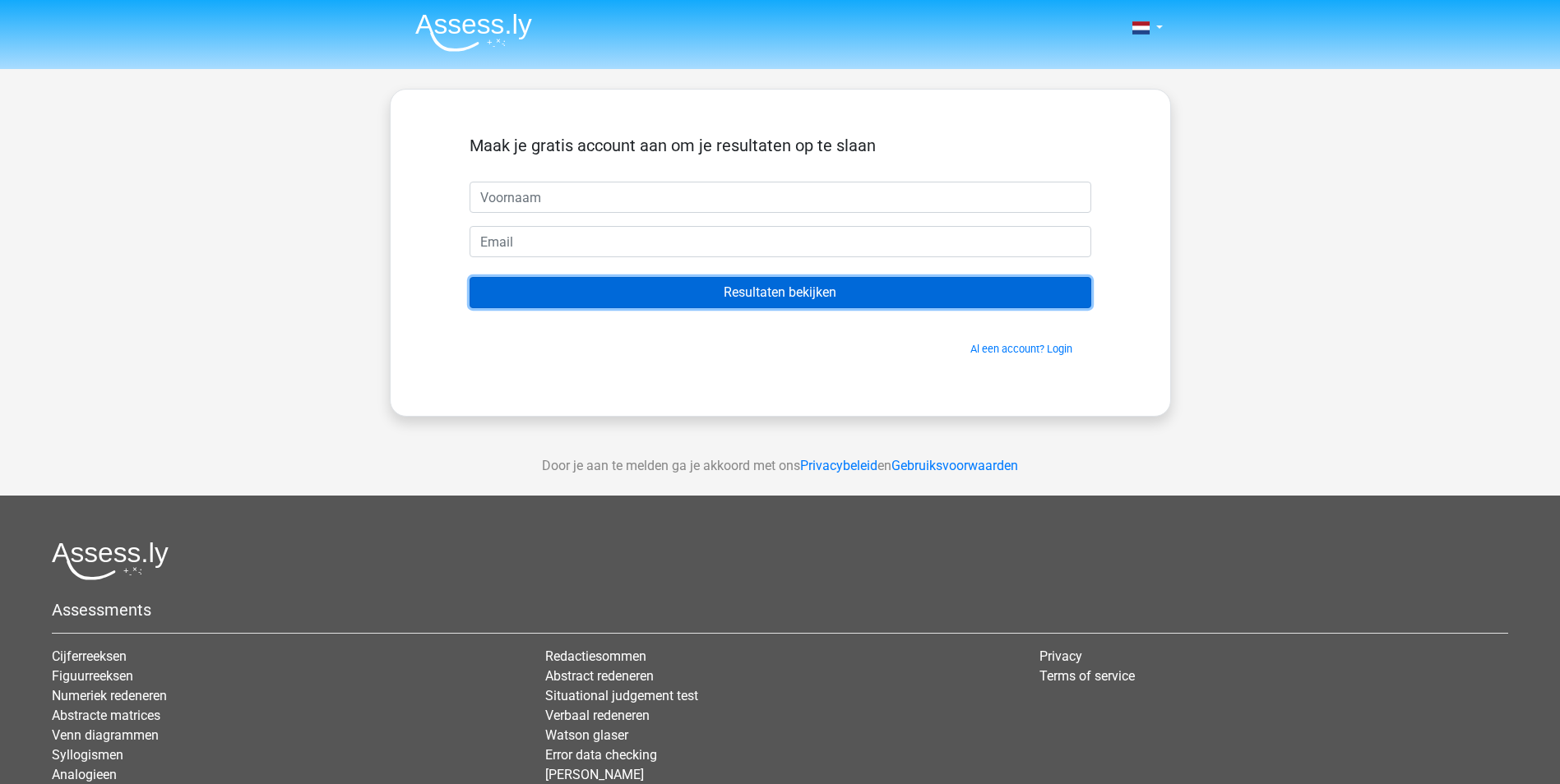
click at [616, 293] on input "Resultaten bekijken" at bounding box center [780, 292] width 622 height 32
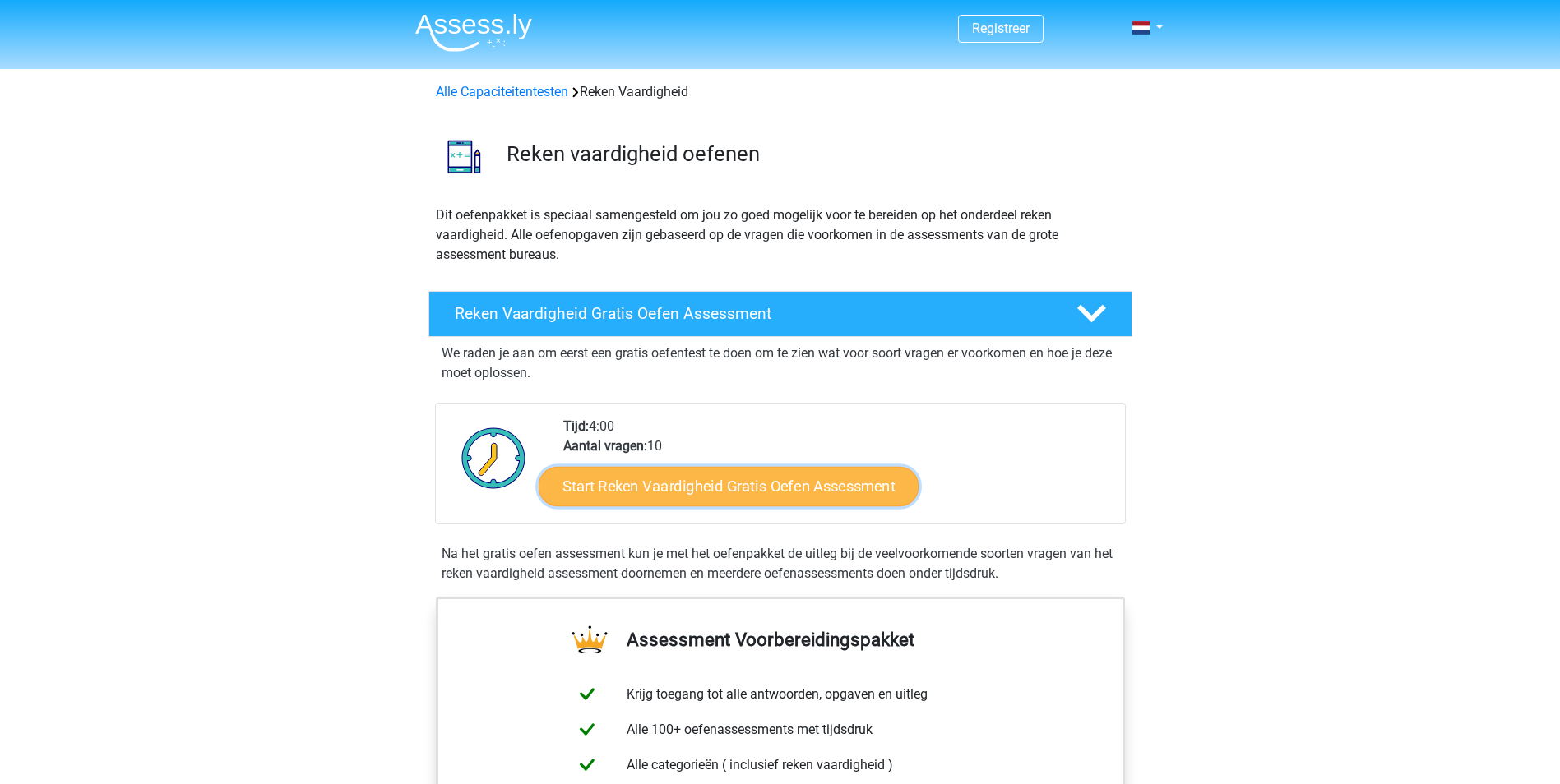
click at [813, 489] on link "Start Reken Vaardigheid Gratis Oefen Assessment" at bounding box center [728, 486] width 380 height 40
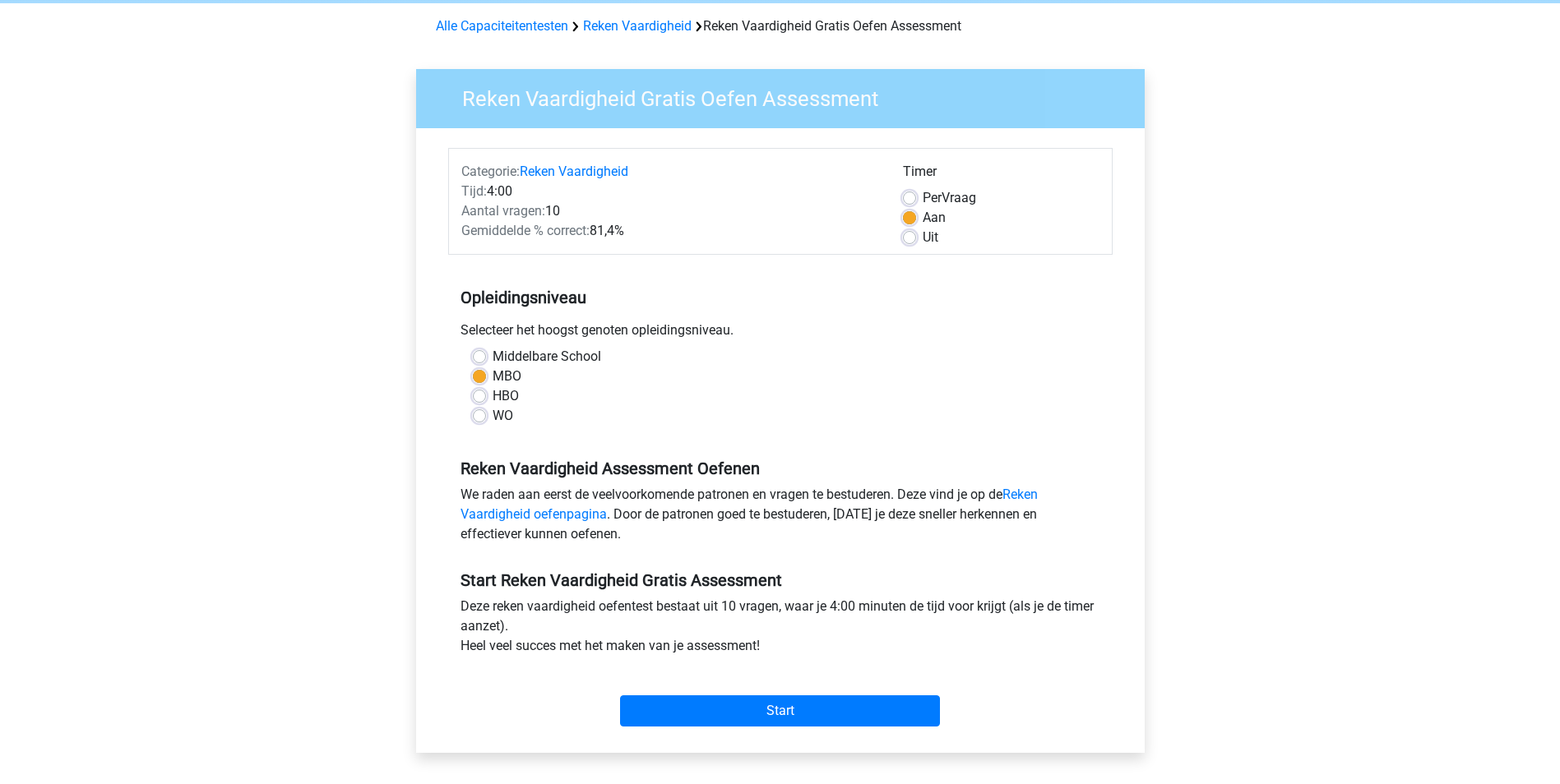
scroll to position [165, 0]
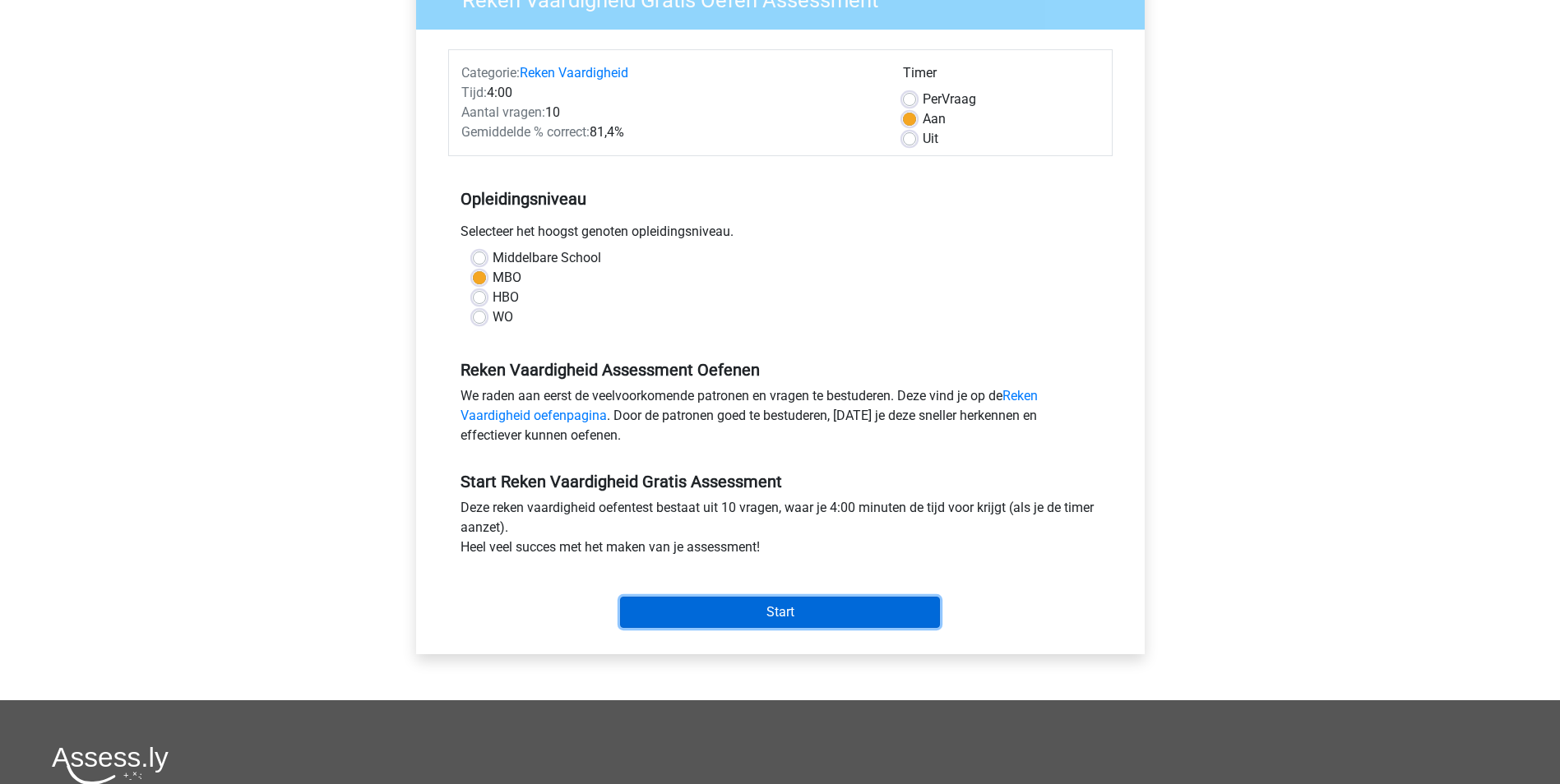
click at [791, 611] on input "Start" at bounding box center [780, 613] width 320 height 32
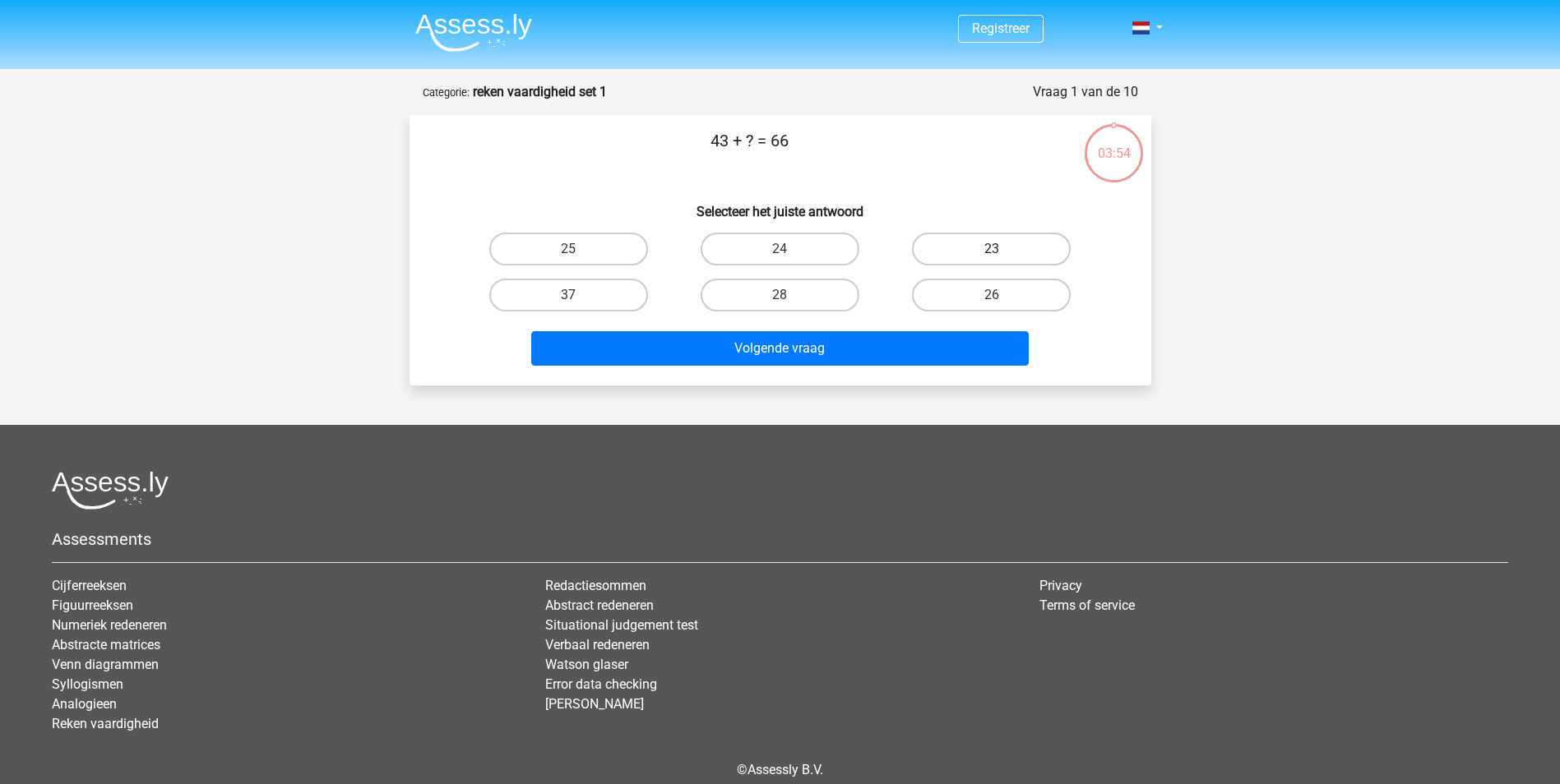
click at [946, 243] on label "23" at bounding box center [992, 249] width 159 height 33
click at [992, 249] on input "23" at bounding box center [997, 254] width 11 height 11
radio input "true"
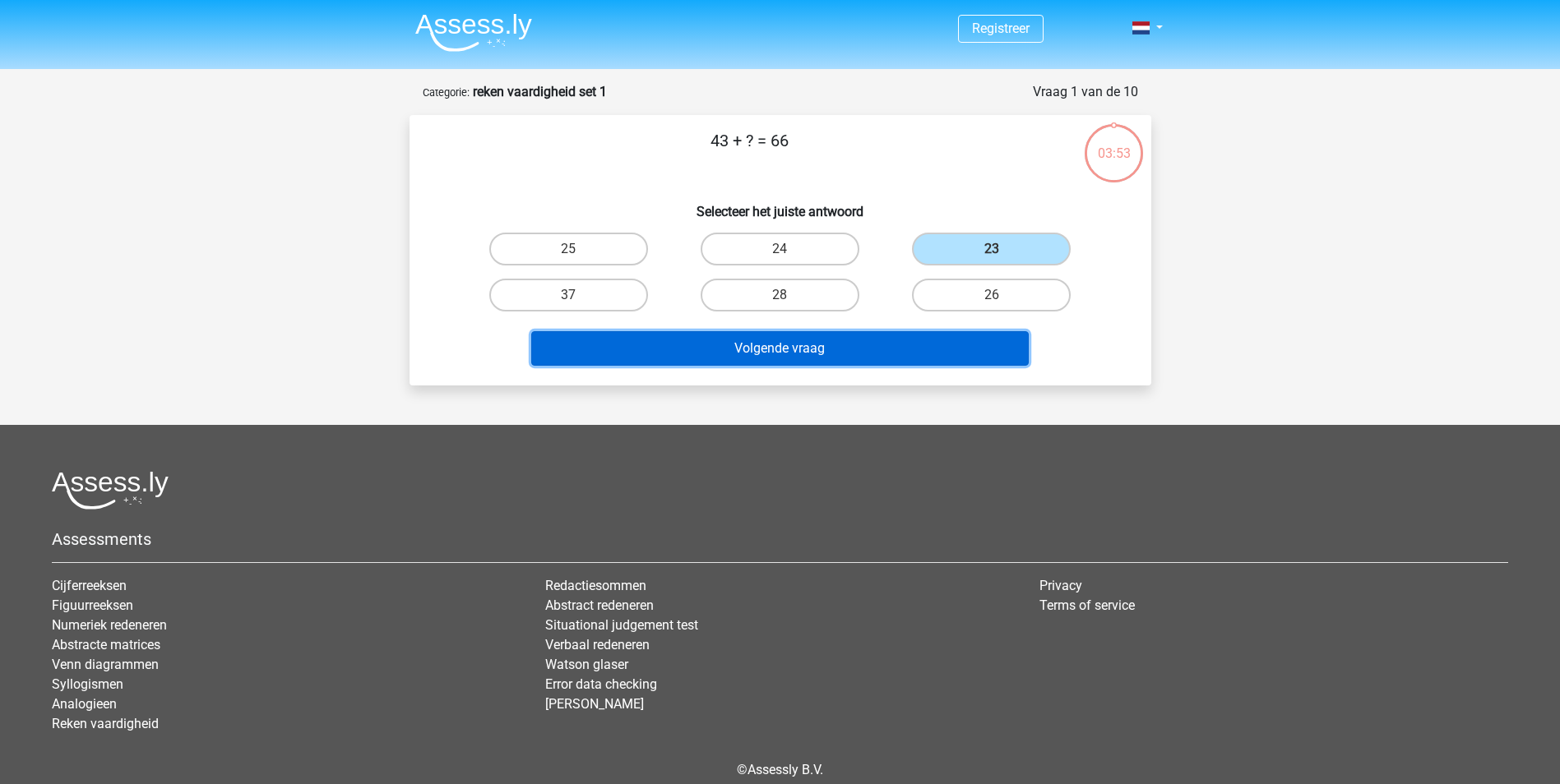
click at [799, 349] on button "Volgende vraag" at bounding box center [780, 348] width 498 height 35
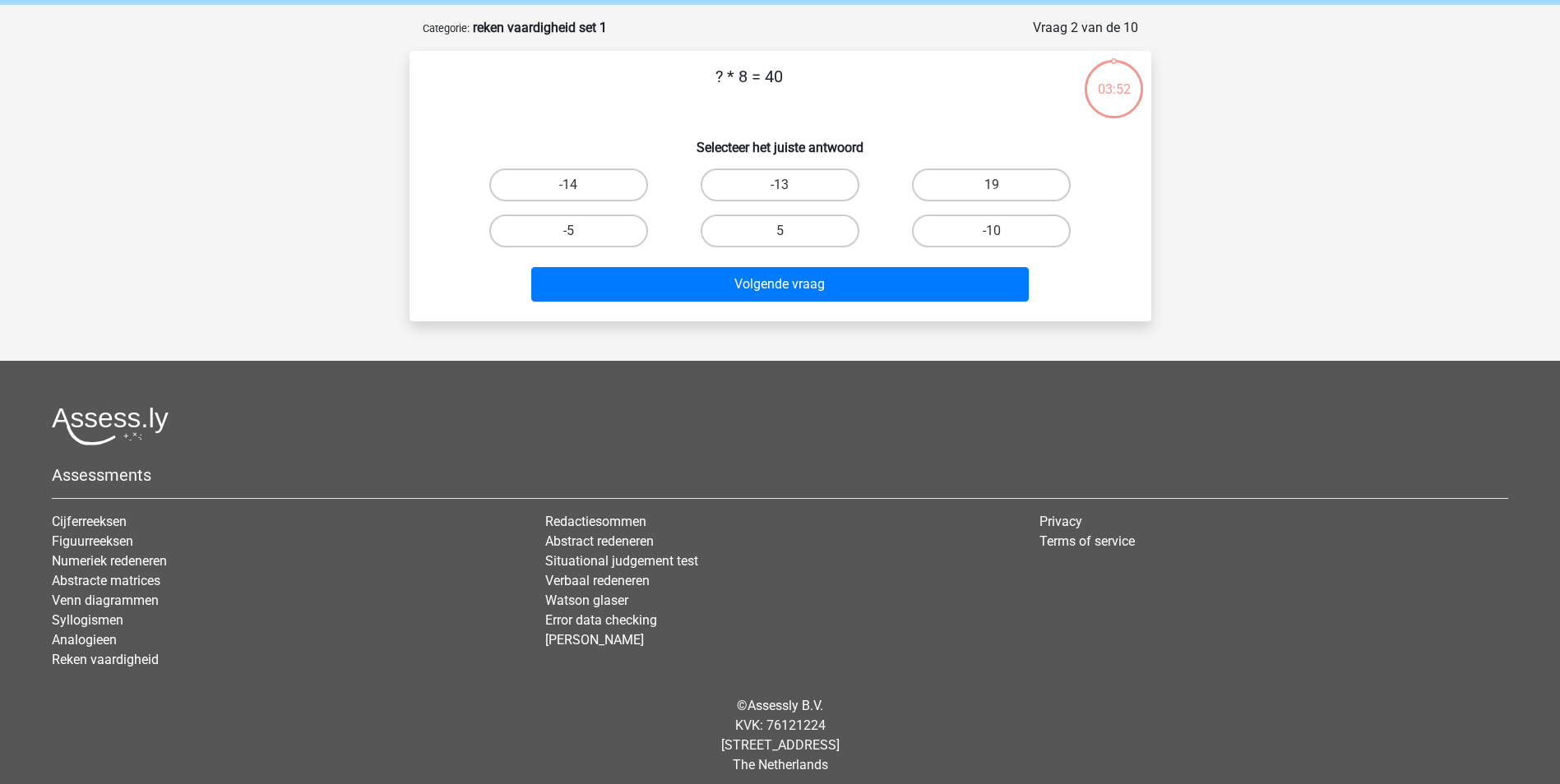
scroll to position [74, 0]
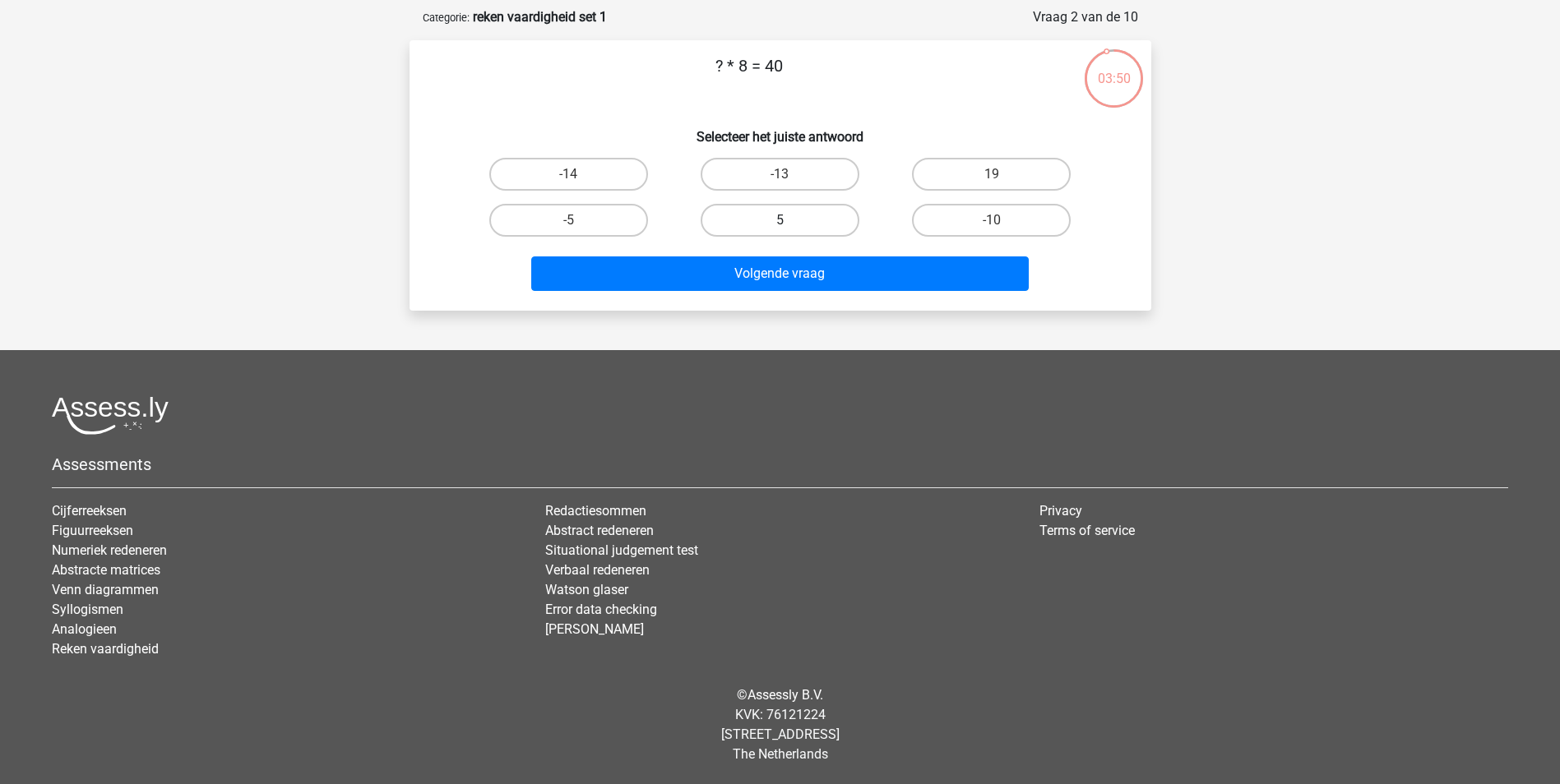
click at [780, 216] on label "5" at bounding box center [780, 220] width 159 height 33
click at [780, 220] on input "5" at bounding box center [784, 225] width 11 height 11
radio input "true"
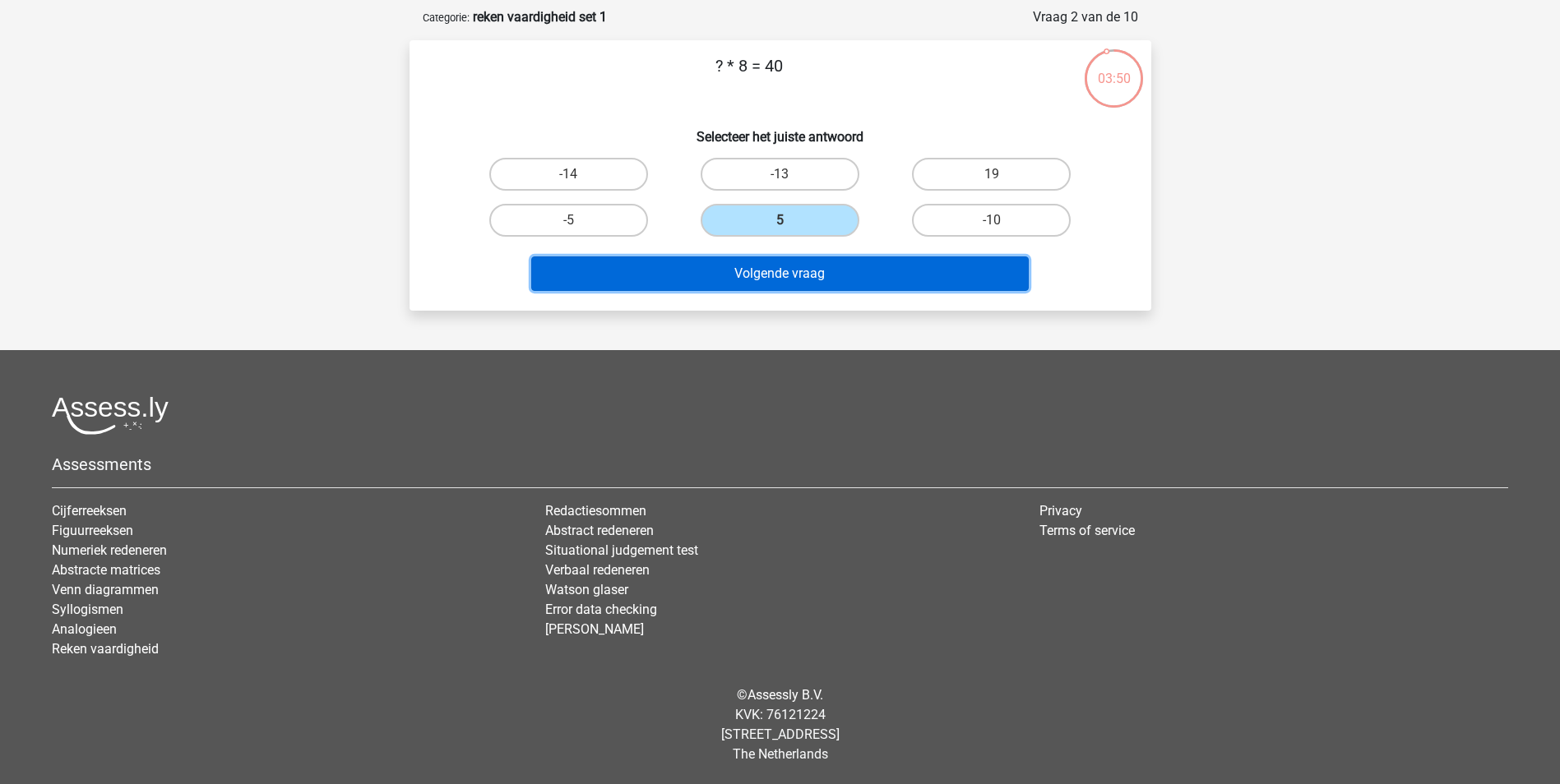
click at [781, 276] on button "Volgende vraag" at bounding box center [780, 274] width 498 height 35
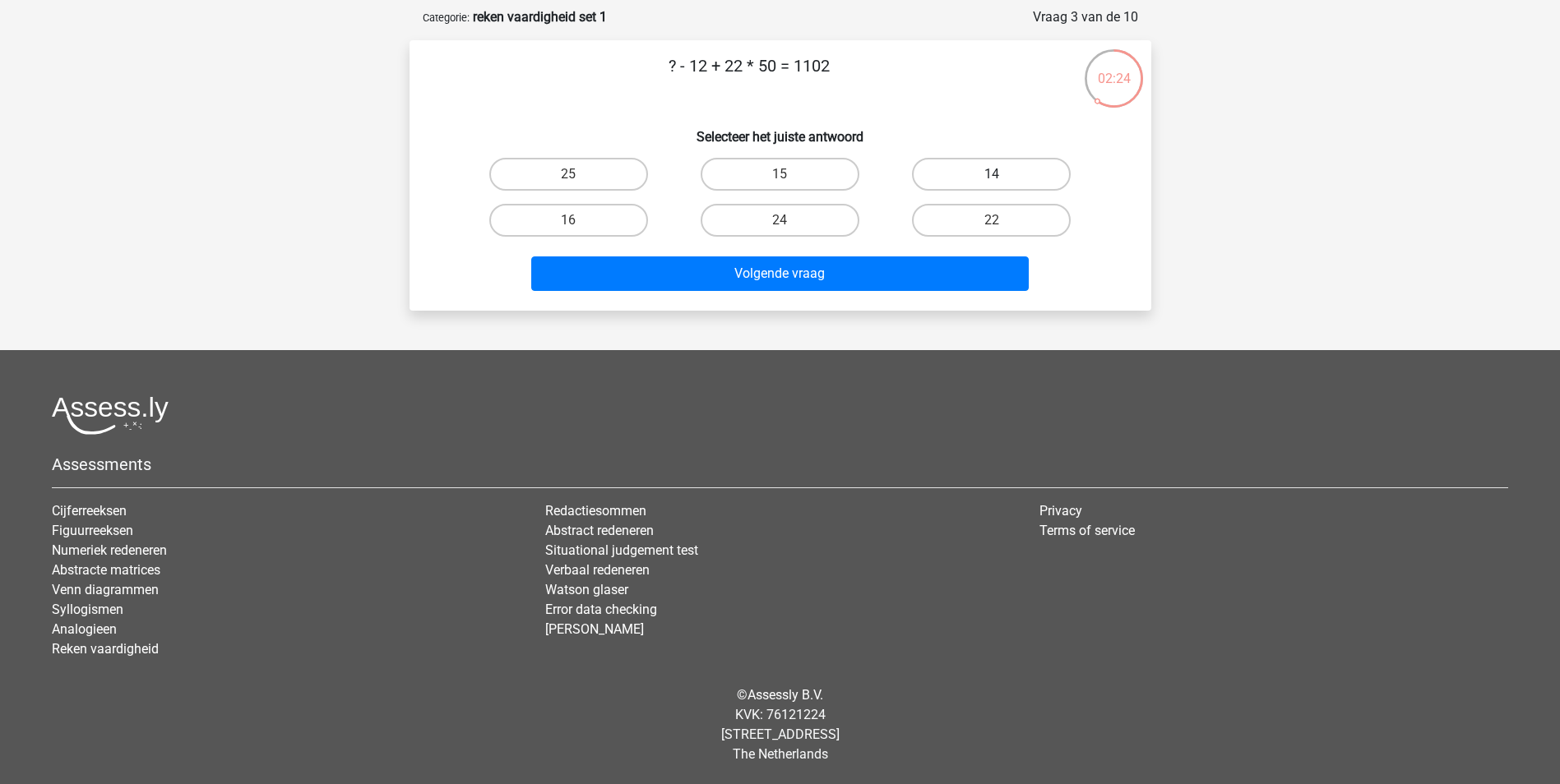
click at [949, 171] on label "14" at bounding box center [992, 173] width 159 height 33
click at [992, 174] on input "14" at bounding box center [997, 179] width 11 height 11
radio input "true"
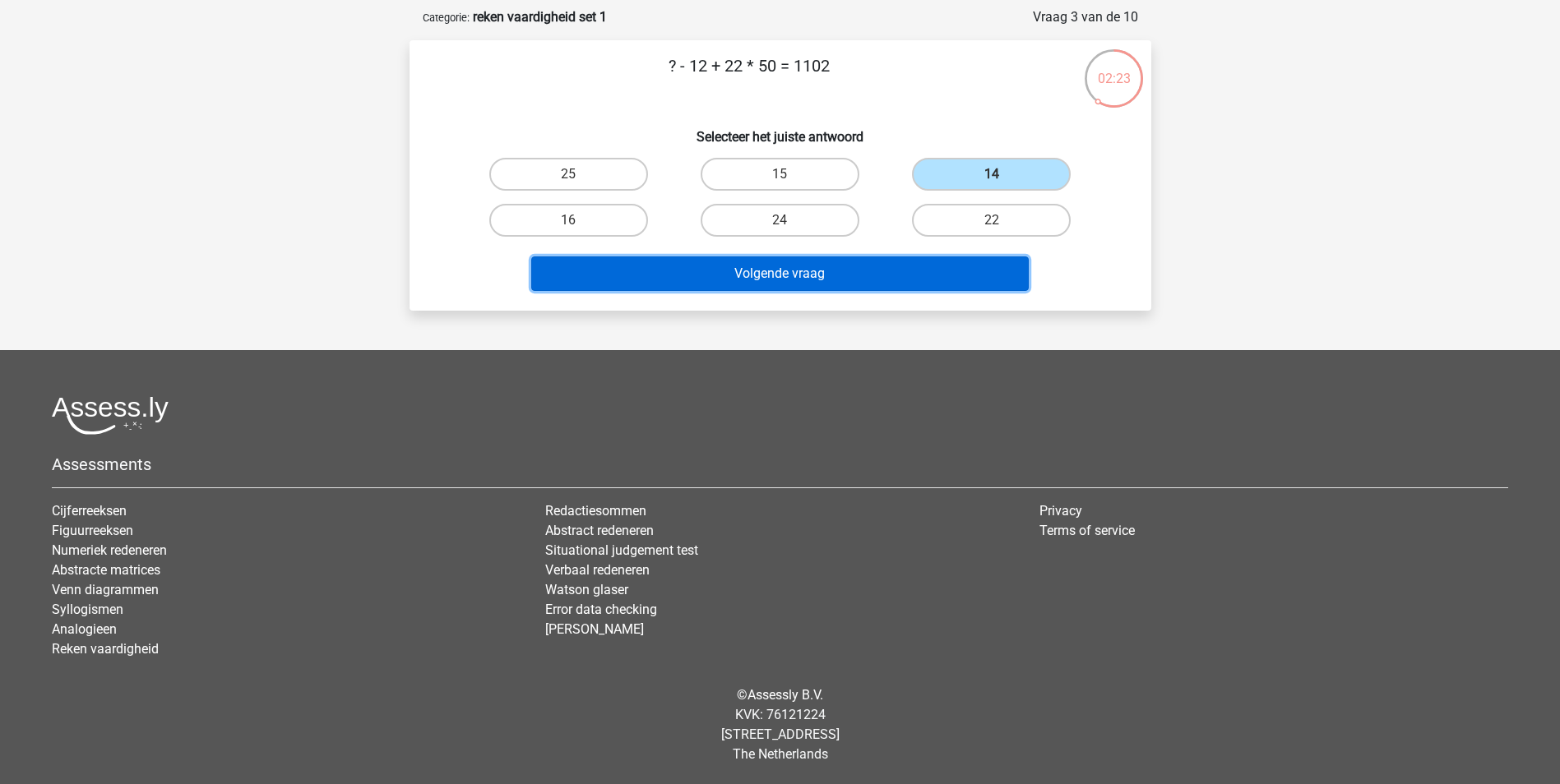
click at [840, 276] on button "Volgende vraag" at bounding box center [780, 274] width 498 height 35
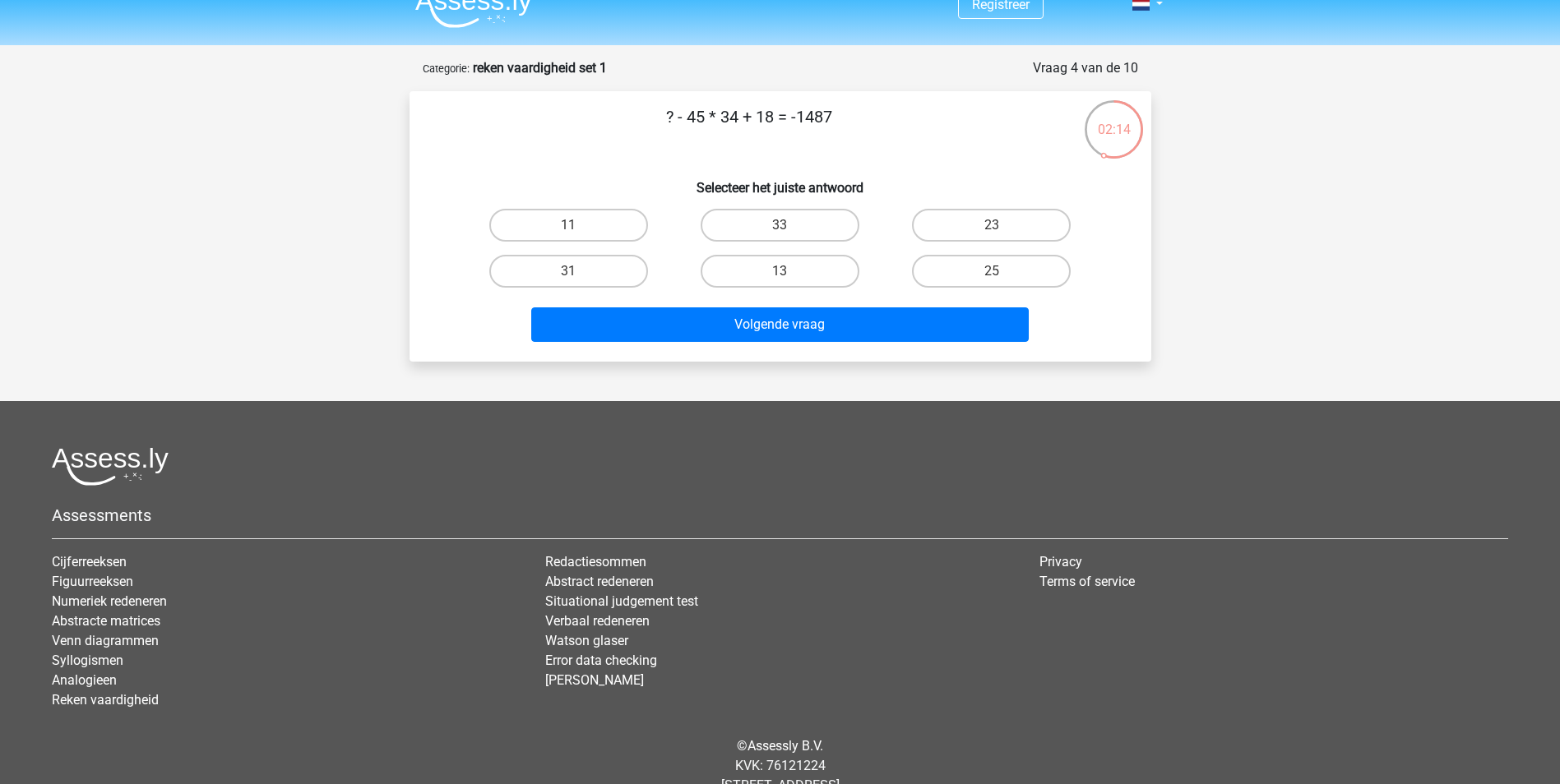
scroll to position [0, 0]
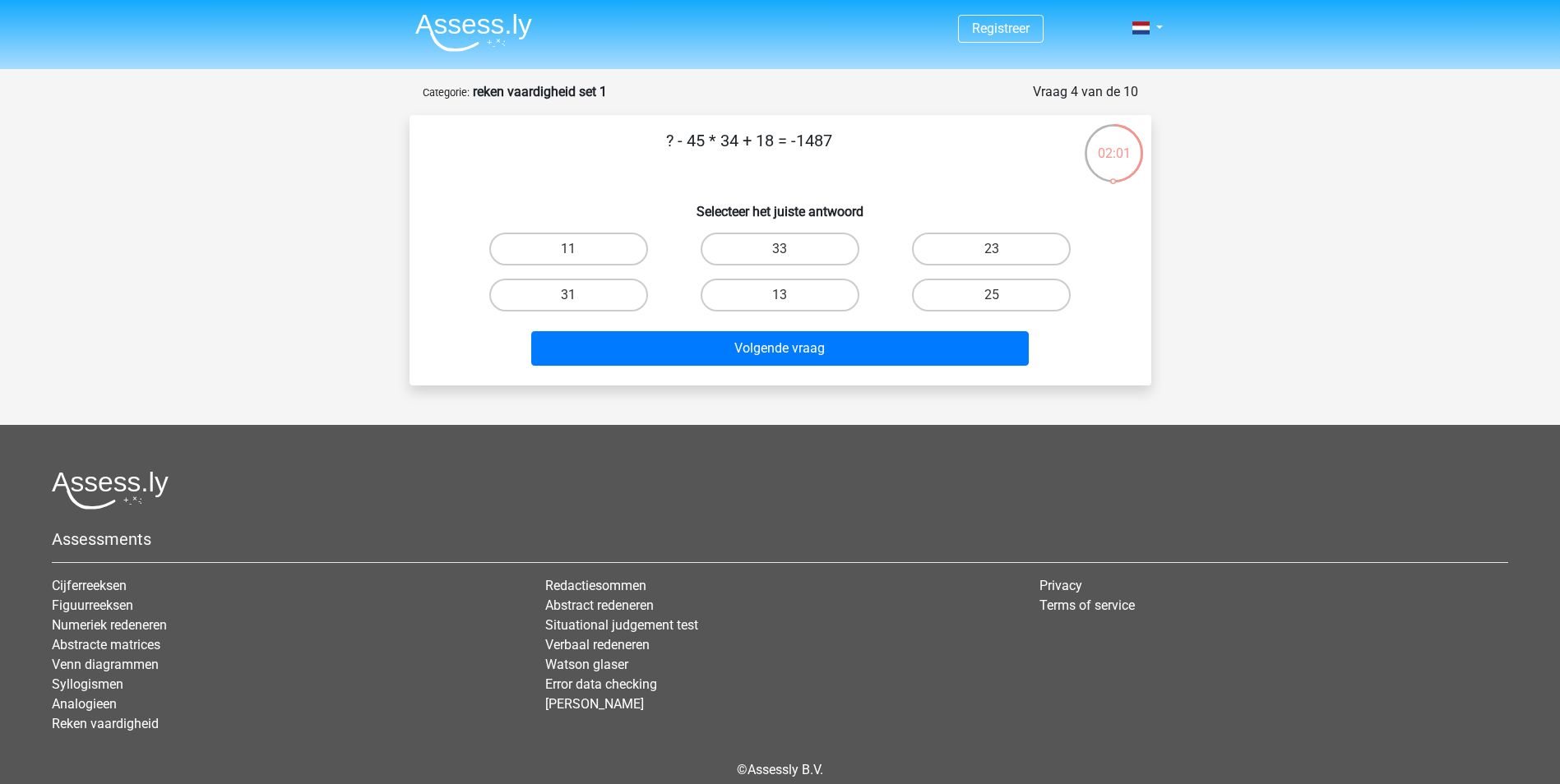
click at [575, 253] on input "11" at bounding box center [573, 254] width 11 height 11
radio input "true"
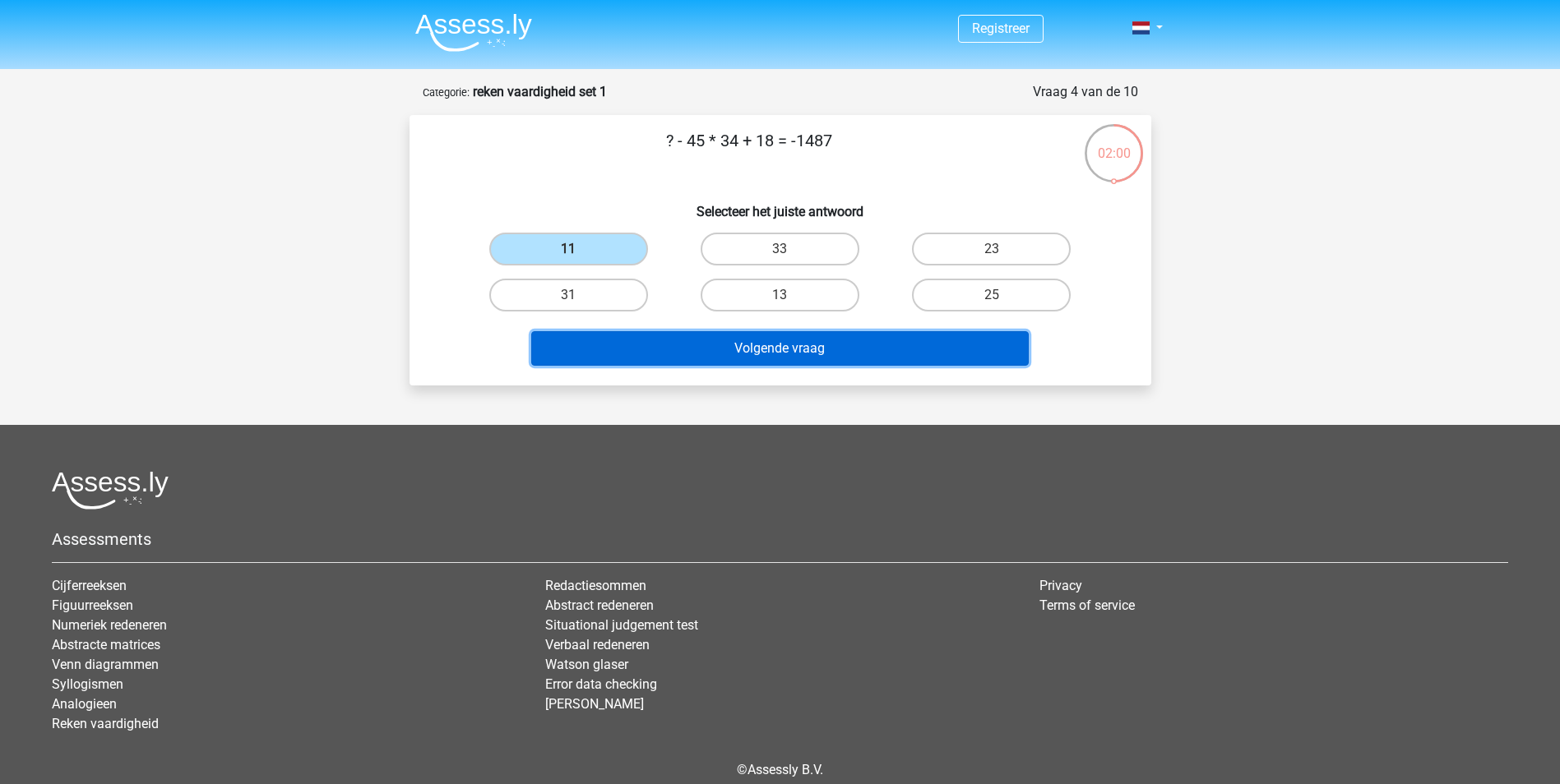
click at [707, 352] on button "Volgende vraag" at bounding box center [780, 348] width 498 height 35
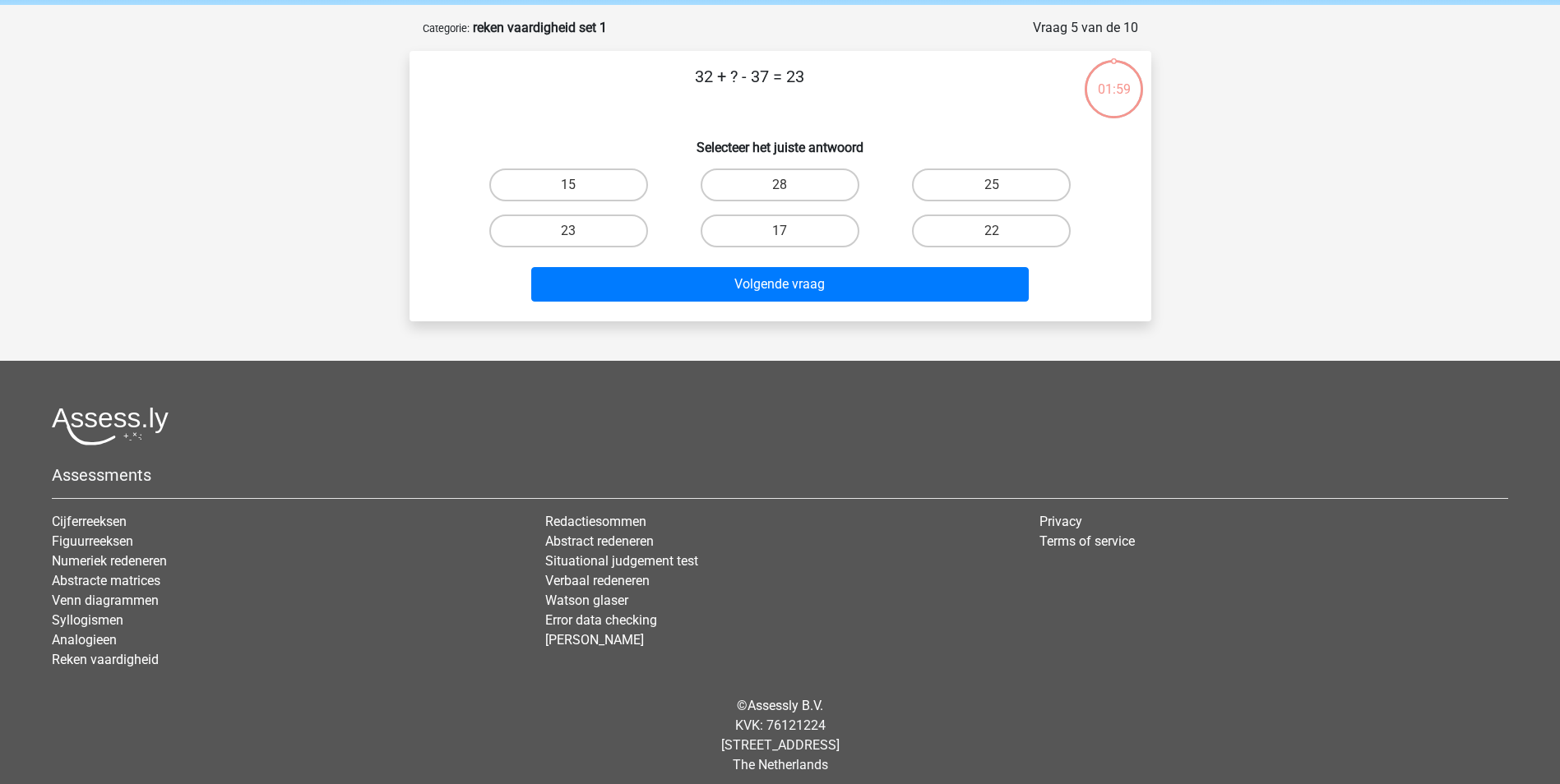
scroll to position [74, 0]
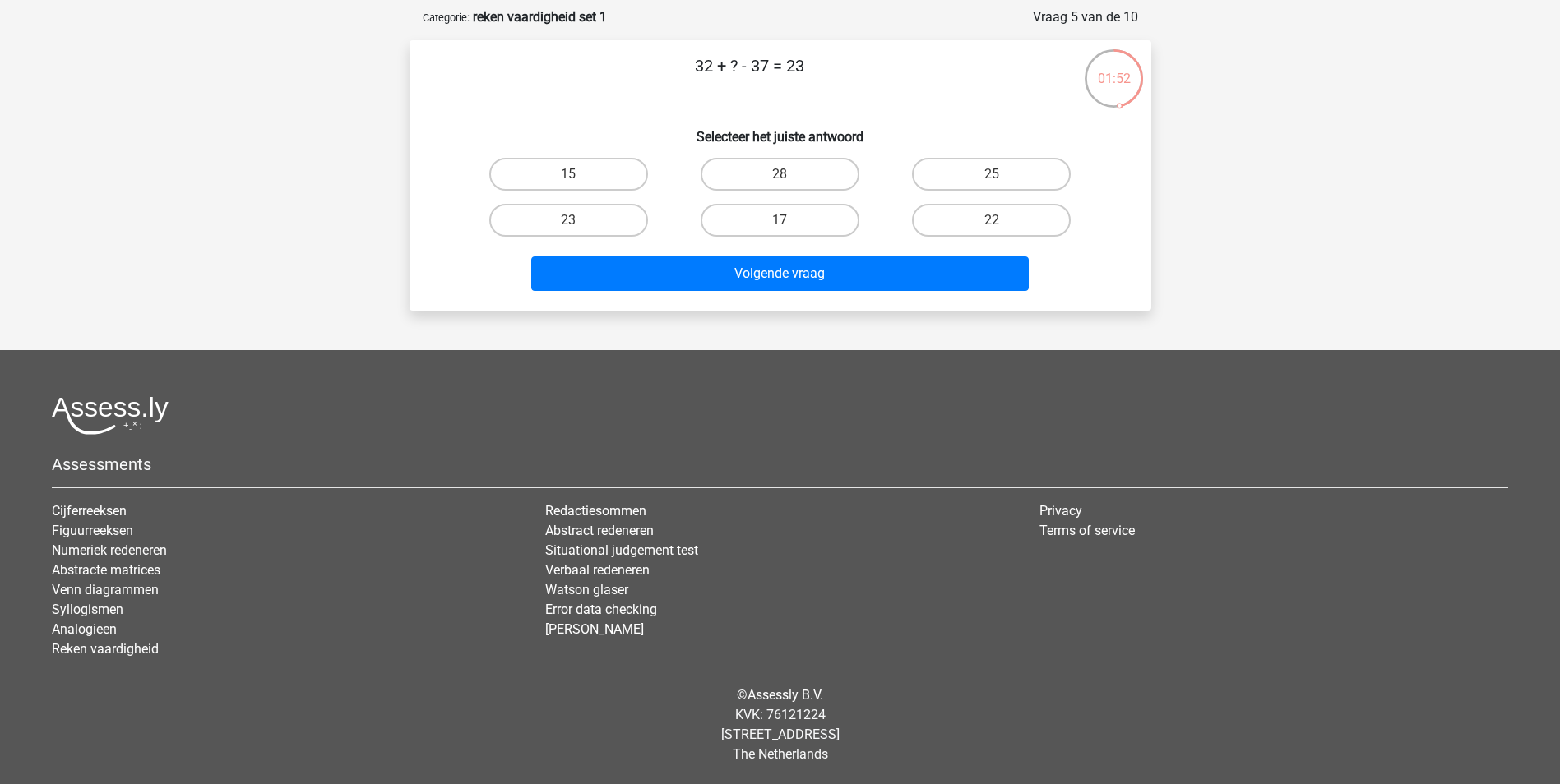
click at [787, 224] on input "17" at bounding box center [784, 225] width 11 height 11
radio input "true"
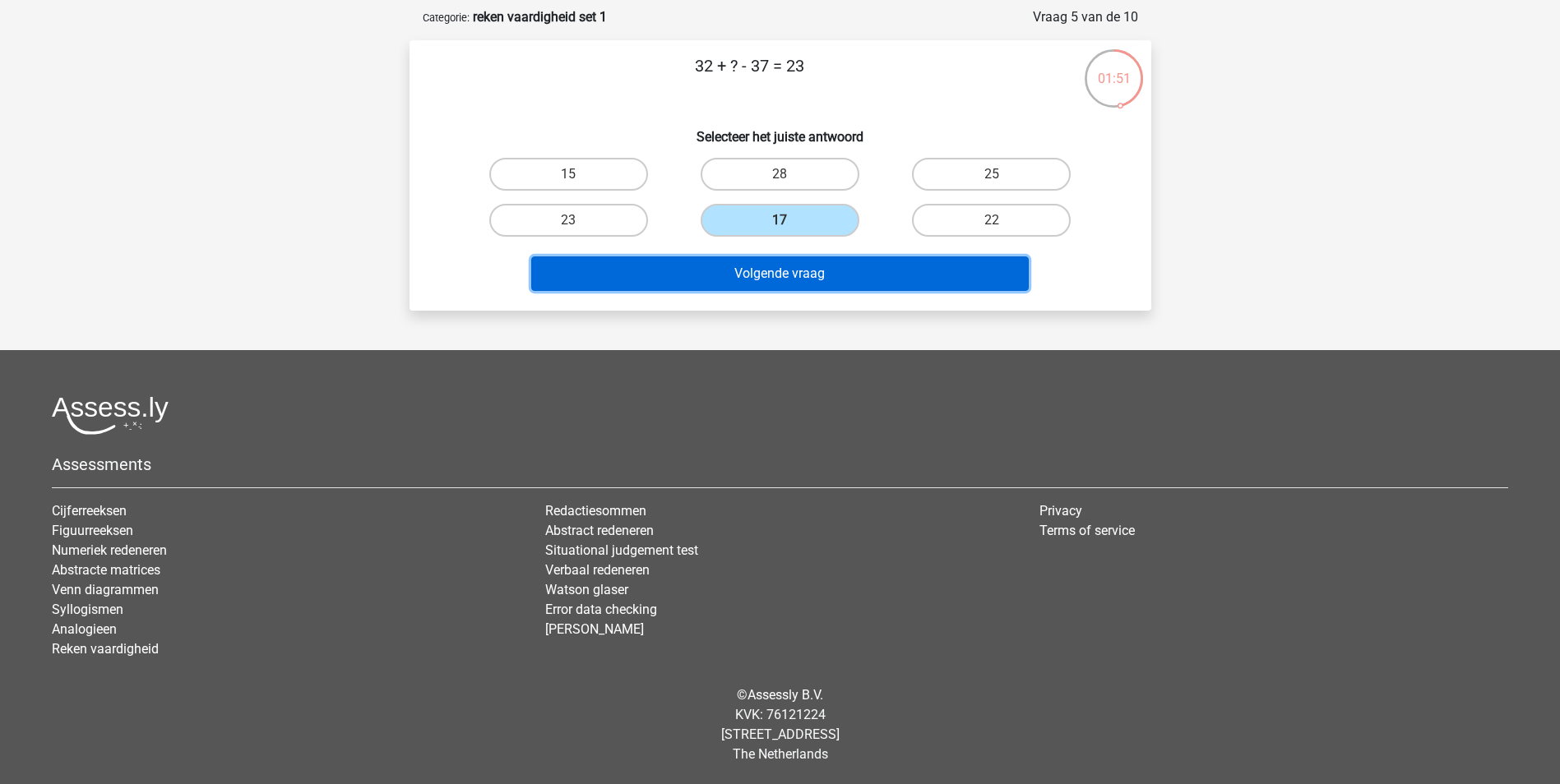
click at [784, 275] on button "Volgende vraag" at bounding box center [780, 274] width 498 height 35
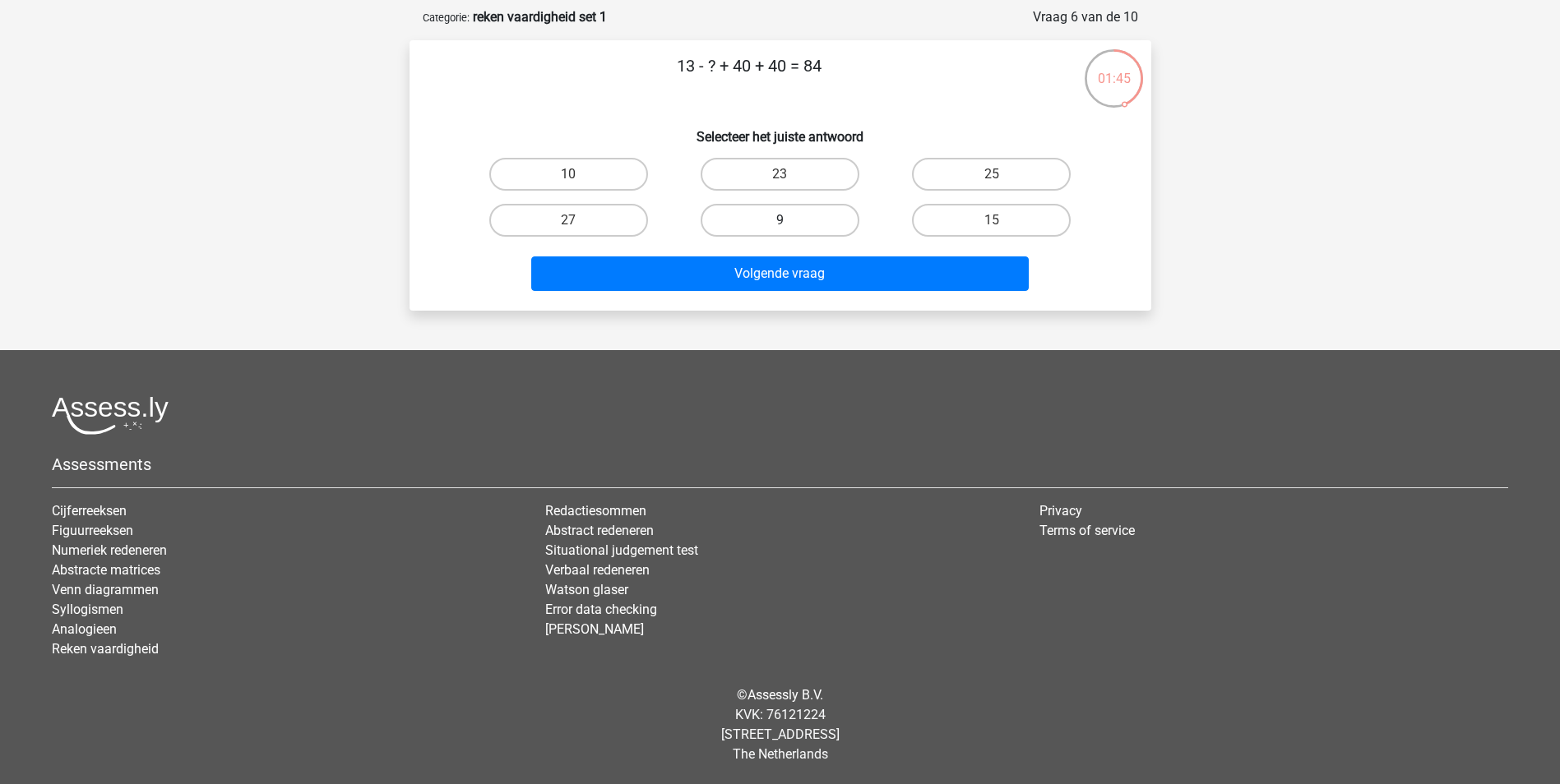
click at [755, 216] on label "9" at bounding box center [780, 220] width 159 height 33
click at [780, 220] on input "9" at bounding box center [784, 225] width 11 height 11
radio input "true"
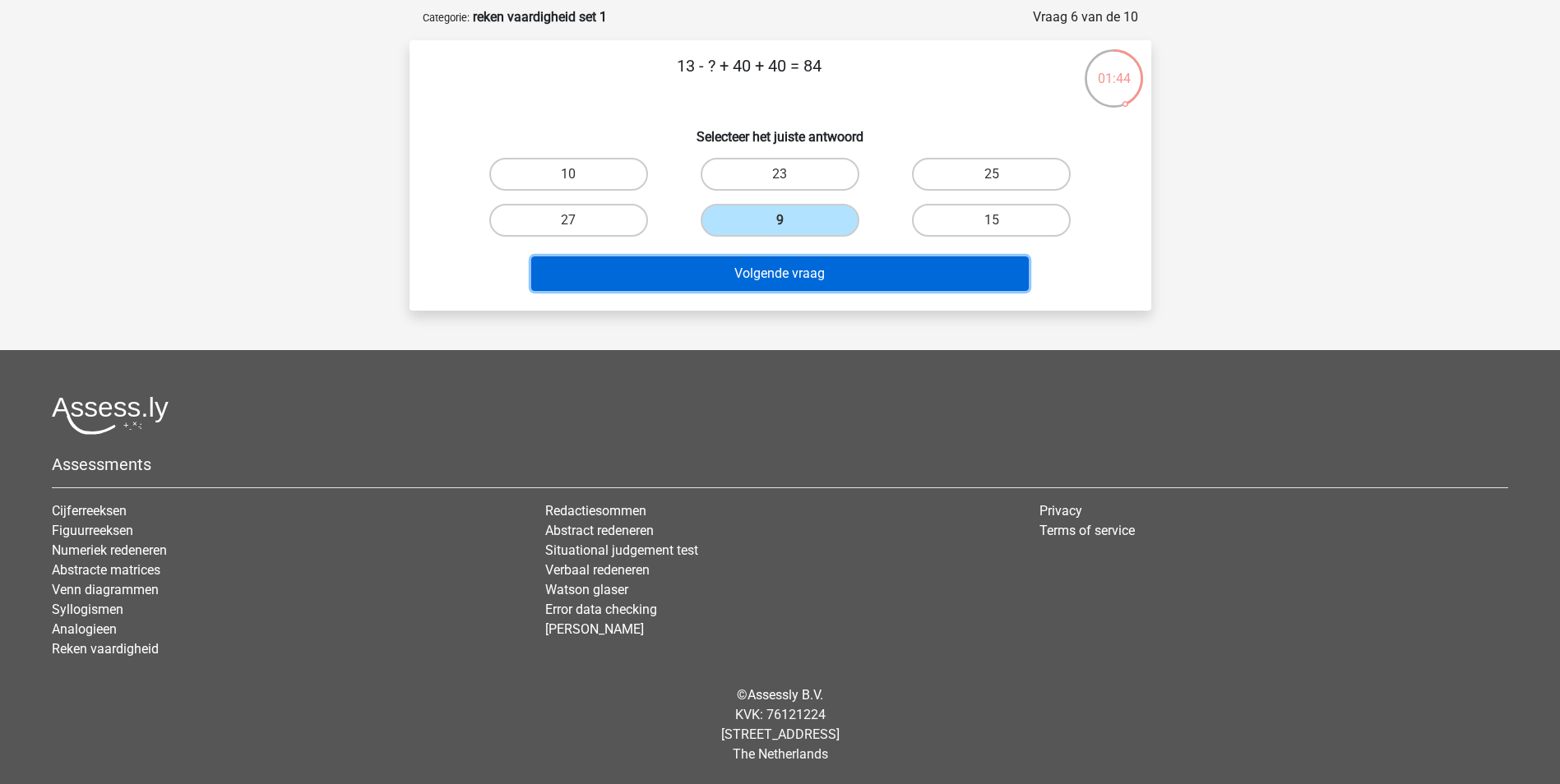
click at [763, 274] on button "Volgende vraag" at bounding box center [780, 274] width 498 height 35
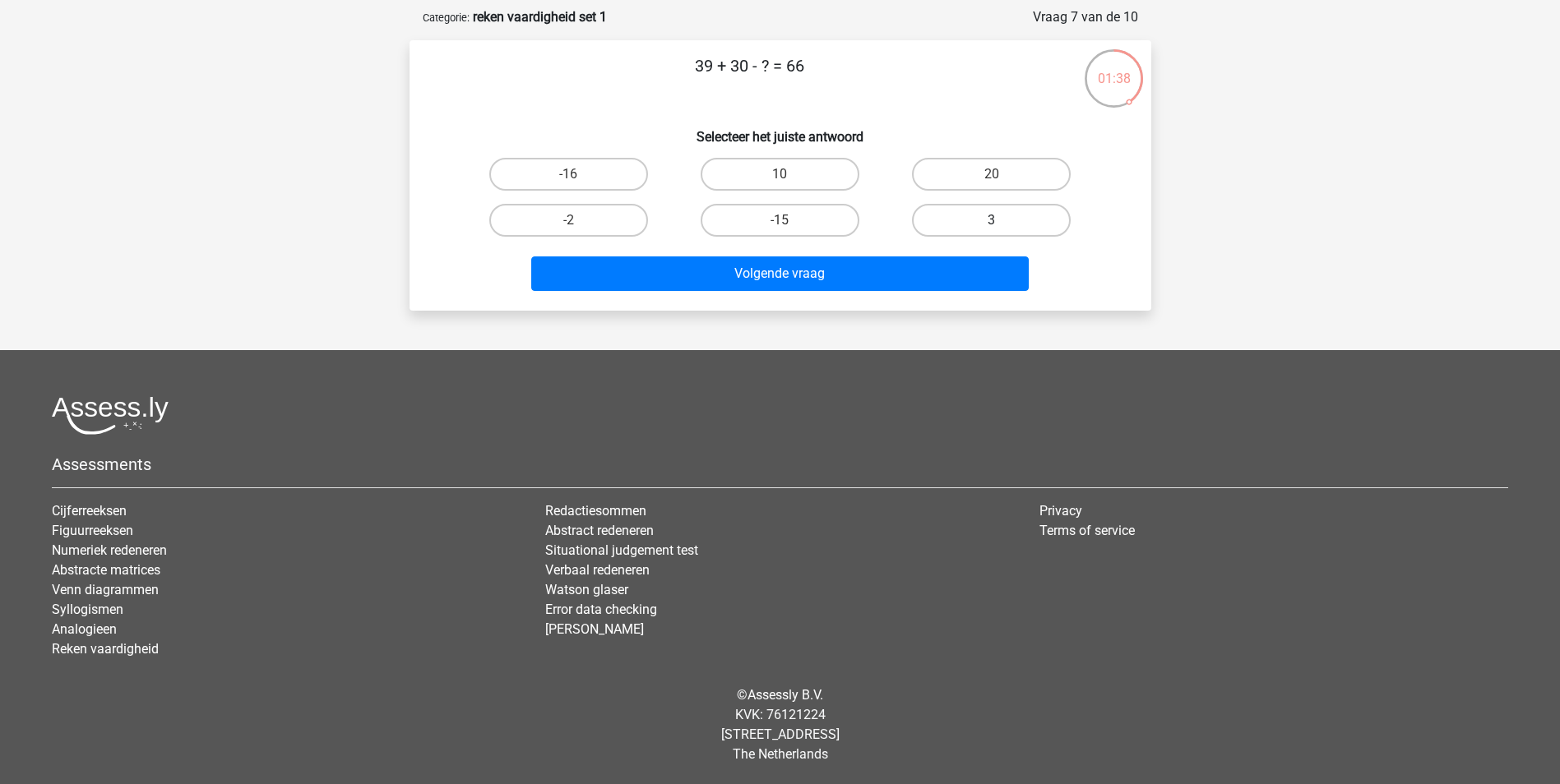
click at [948, 219] on label "3" at bounding box center [992, 220] width 159 height 33
click at [992, 220] on input "3" at bounding box center [997, 225] width 11 height 11
radio input "true"
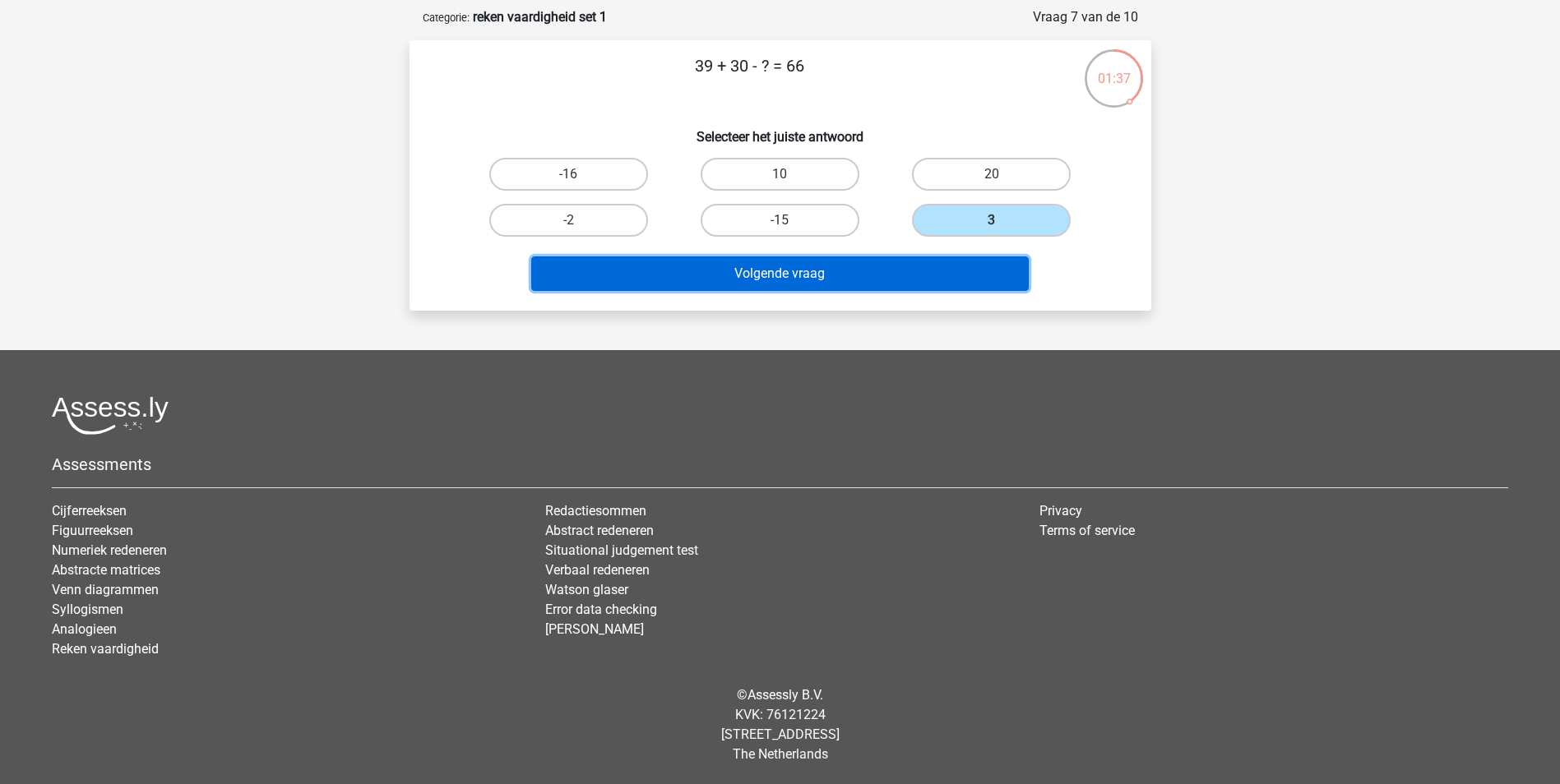
click at [900, 285] on button "Volgende vraag" at bounding box center [780, 274] width 498 height 35
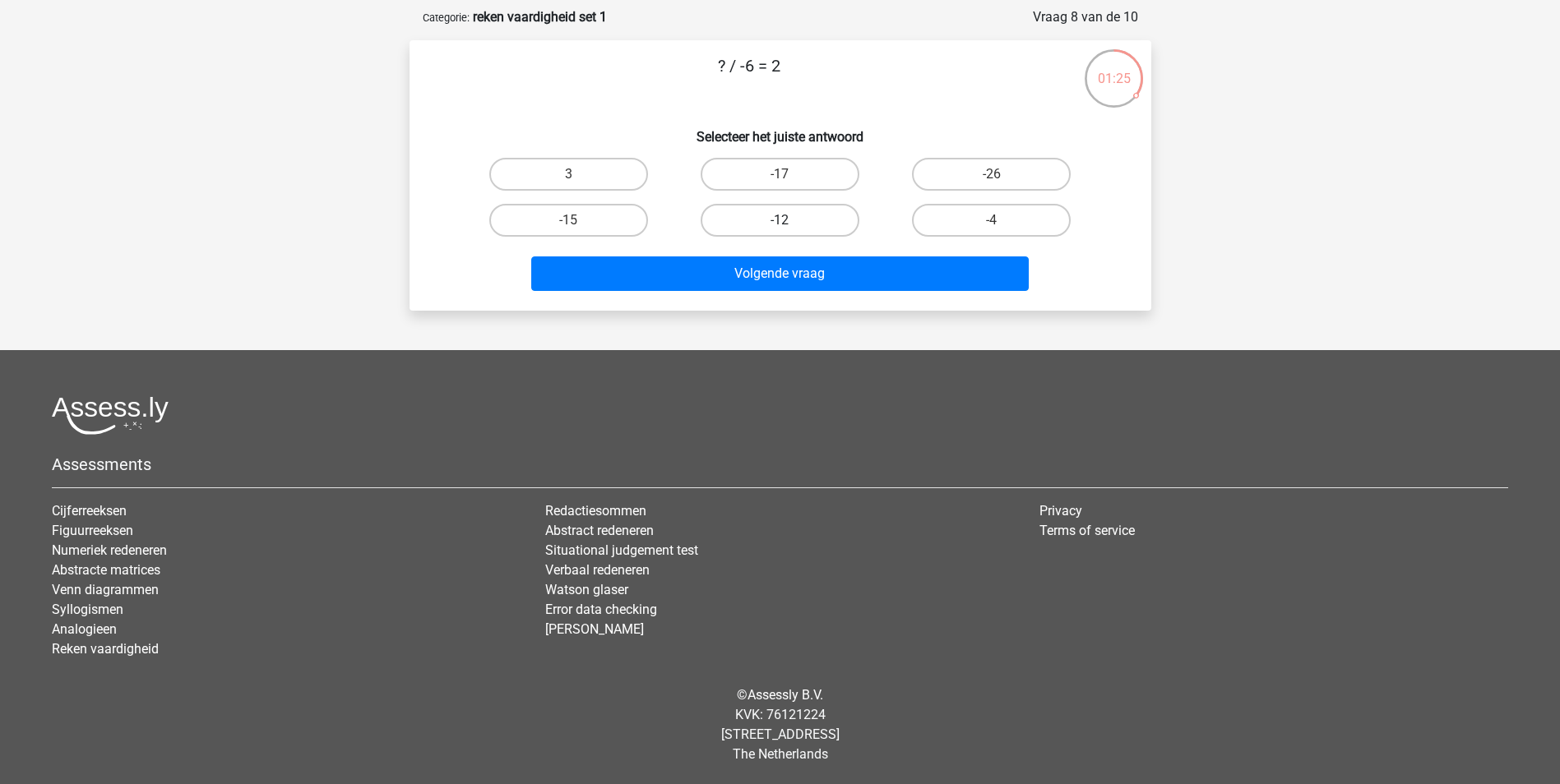
click at [828, 224] on label "-12" at bounding box center [780, 220] width 159 height 33
click at [790, 224] on input "-12" at bounding box center [784, 225] width 11 height 11
radio input "true"
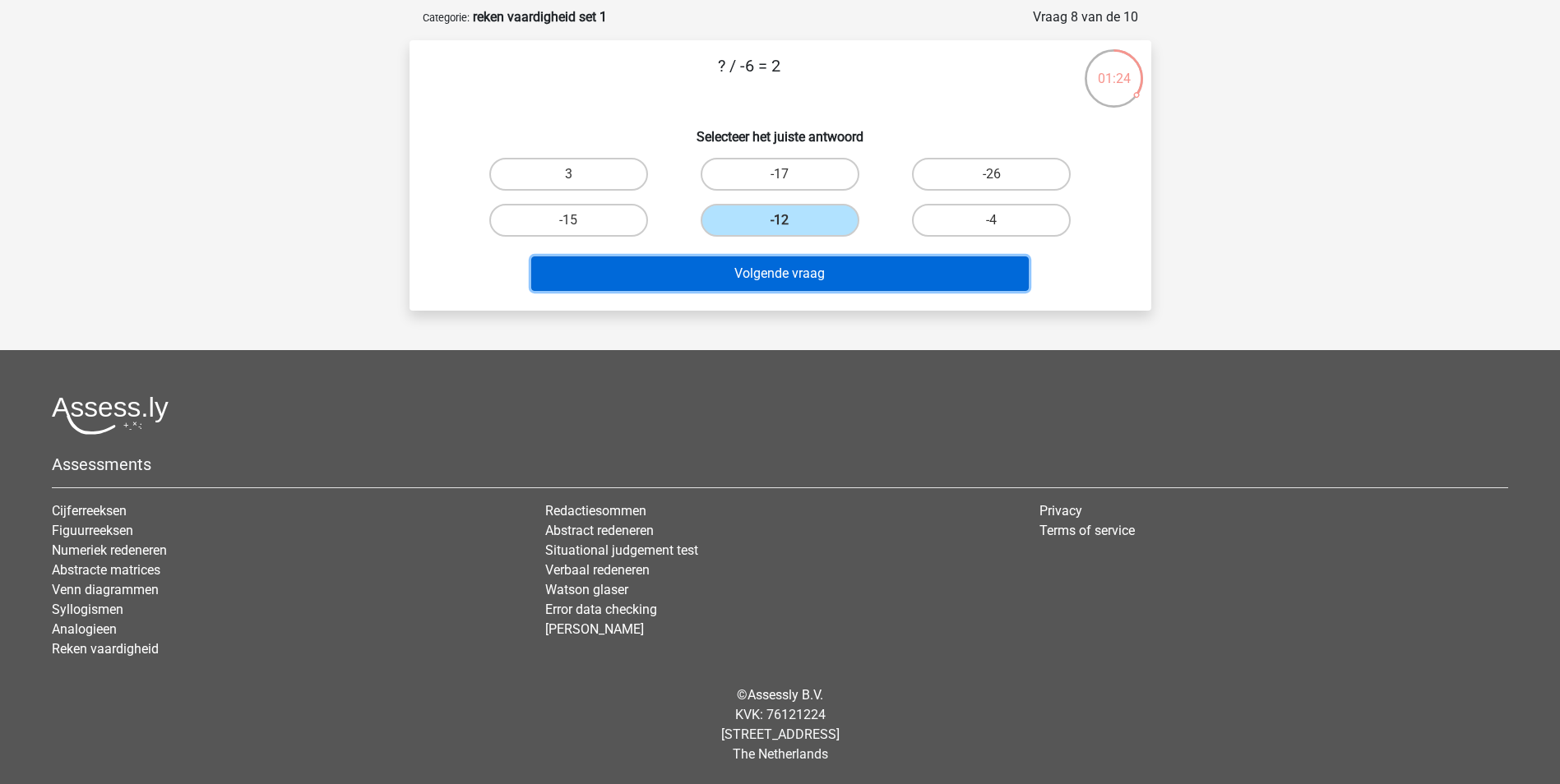
click at [820, 273] on button "Volgende vraag" at bounding box center [780, 274] width 498 height 35
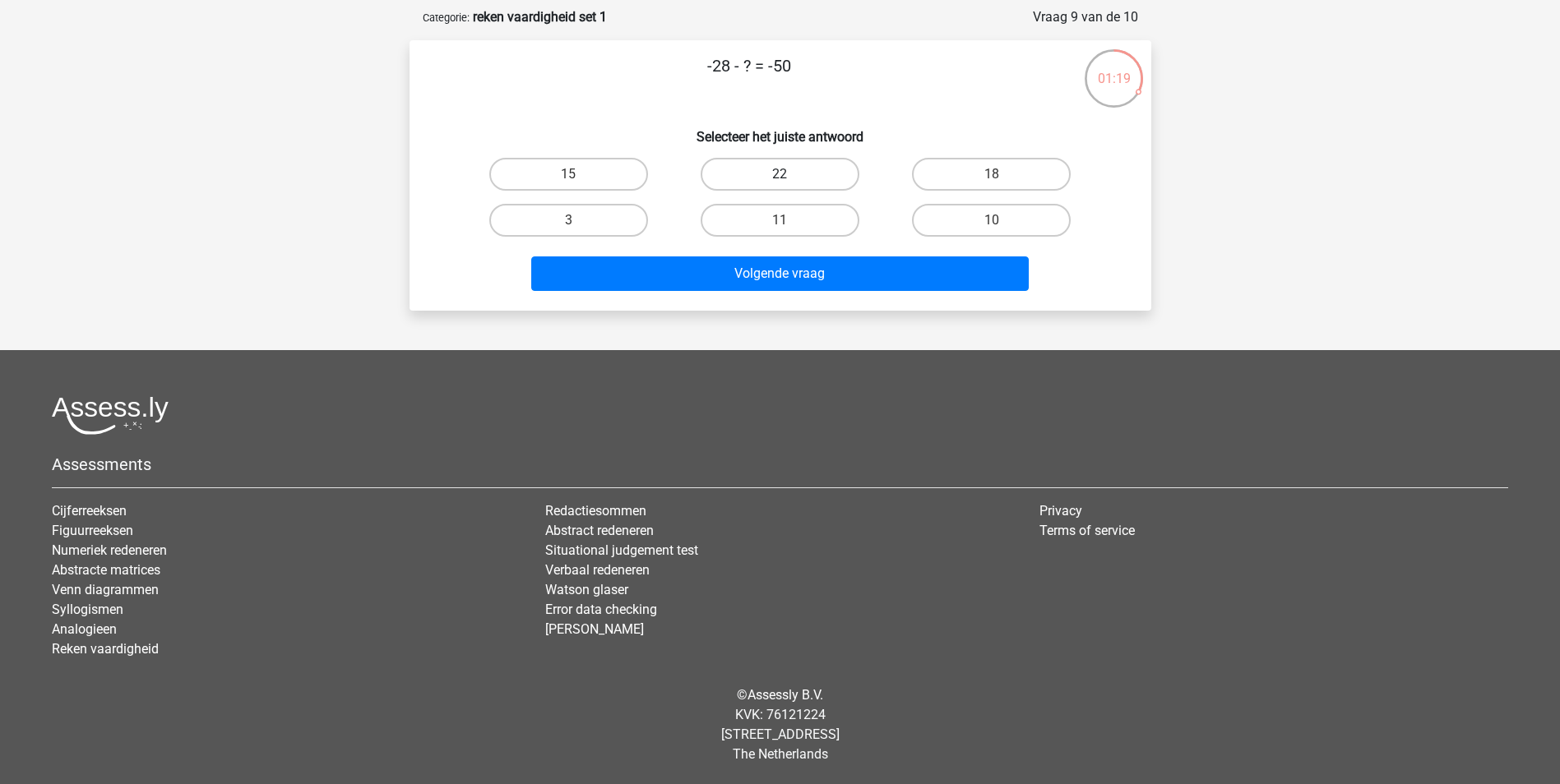
click at [817, 177] on label "22" at bounding box center [780, 173] width 159 height 33
click at [790, 177] on input "22" at bounding box center [784, 179] width 11 height 11
radio input "true"
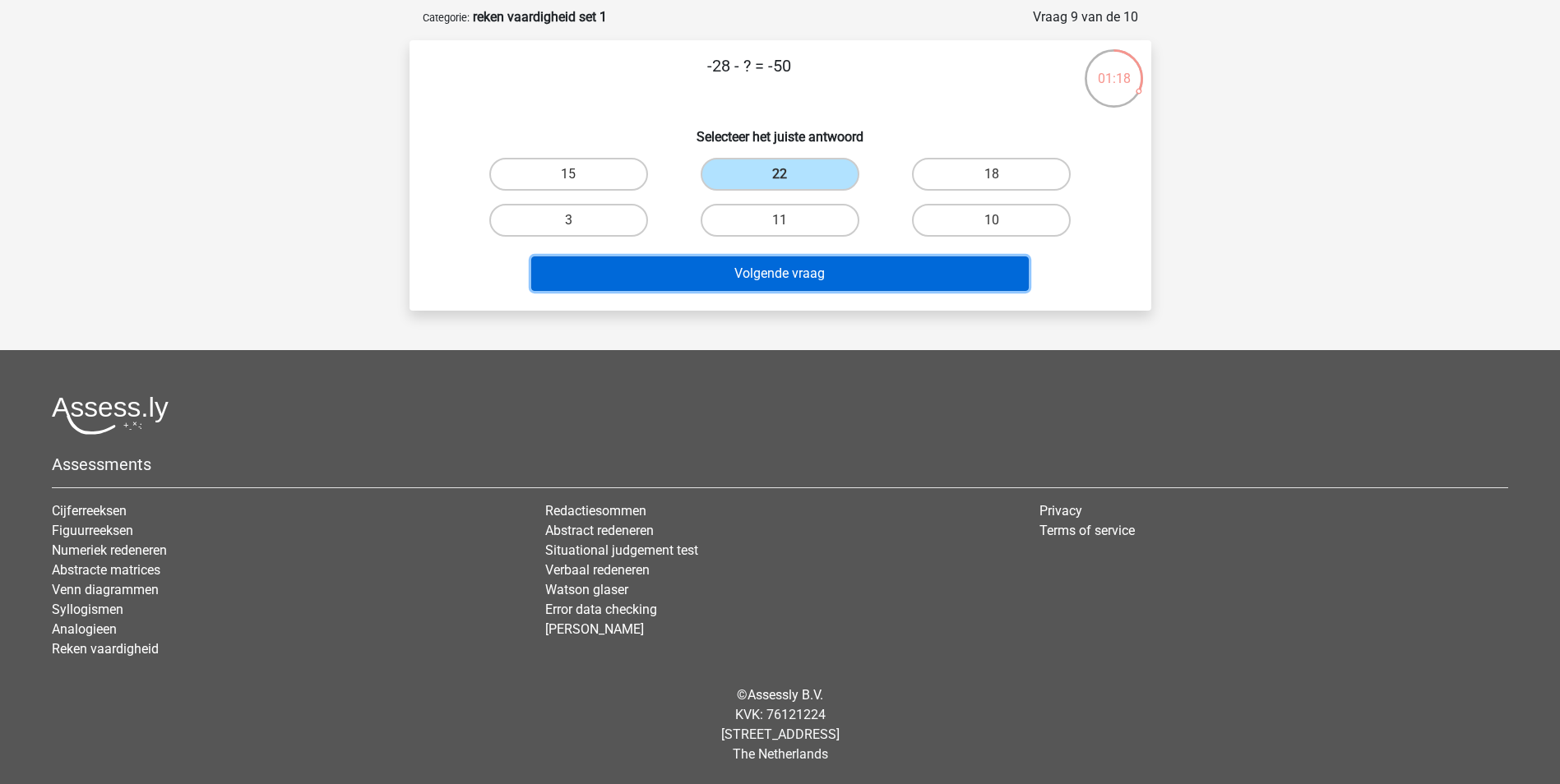
click at [824, 272] on button "Volgende vraag" at bounding box center [780, 274] width 498 height 35
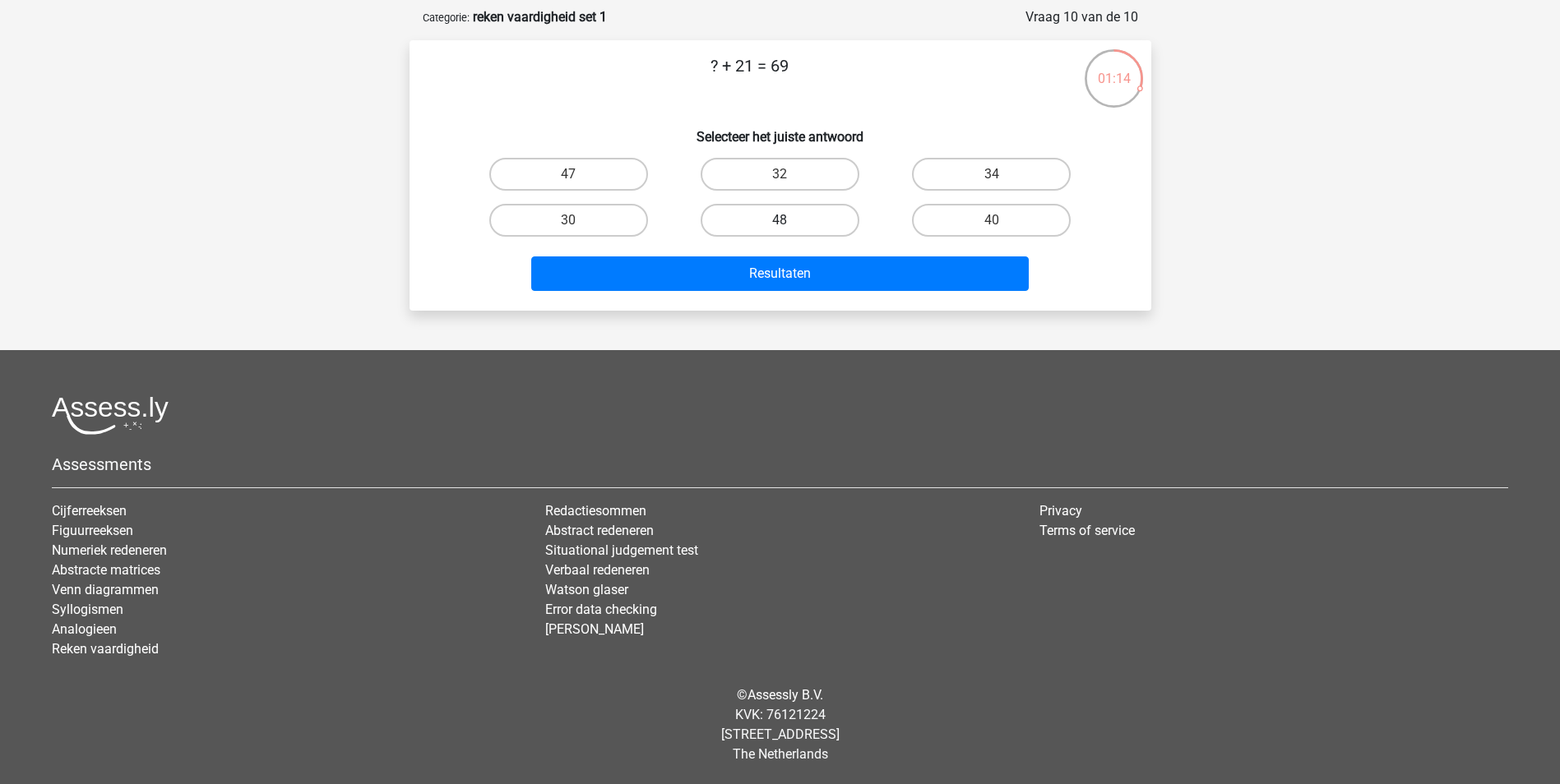
click at [779, 219] on label "48" at bounding box center [780, 220] width 159 height 33
click at [780, 220] on input "48" at bounding box center [784, 225] width 11 height 11
radio input "true"
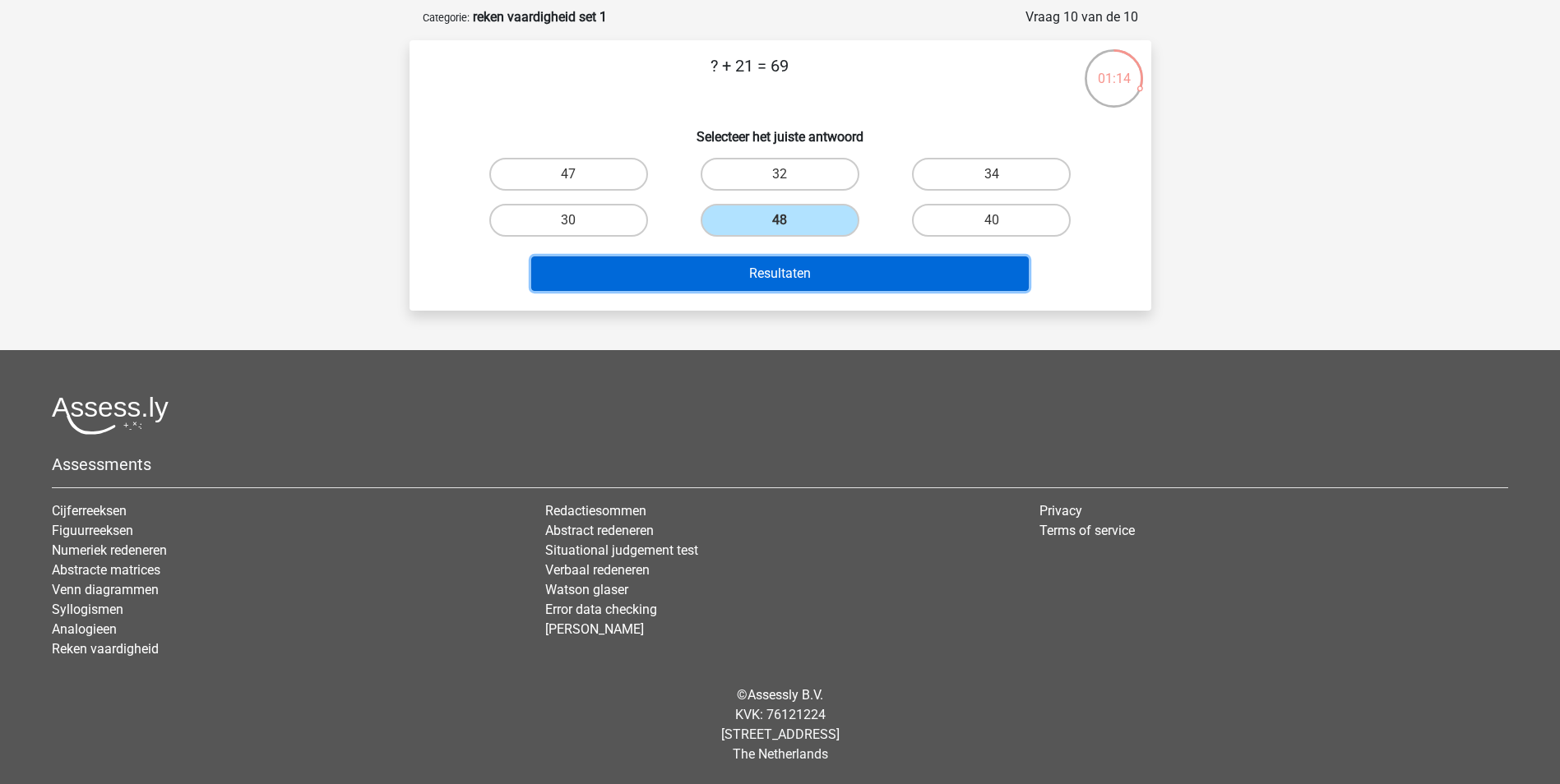
click at [785, 274] on button "Resultaten" at bounding box center [780, 274] width 498 height 35
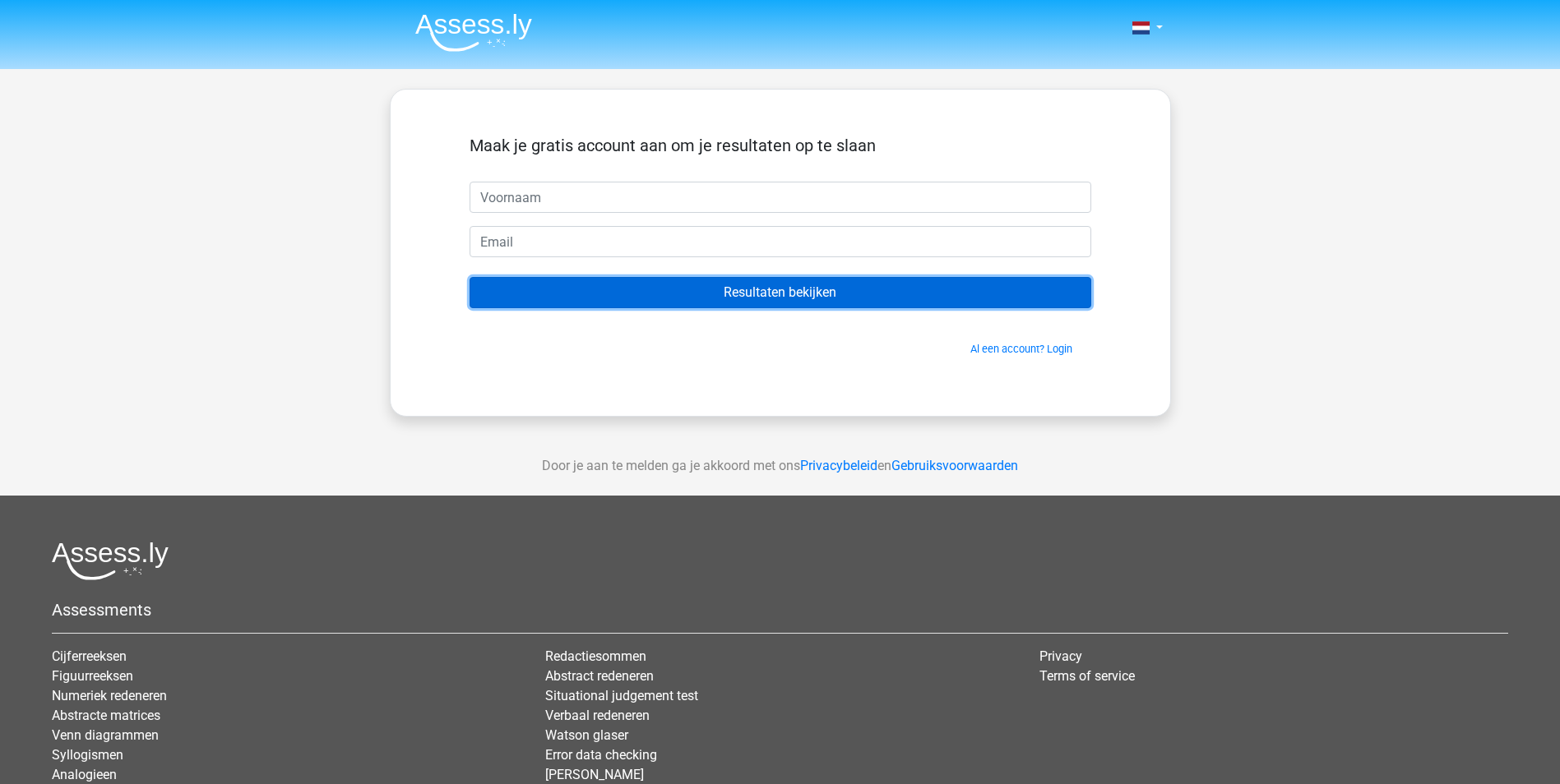
click at [780, 292] on input "Resultaten bekijken" at bounding box center [780, 292] width 622 height 32
